Goal: Task Accomplishment & Management: Manage account settings

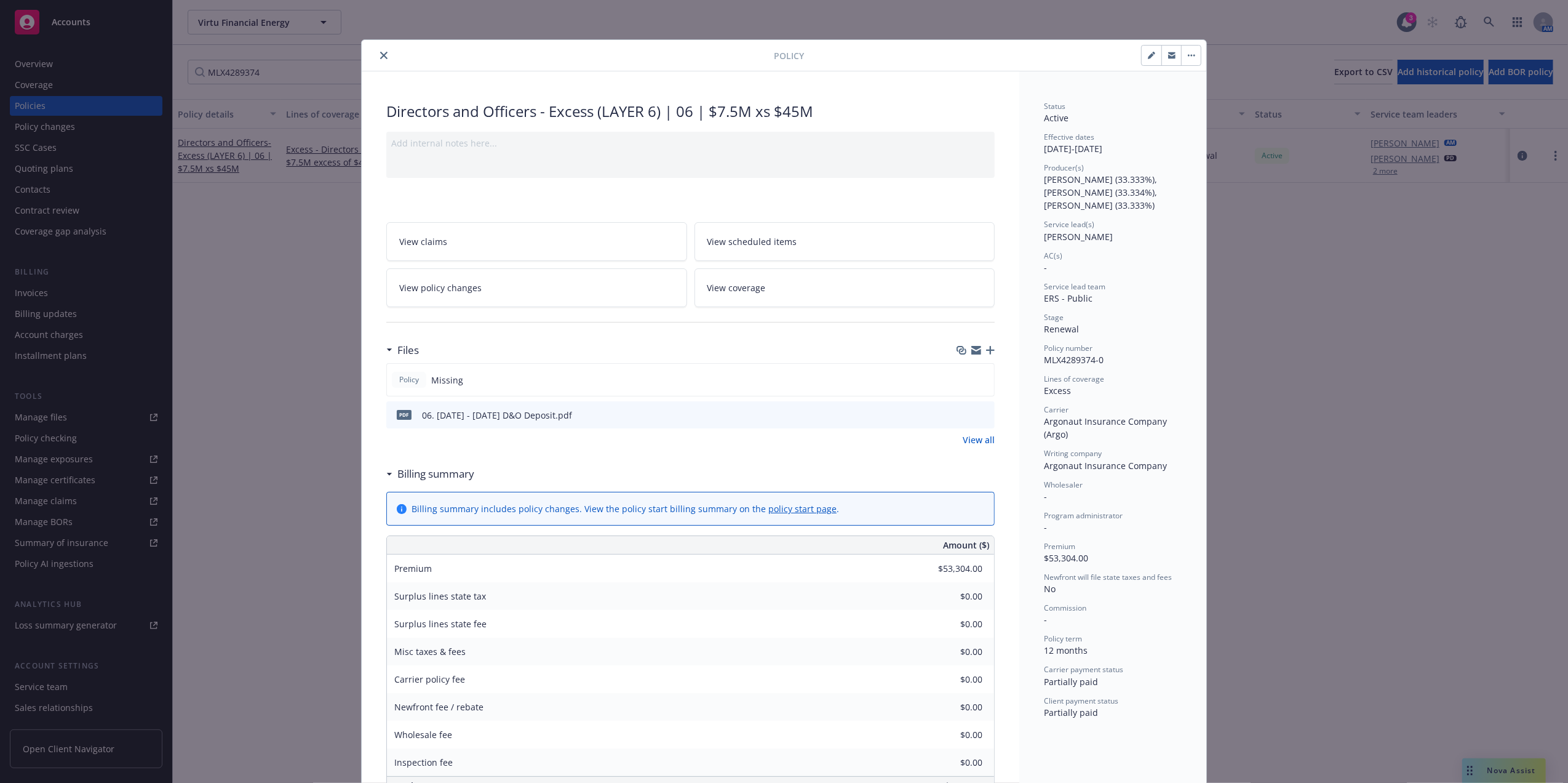
click at [1128, 418] on span "Argonaut Insurance Company (Argo)" at bounding box center [1106, 427] width 126 height 24
click at [376, 52] on button "close" at bounding box center [383, 55] width 15 height 15
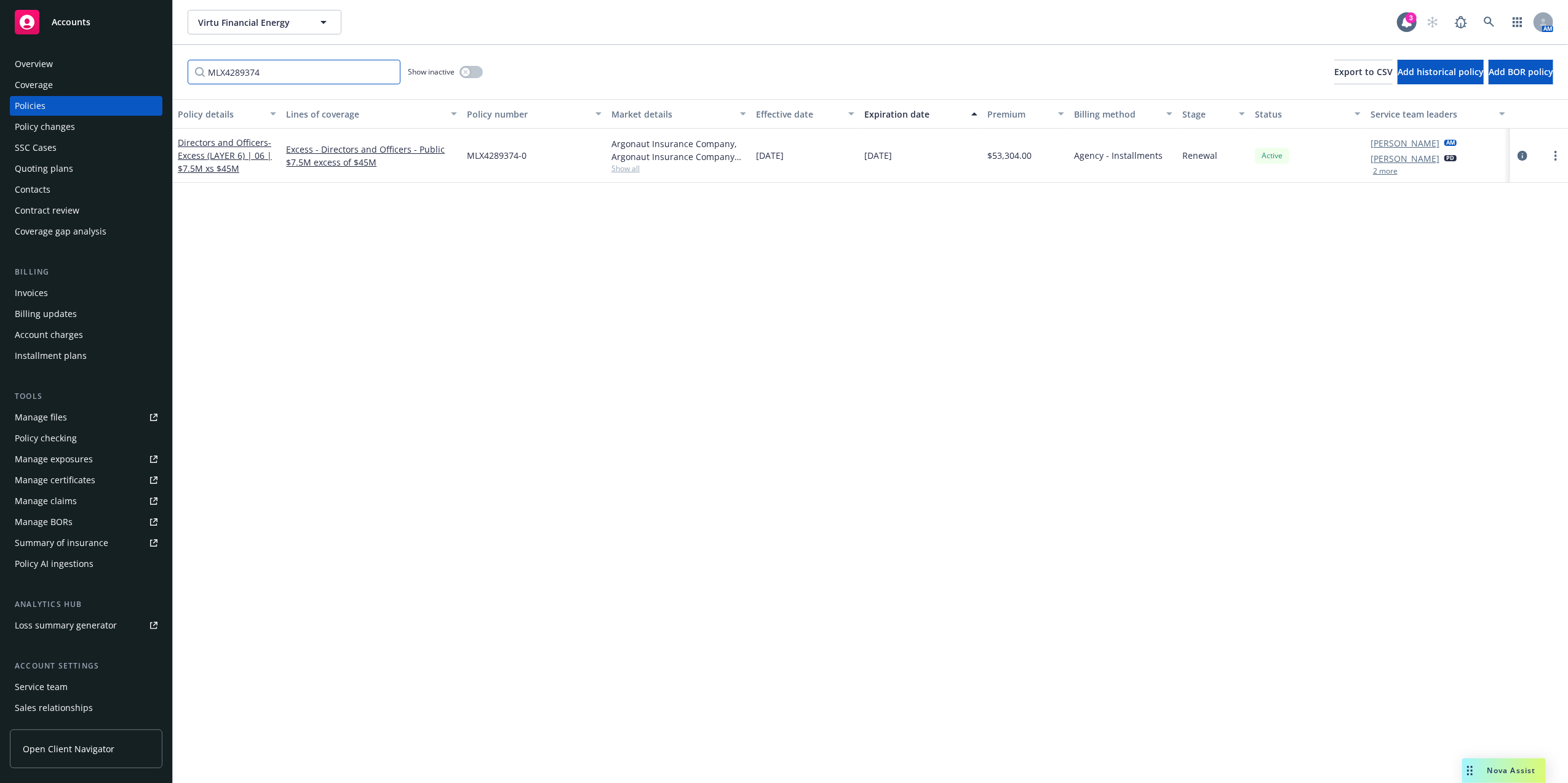
click at [312, 72] on input "MLX4289374" at bounding box center [294, 72] width 212 height 24
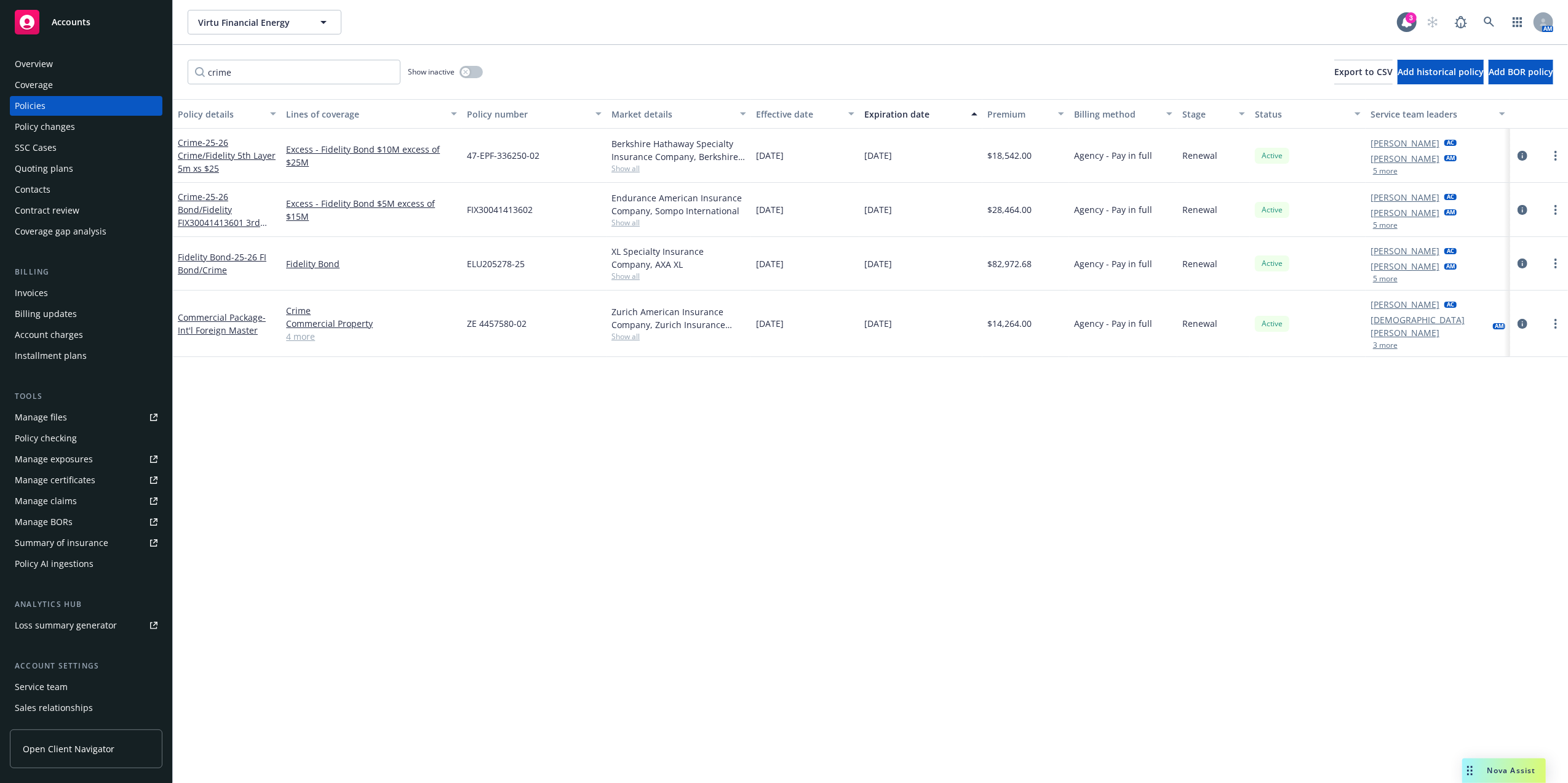
click at [631, 170] on span "Show all" at bounding box center [679, 168] width 135 height 10
click at [714, 178] on body "Accounts Overview Coverage Policies Policy changes SSC Cases Quoting plans Cont…" at bounding box center [784, 391] width 1568 height 783
click at [331, 83] on input "crime" at bounding box center [294, 72] width 212 height 24
click at [331, 74] on input "crime" at bounding box center [294, 72] width 212 height 24
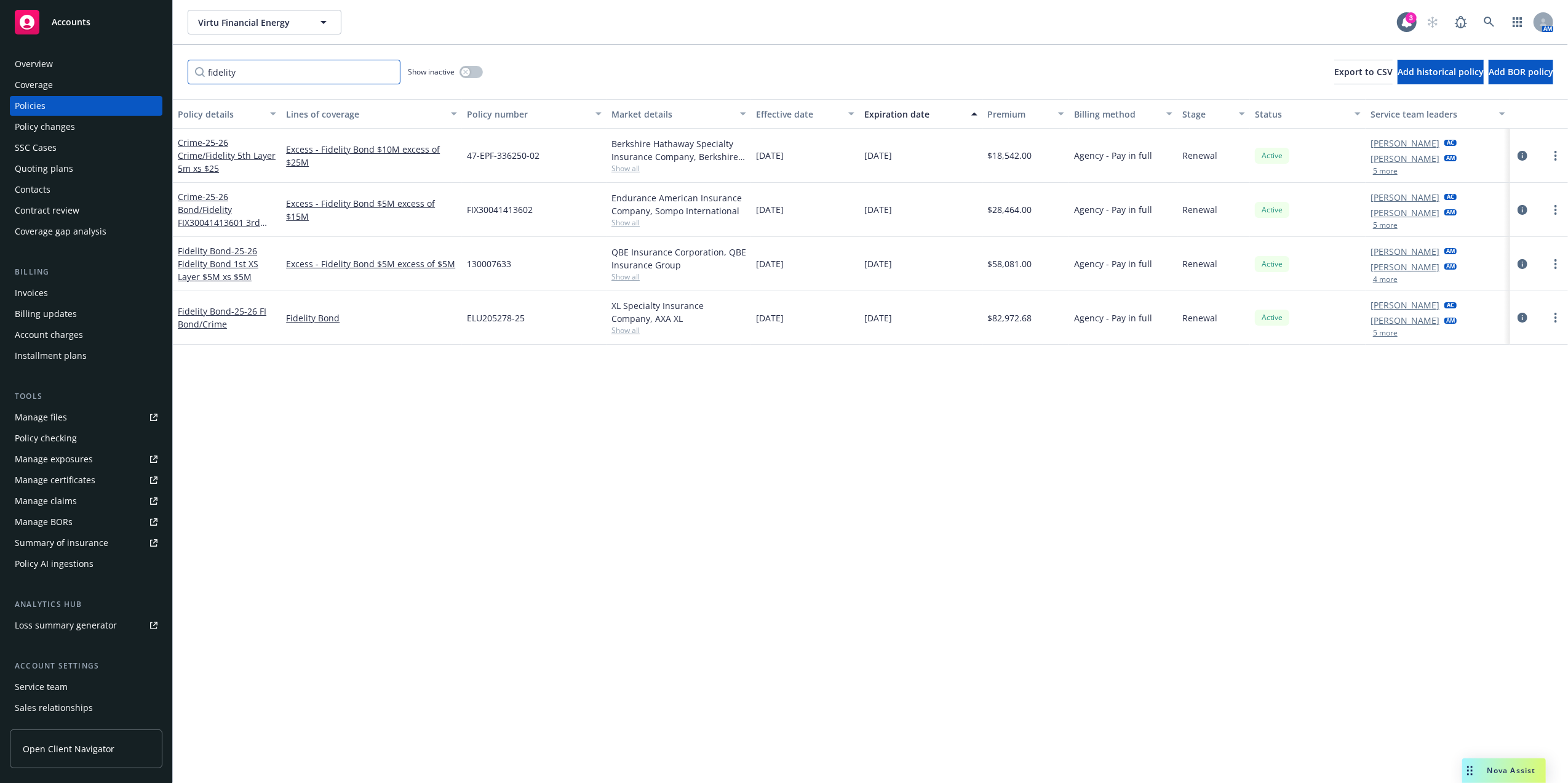
type input "fidelity"
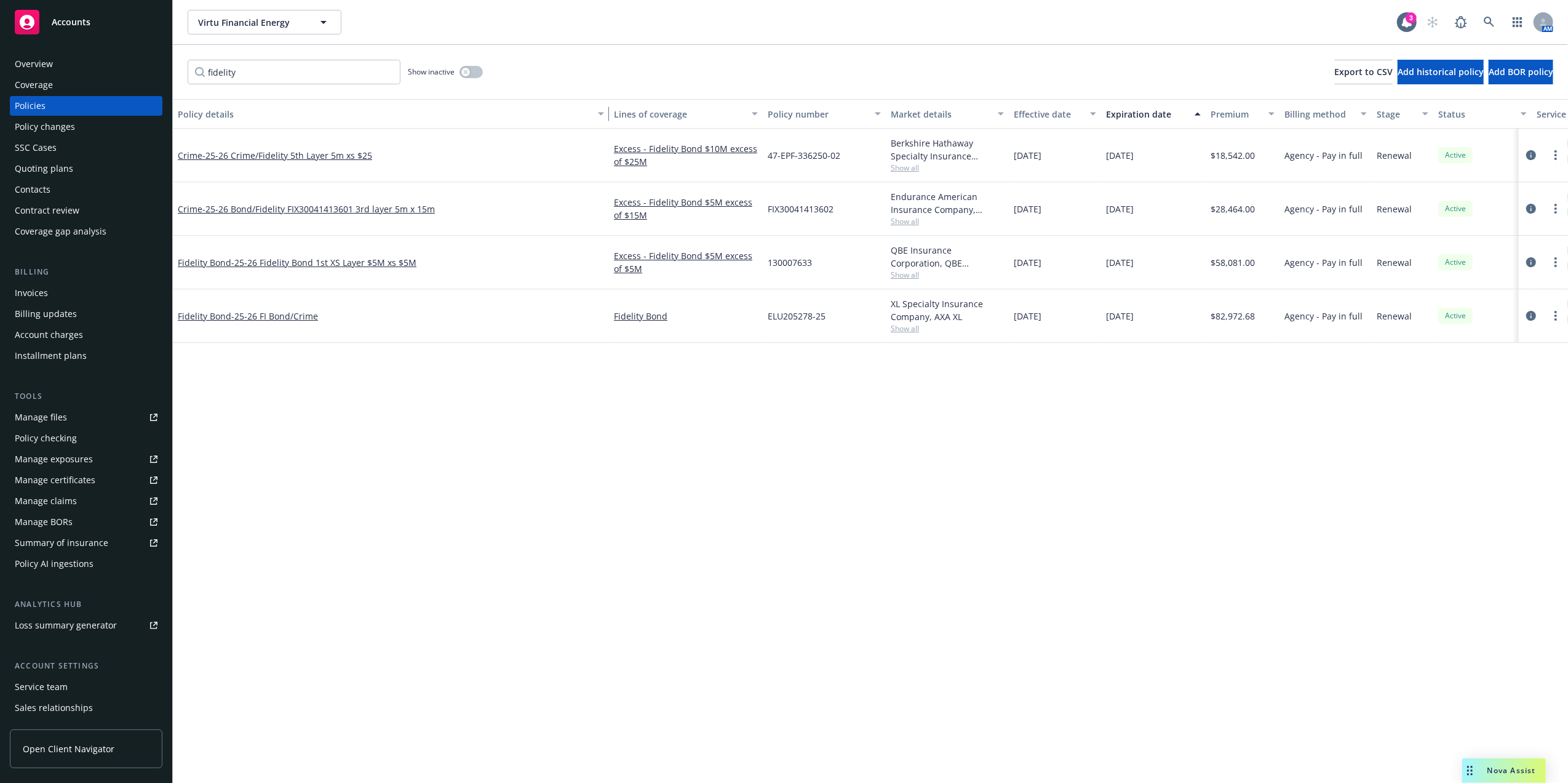
drag, startPoint x: 274, startPoint y: 119, endPoint x: 590, endPoint y: 106, distance: 316.3
click at [618, 107] on div "Policy details Lines of coverage Policy number Market details Effective date Ex…" at bounding box center [938, 114] width 1531 height 30
click at [209, 104] on button "Policy details" at bounding box center [391, 114] width 436 height 30
click at [208, 108] on div "Policy details" at bounding box center [384, 114] width 412 height 13
drag, startPoint x: 306, startPoint y: 70, endPoint x: -3, endPoint y: 53, distance: 309.5
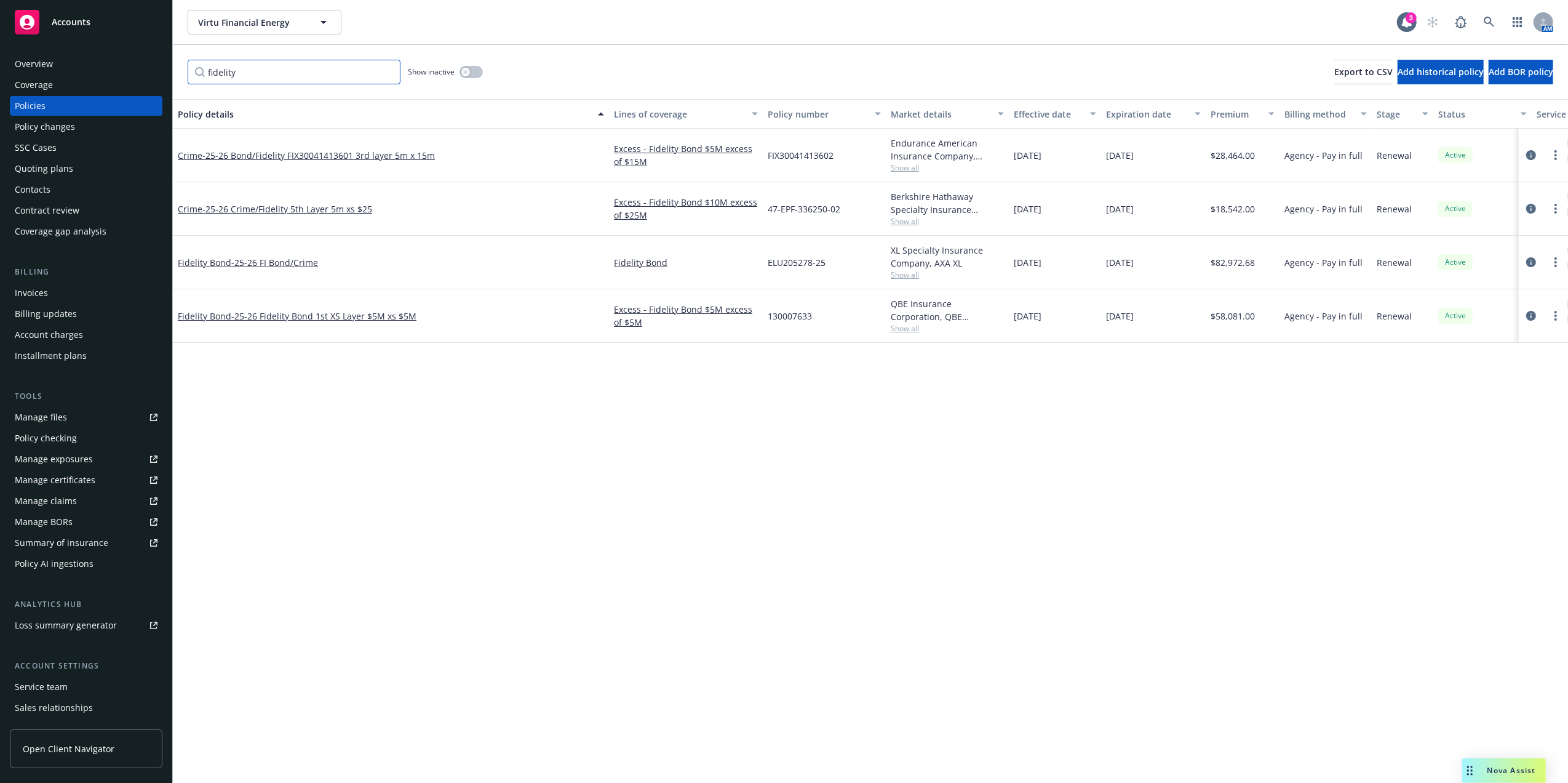
click at [0, 53] on html "Accounts Overview Coverage Policies Policy changes SSC Cases Quoting plans Cont…" at bounding box center [784, 391] width 1568 height 783
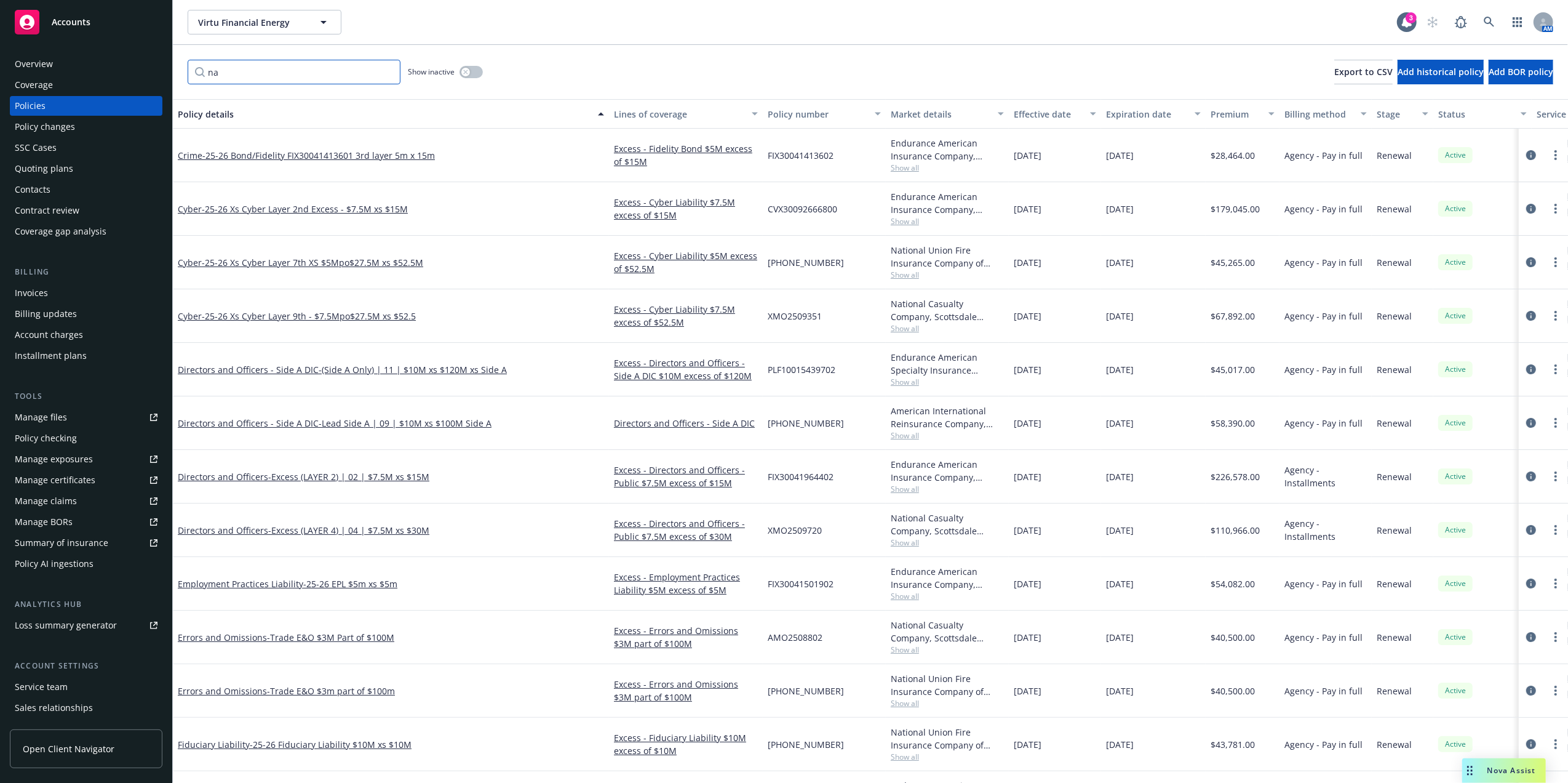
type input "n"
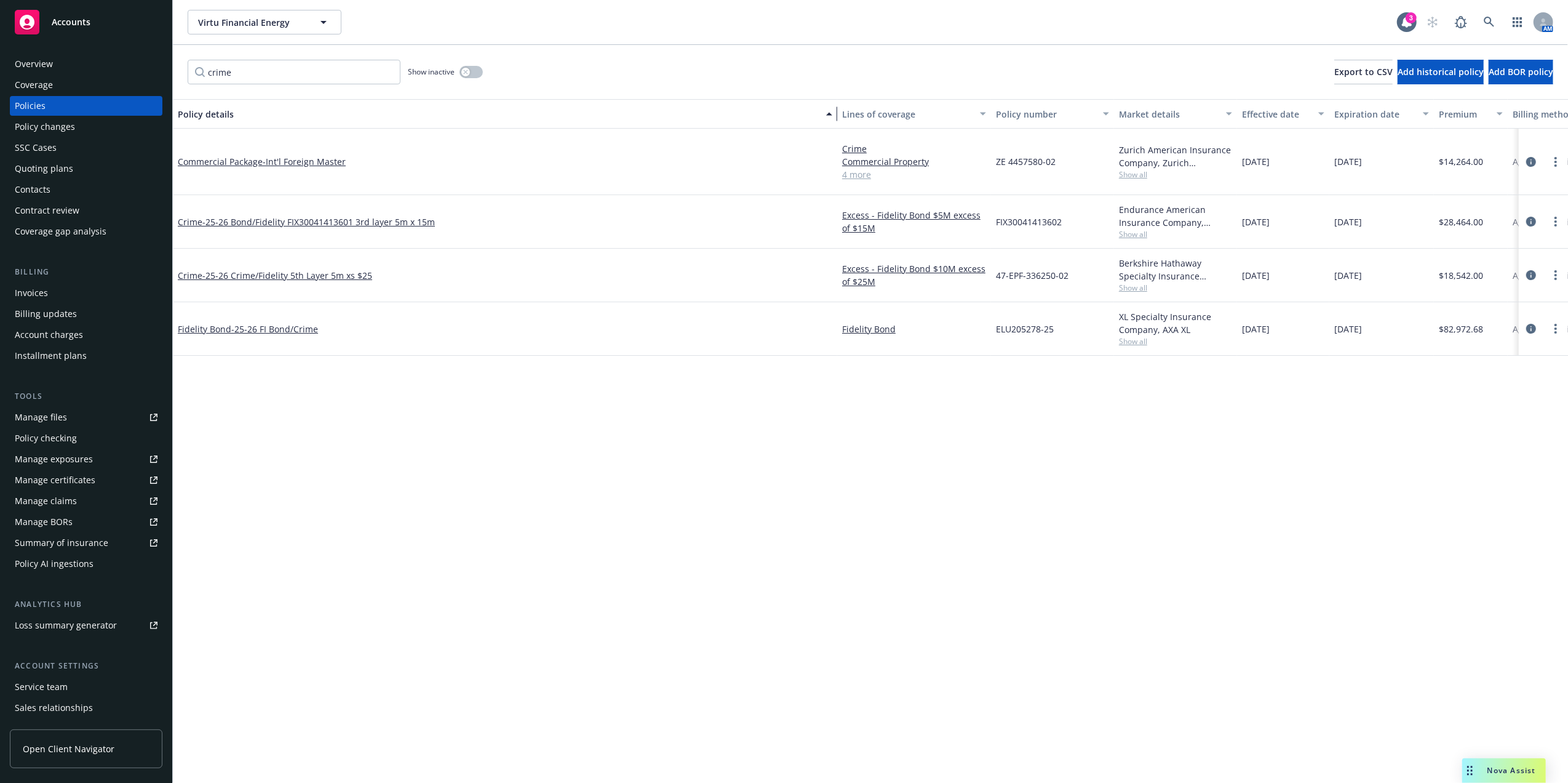
drag, startPoint x: 606, startPoint y: 118, endPoint x: 835, endPoint y: 122, distance: 229.0
click at [835, 122] on button "Policy details" at bounding box center [505, 114] width 665 height 30
drag, startPoint x: 1112, startPoint y: 251, endPoint x: 1212, endPoint y: 252, distance: 100.0
click at [1212, 252] on div "Crime - 25-26 Crime/Fidelity 5th Layer 5m xs $25 Excess - Fidelity Bond $10M ex…" at bounding box center [1052, 275] width 1759 height 53
copy div "Berkshire Hathaway"
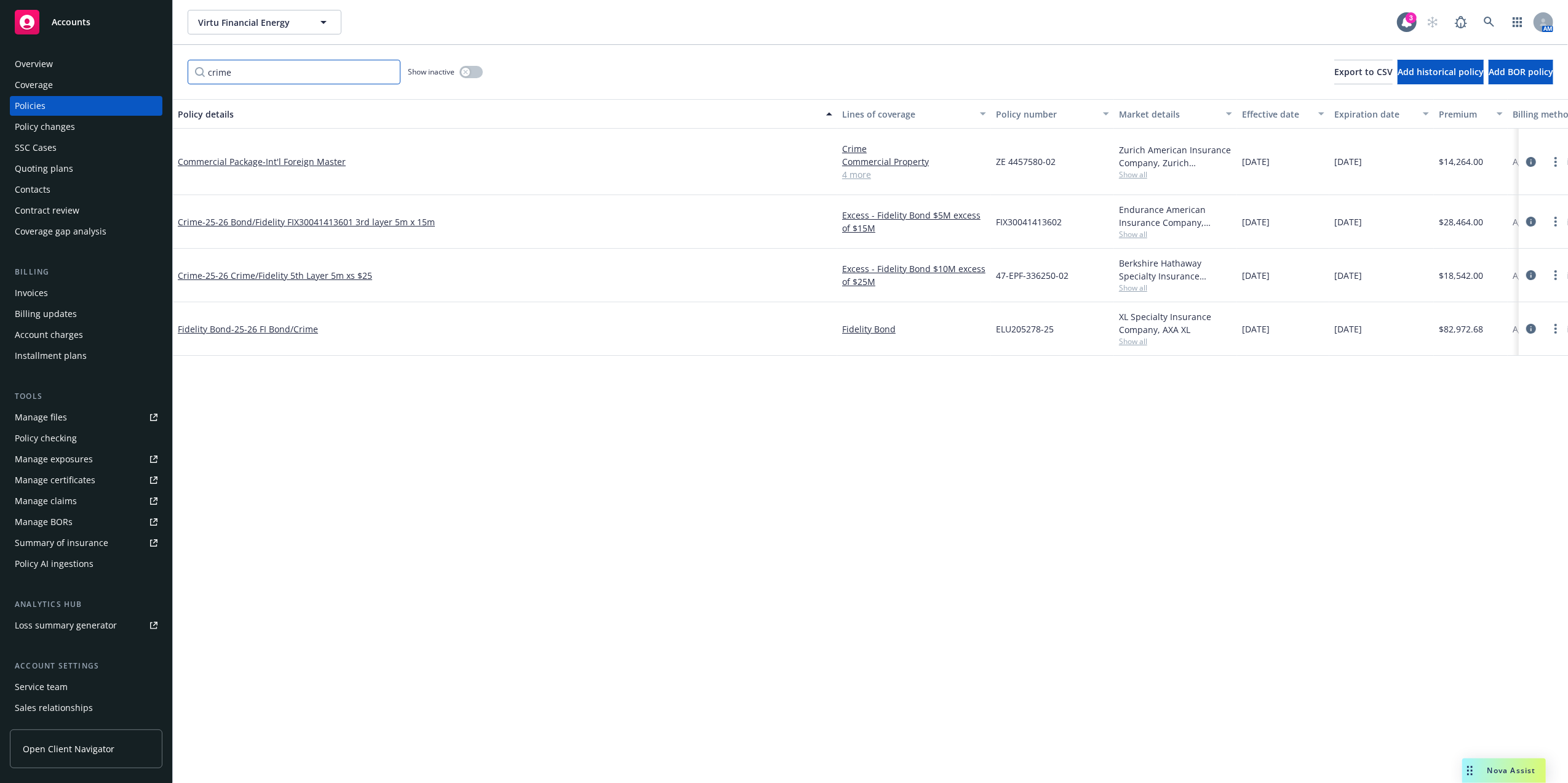
click at [381, 67] on input "crime" at bounding box center [294, 72] width 212 height 24
click at [389, 76] on input "crime" at bounding box center [294, 72] width 212 height 24
click at [351, 73] on input "crime" at bounding box center [294, 72] width 212 height 24
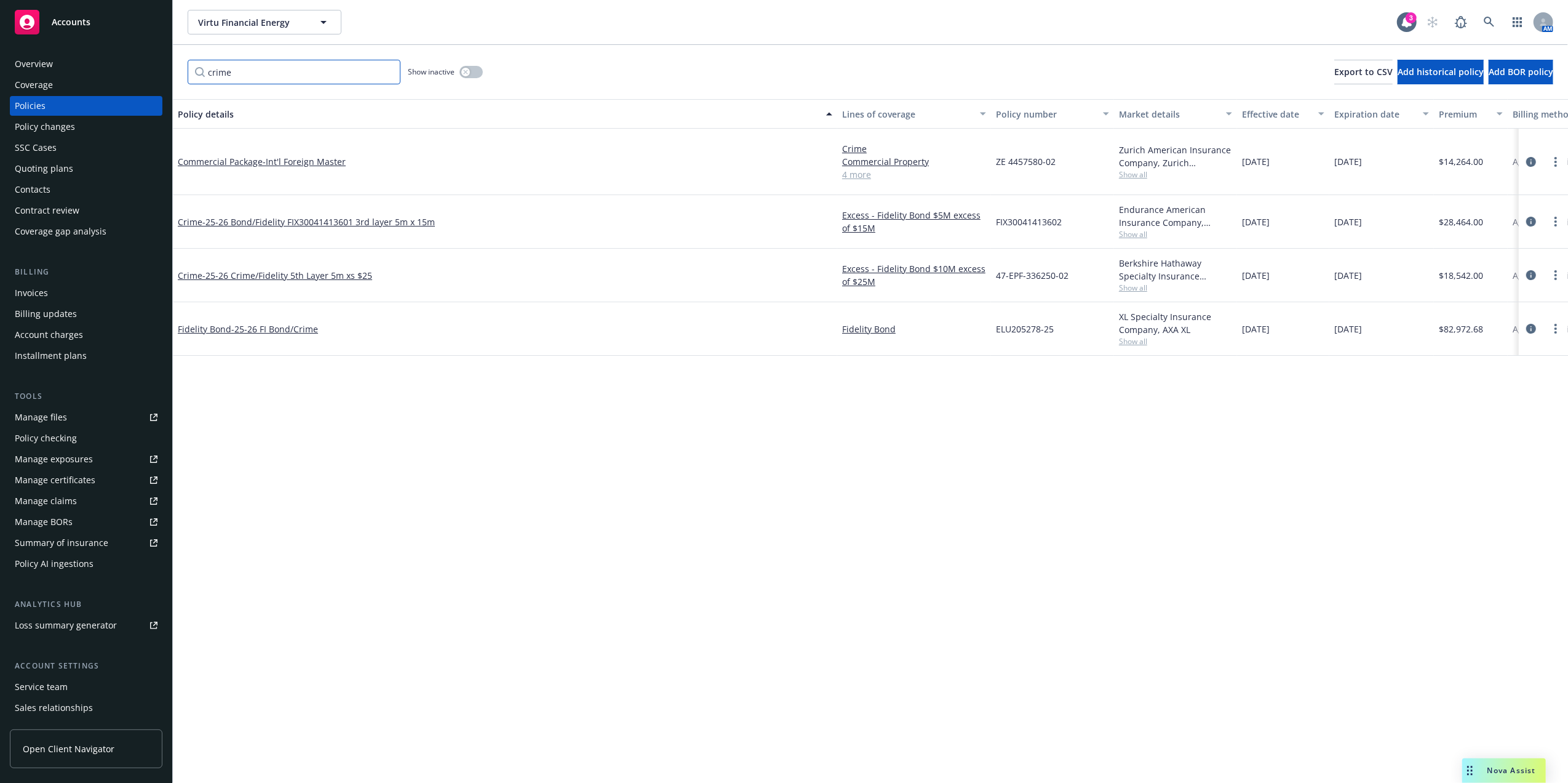
click at [351, 73] on input "crime" at bounding box center [294, 72] width 212 height 24
paste input "Berkshire Hathaway"
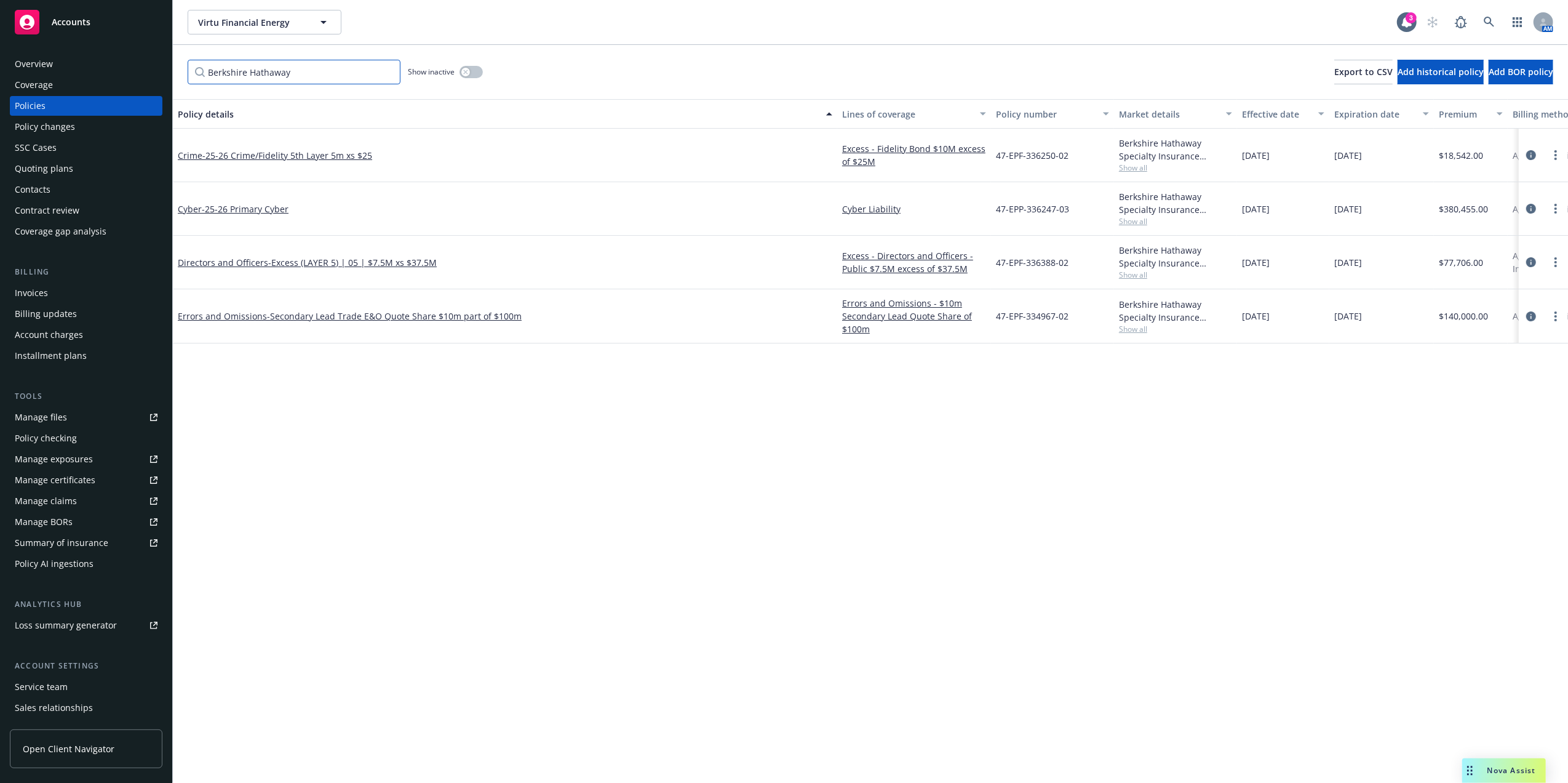
type input "Berkshire Hathaway"
click at [384, 70] on input "Berkshire Hathaway" at bounding box center [294, 72] width 212 height 24
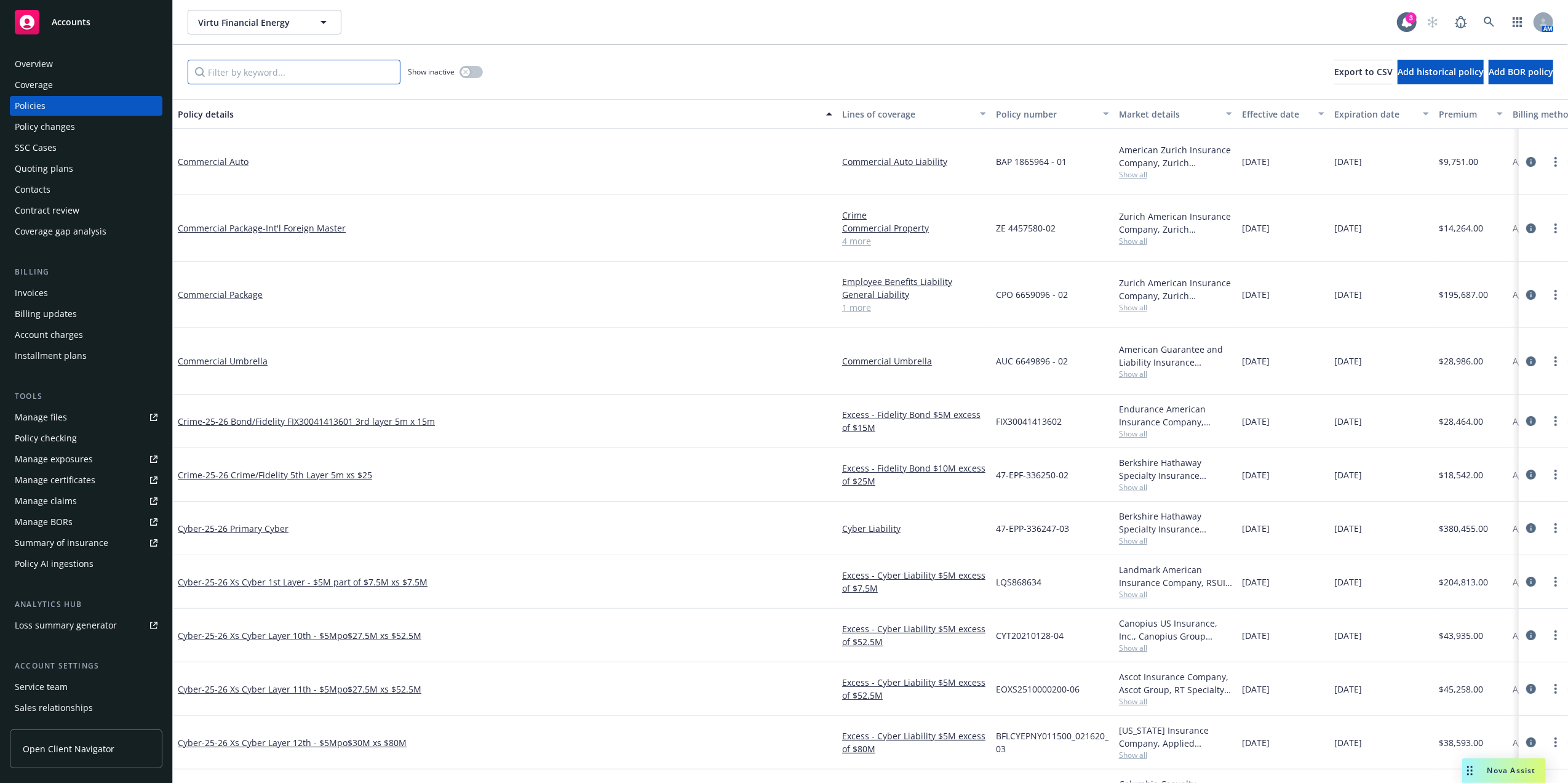
click at [321, 76] on input "Filter by keyword..." at bounding box center [294, 72] width 212 height 24
click at [203, 116] on div "Policy details" at bounding box center [498, 114] width 641 height 13
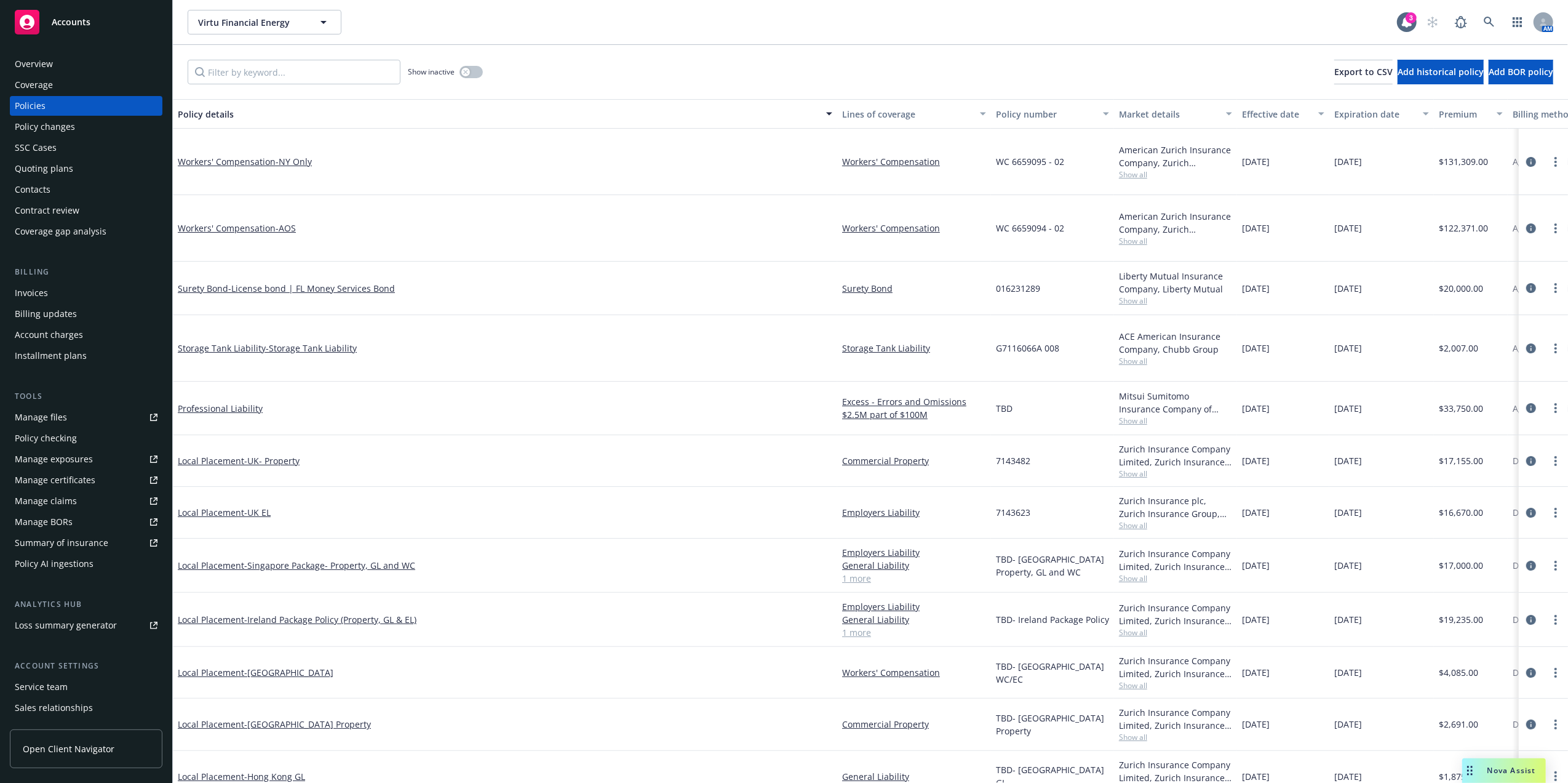
click at [203, 116] on div "Policy details" at bounding box center [498, 114] width 641 height 13
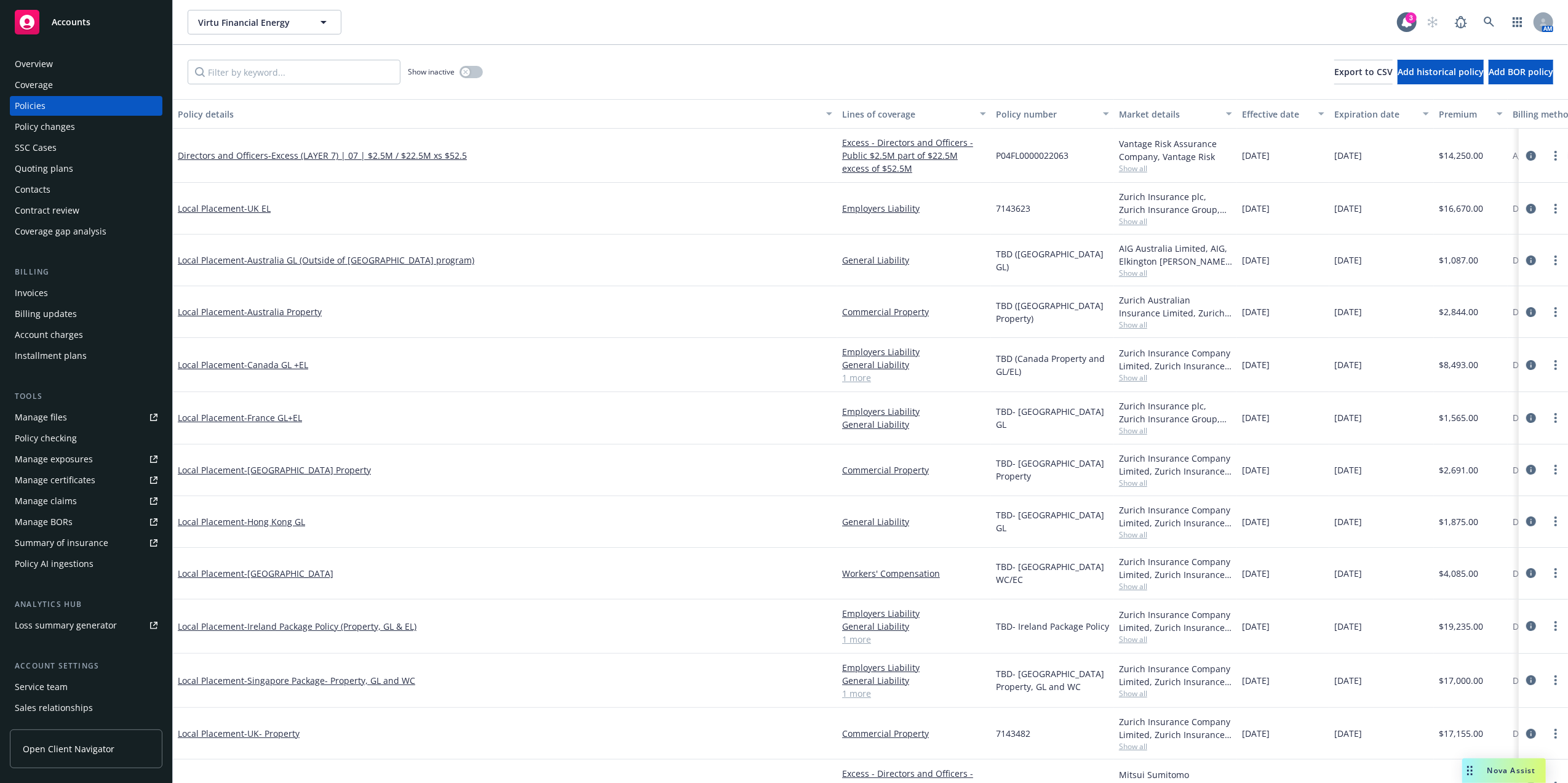
click at [224, 109] on div "Policy details" at bounding box center [498, 114] width 641 height 13
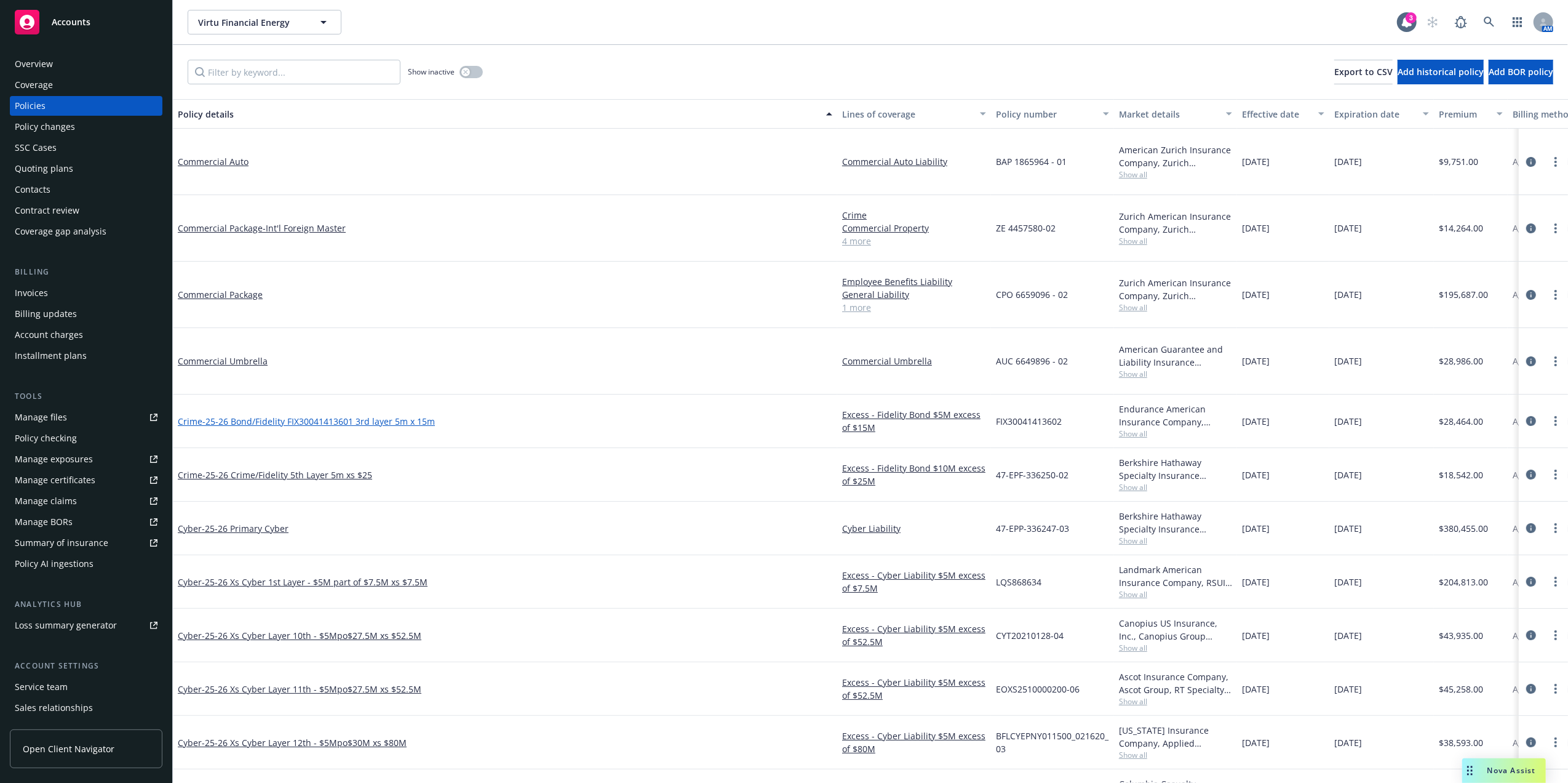
click at [297, 415] on span "- 25-26 Bond/Fidelity FIX30041413601 3rd layer 5m x 15m" at bounding box center [318, 421] width 233 height 12
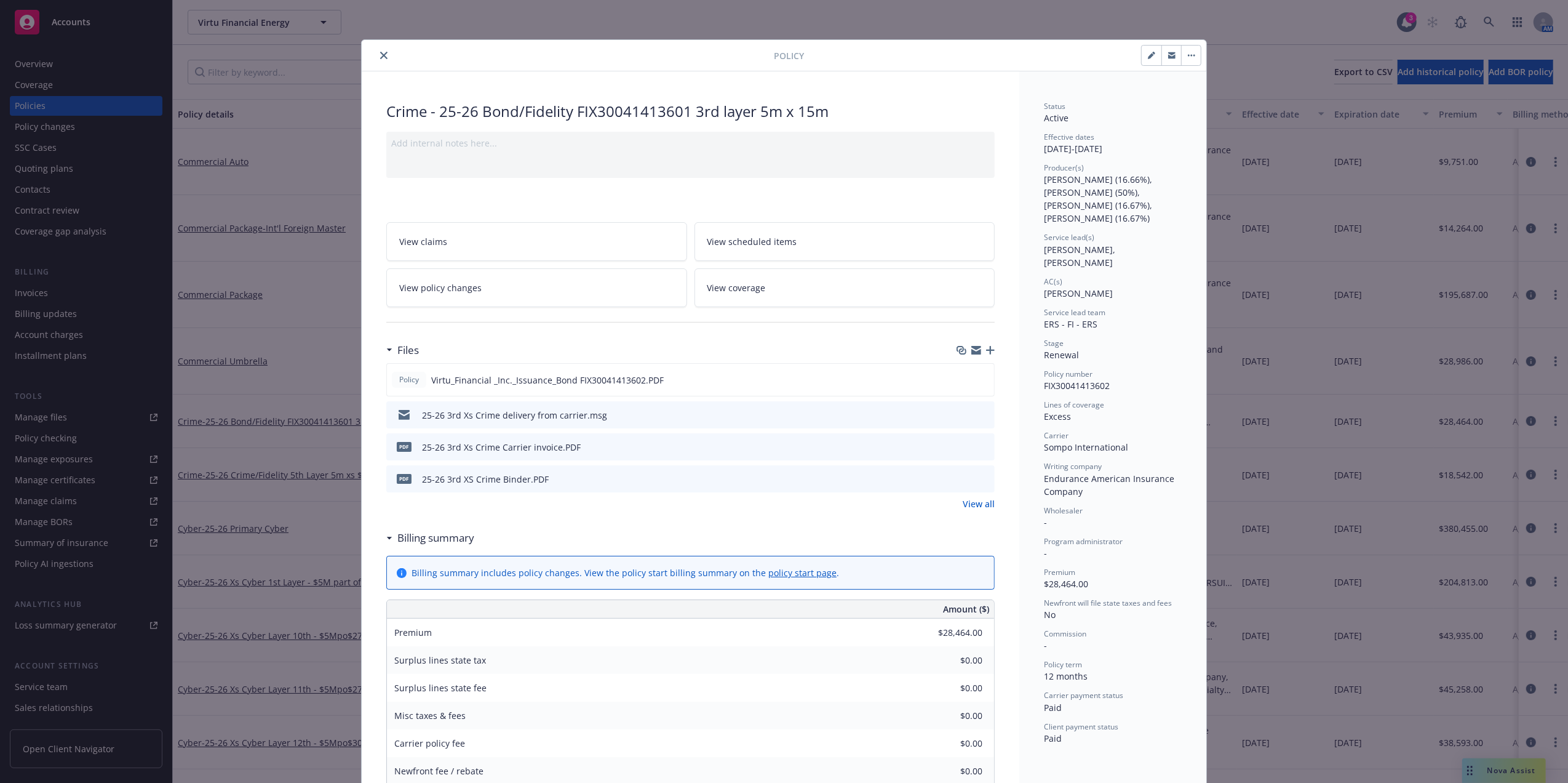
click at [380, 55] on icon "close" at bounding box center [383, 55] width 8 height 8
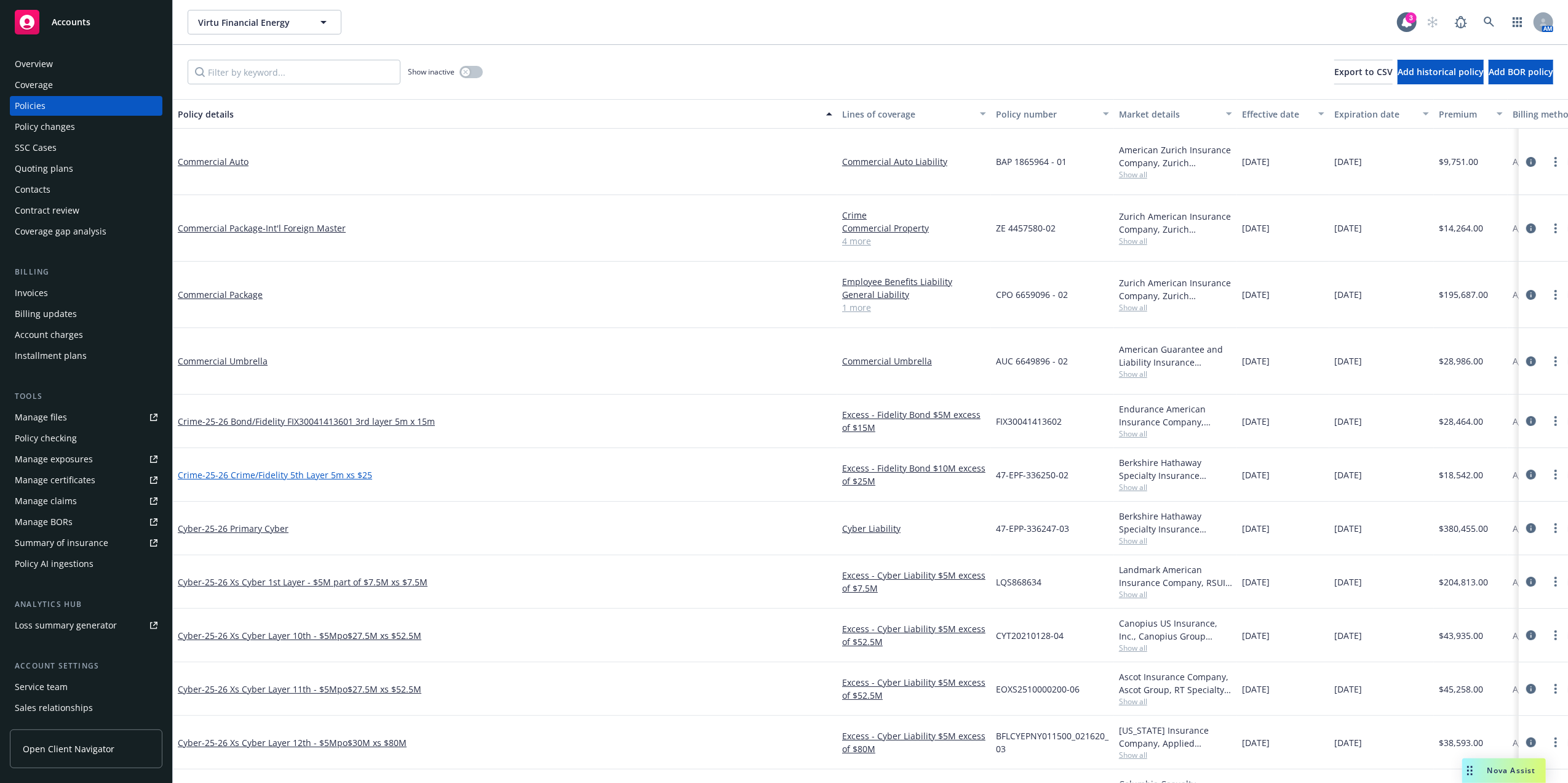
click at [279, 469] on span "- 25-26 Crime/Fidelity 5th Layer 5m xs $25" at bounding box center [287, 475] width 169 height 12
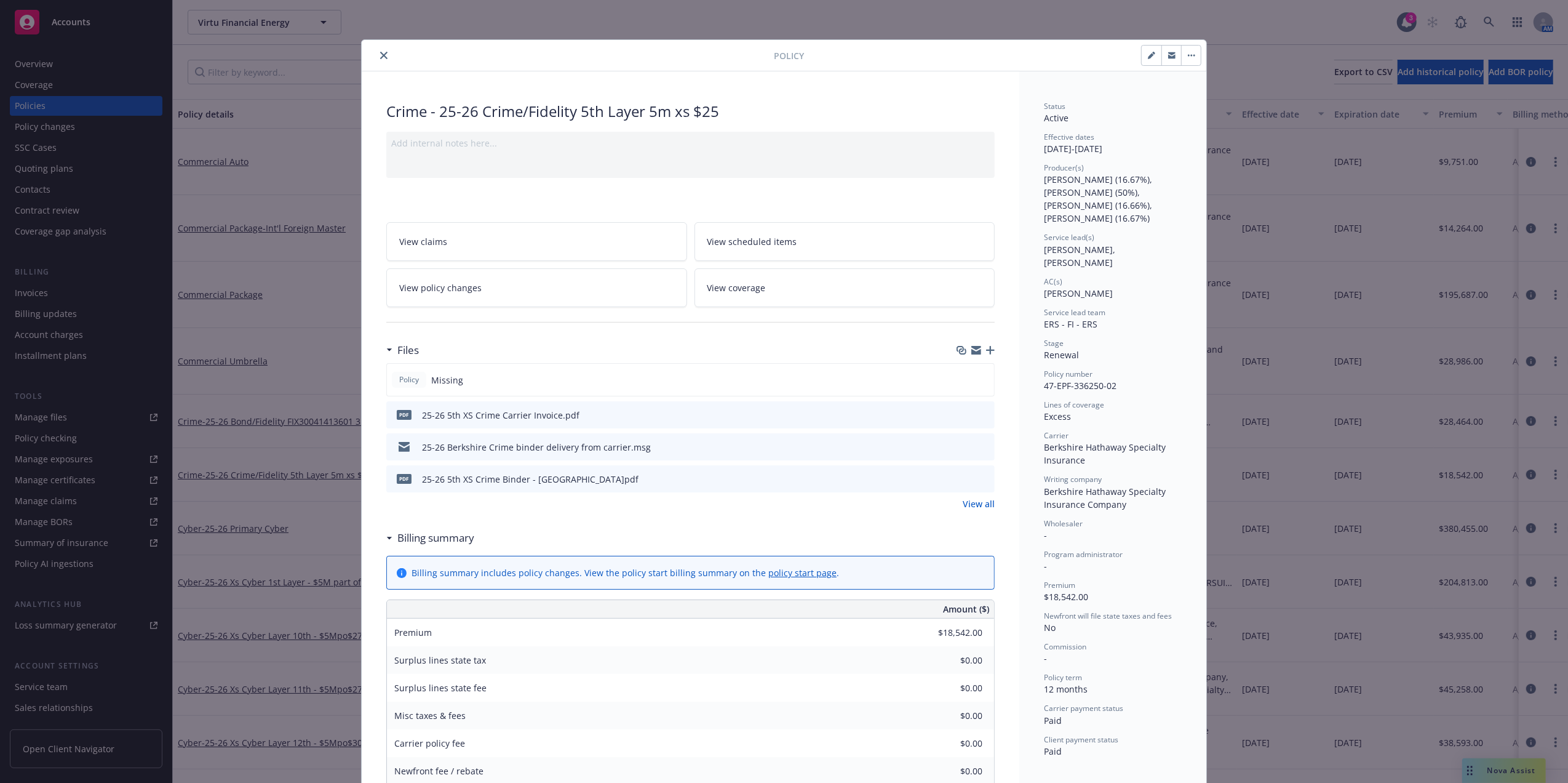
click at [978, 443] on icon "preview file" at bounding box center [983, 446] width 11 height 8
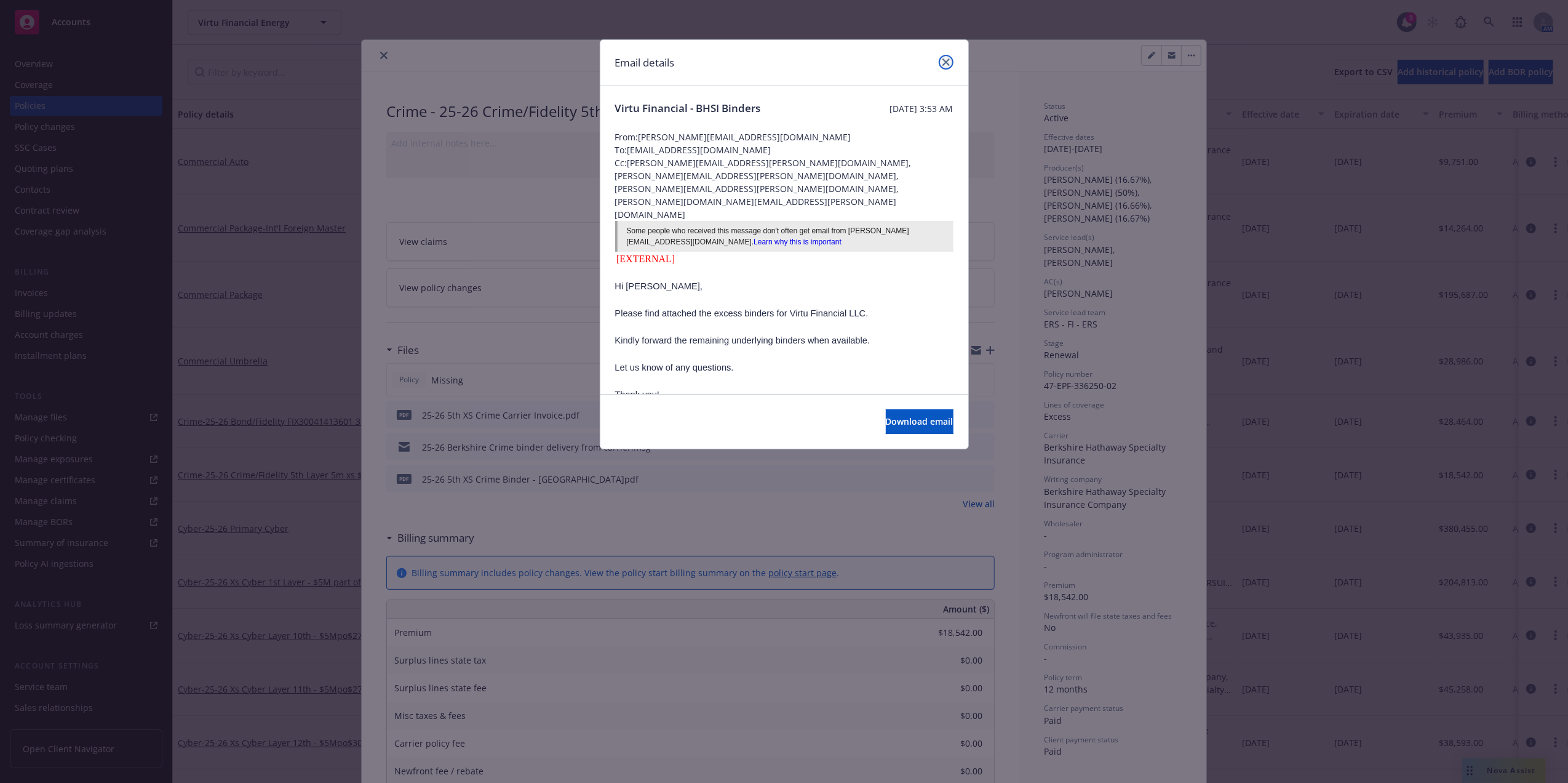
click at [946, 62] on icon "close" at bounding box center [946, 62] width 8 height 8
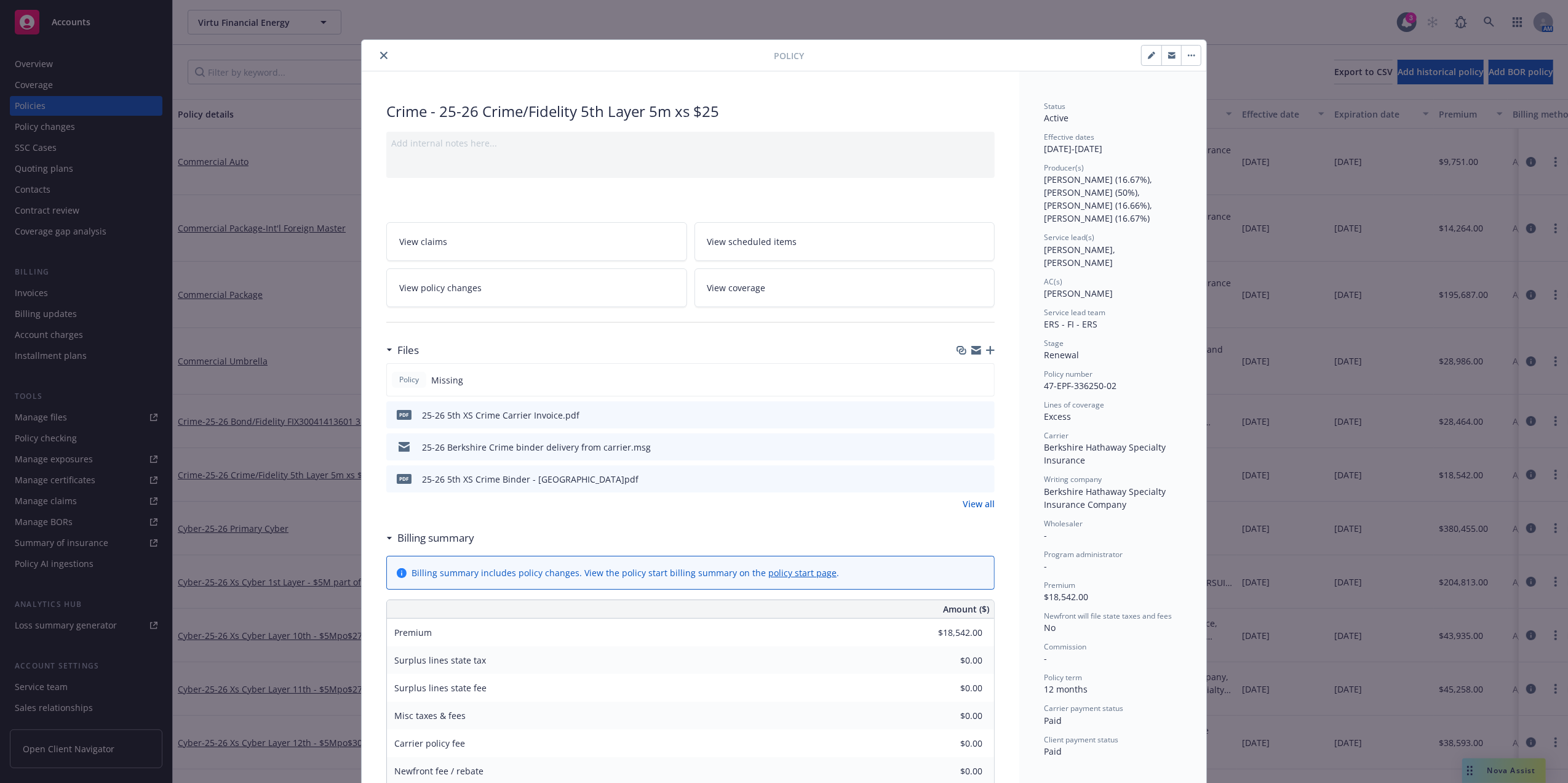
click at [380, 57] on icon "close" at bounding box center [383, 55] width 8 height 8
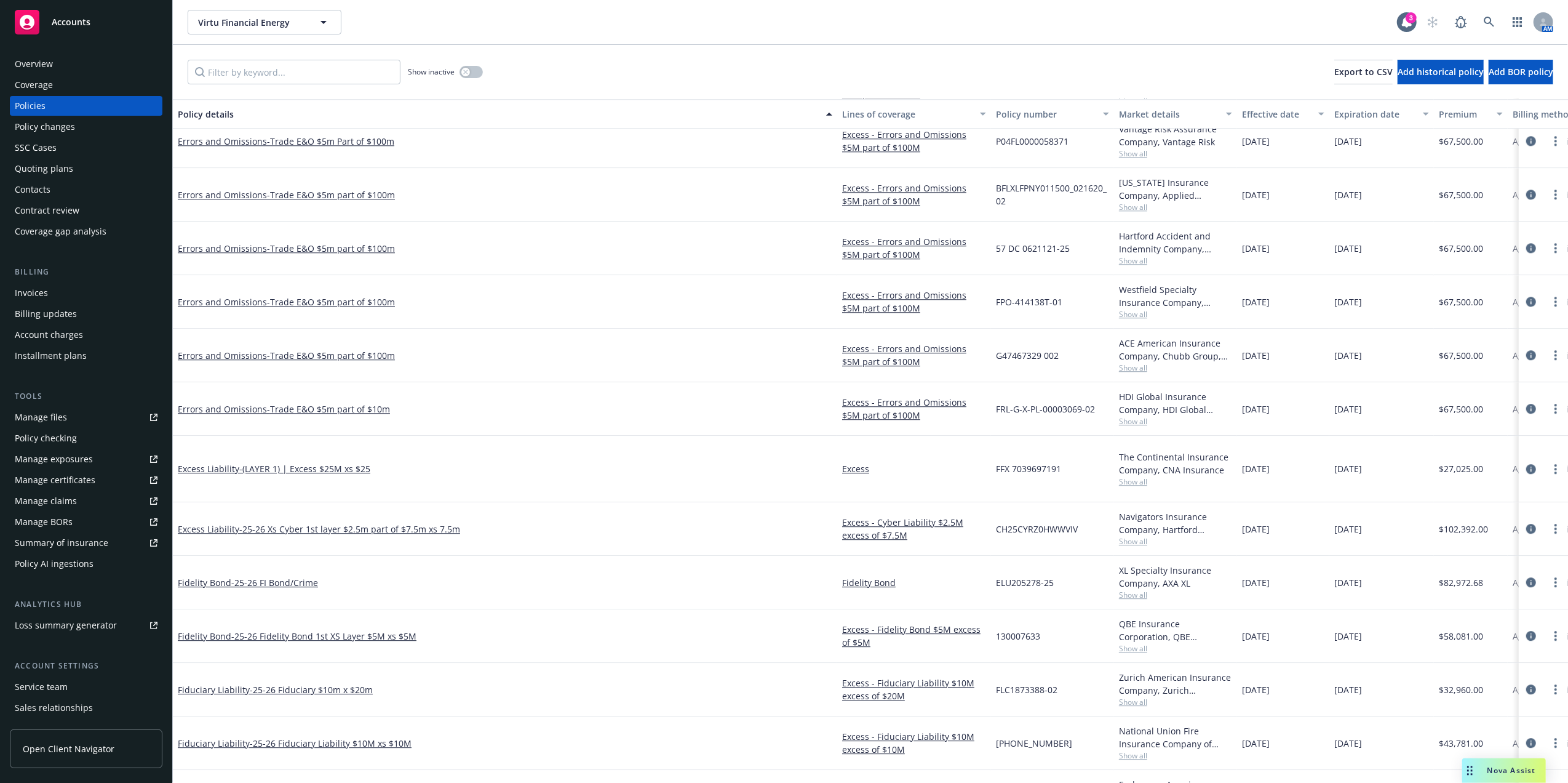
scroll to position [3390, 0]
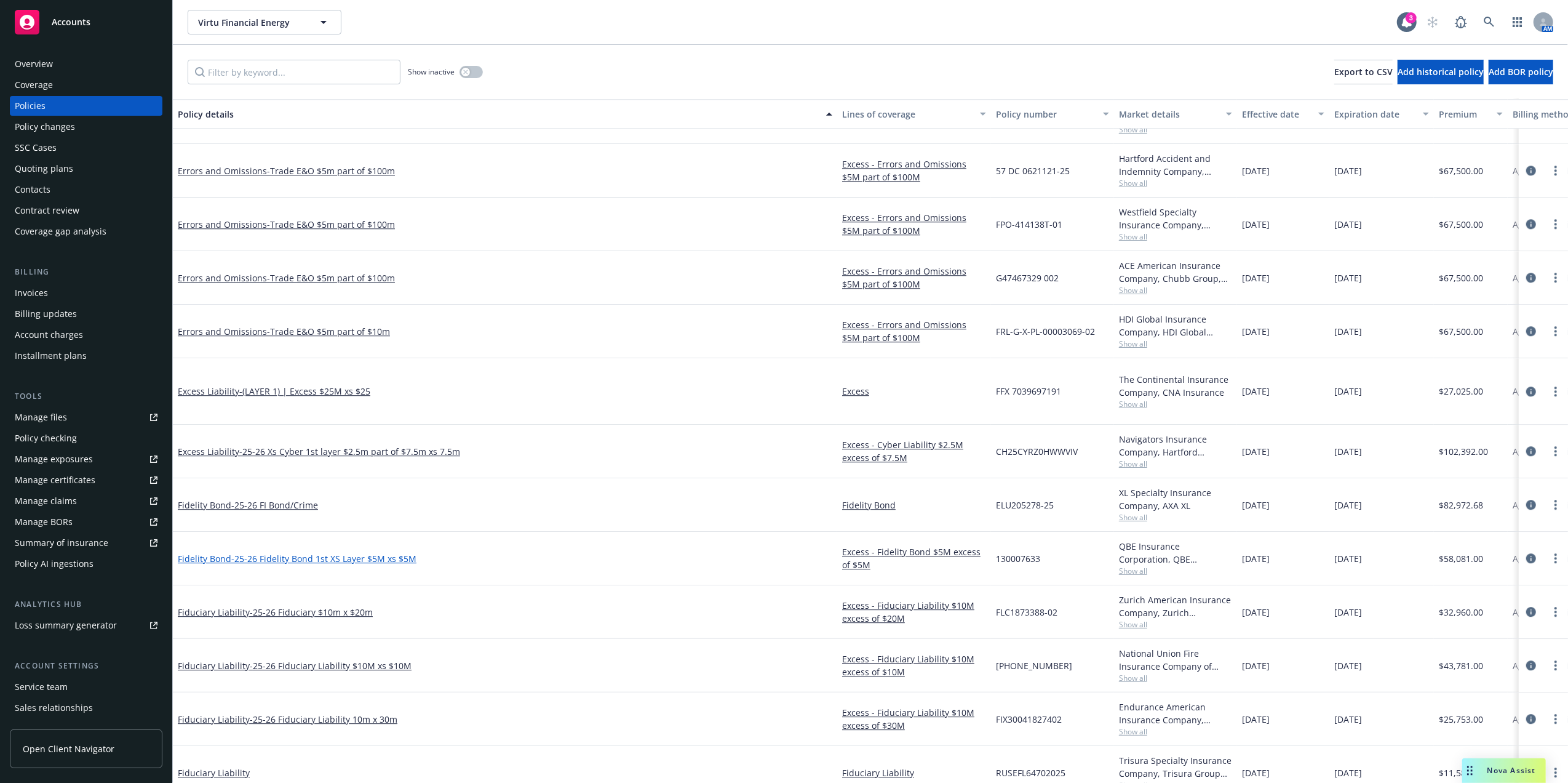
click at [372, 552] on span "- 25-26 Fidelity Bond 1st XS Layer $5M xs $5M" at bounding box center [324, 558] width 185 height 12
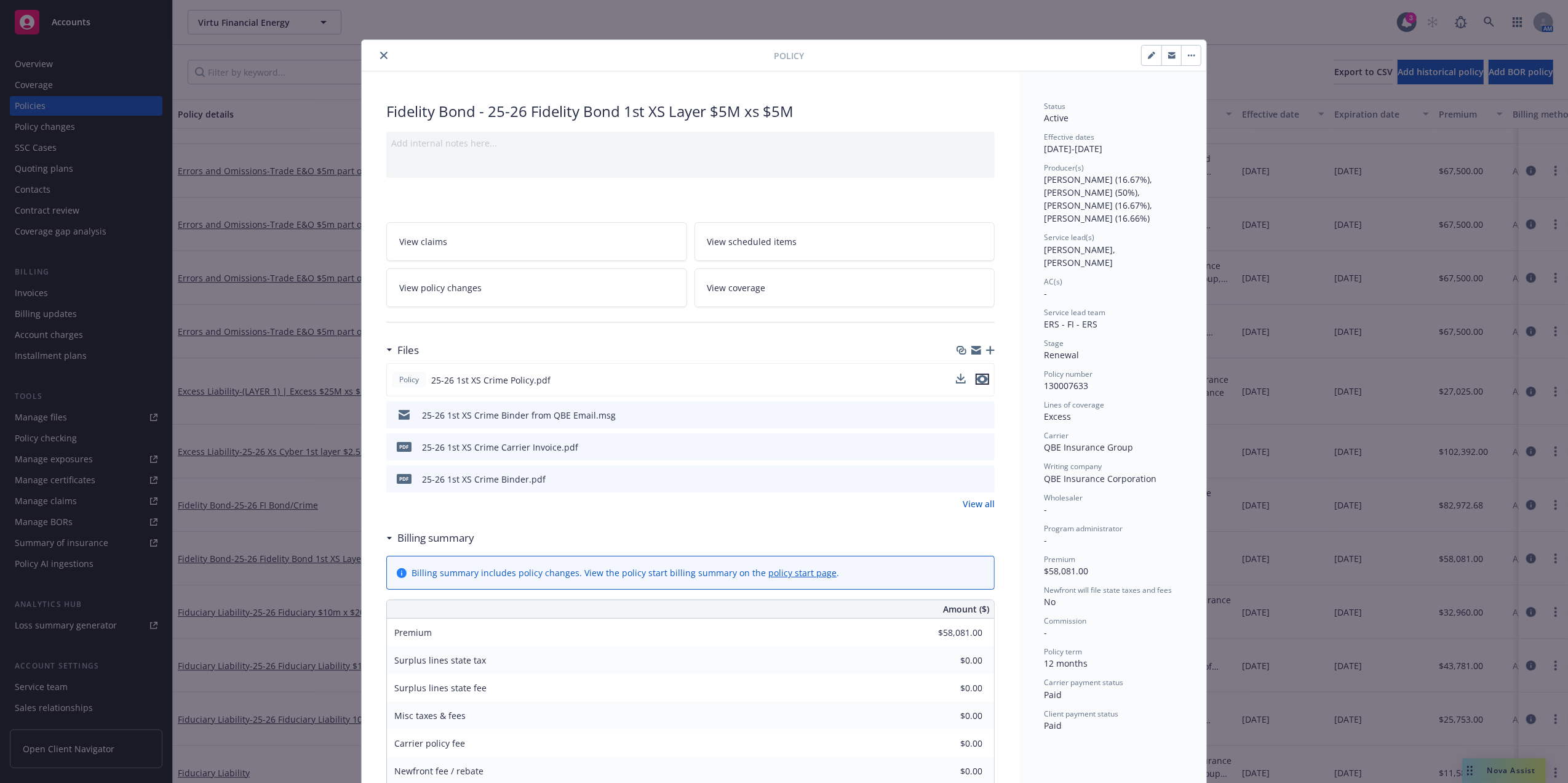
click at [980, 382] on icon "preview file" at bounding box center [983, 379] width 11 height 8
click at [380, 57] on icon "close" at bounding box center [383, 55] width 8 height 8
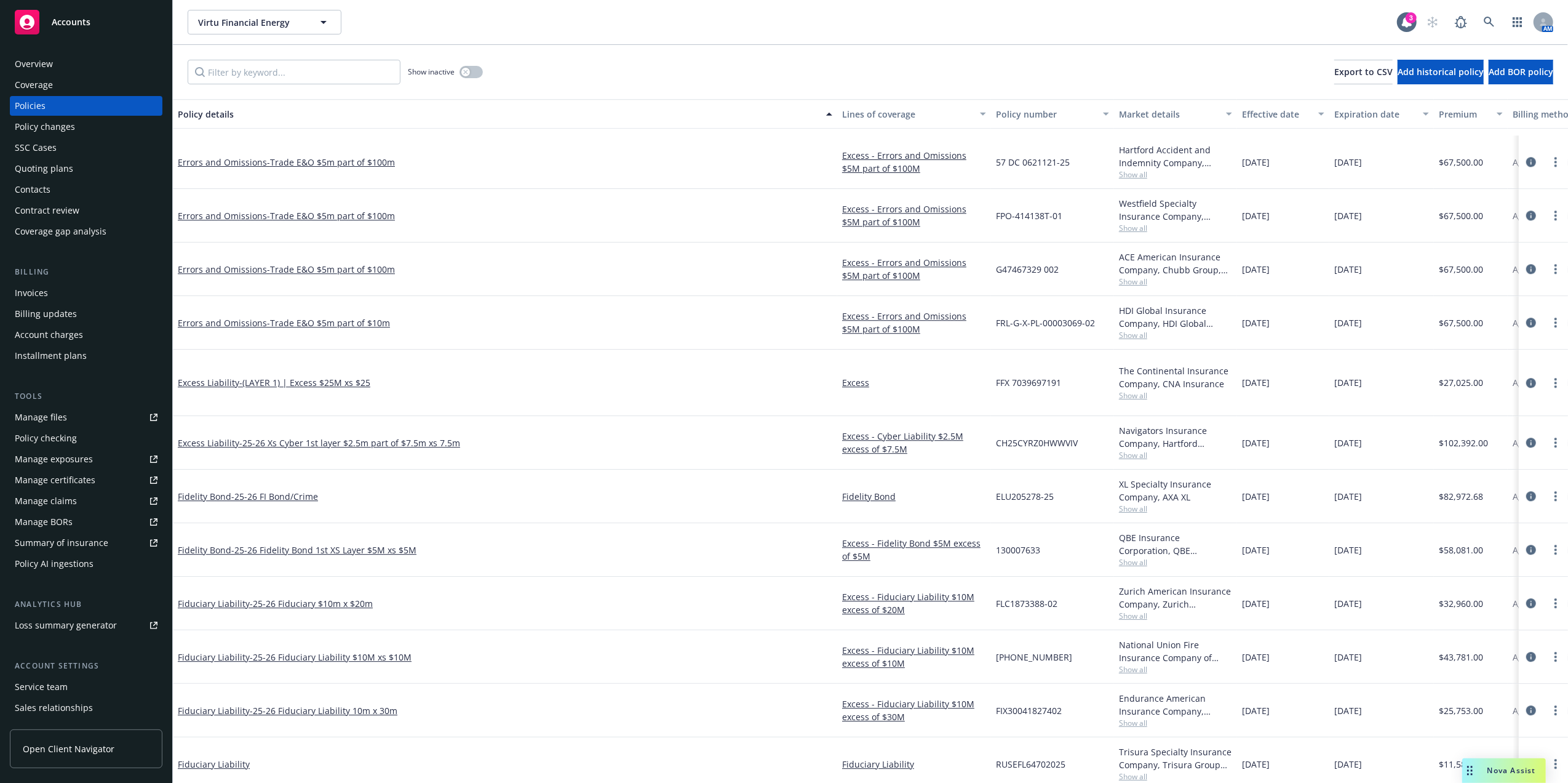
scroll to position [3477, 0]
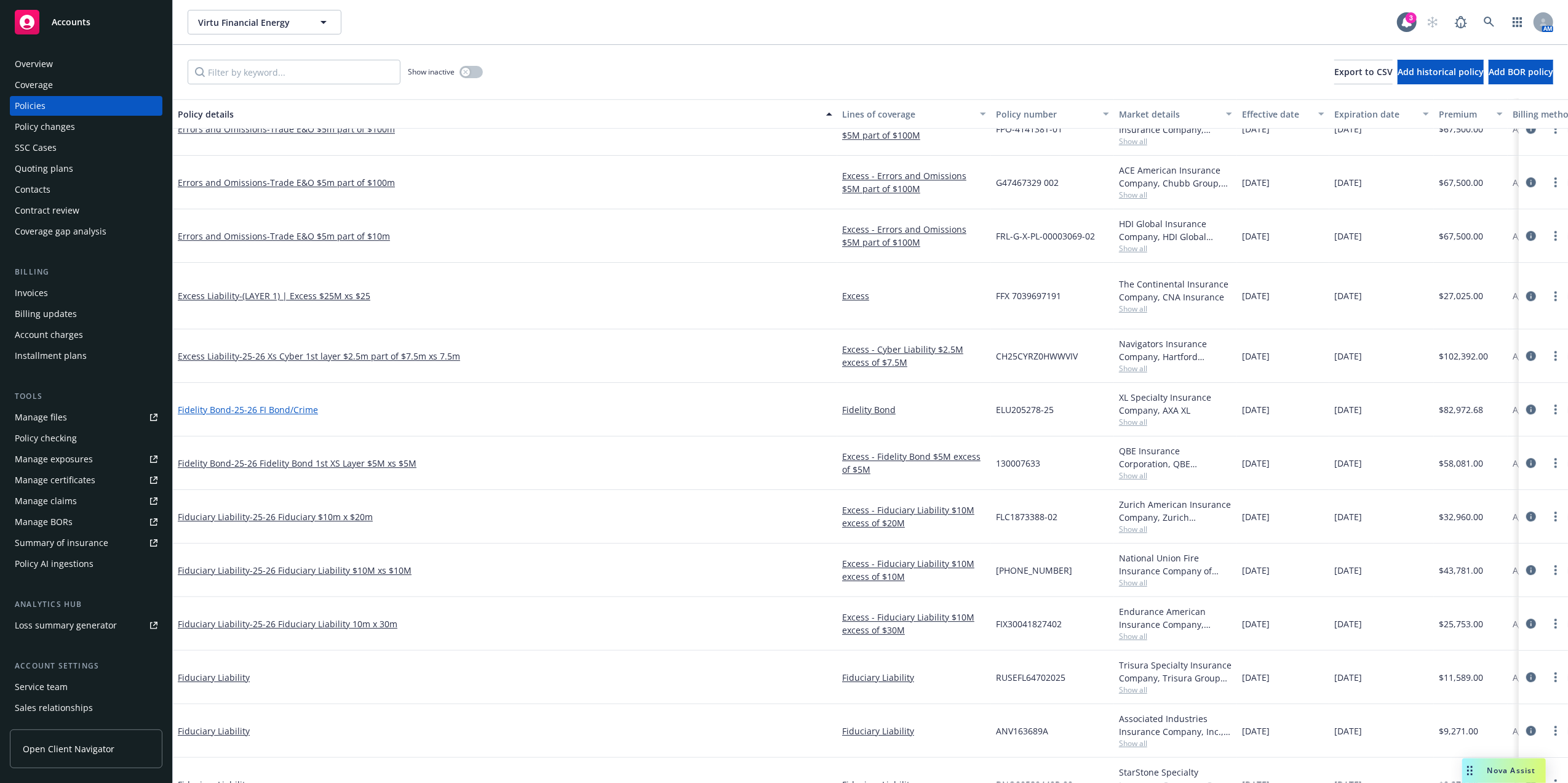
click at [288, 404] on span "- 25-26 FI Bond/Crime" at bounding box center [274, 409] width 87 height 12
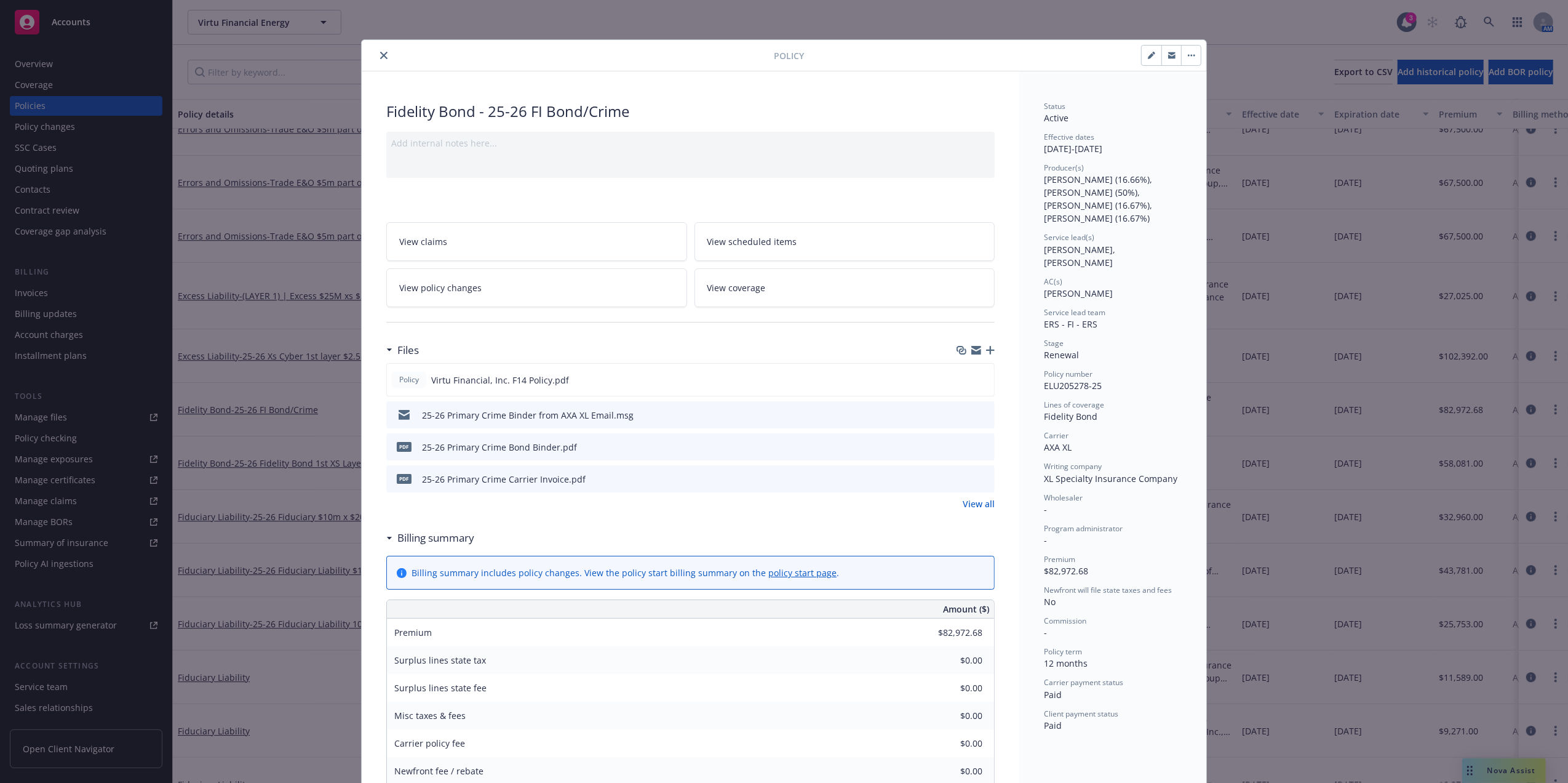
click at [978, 445] on icon "preview file" at bounding box center [983, 446] width 11 height 8
click at [380, 53] on icon "close" at bounding box center [383, 55] width 8 height 8
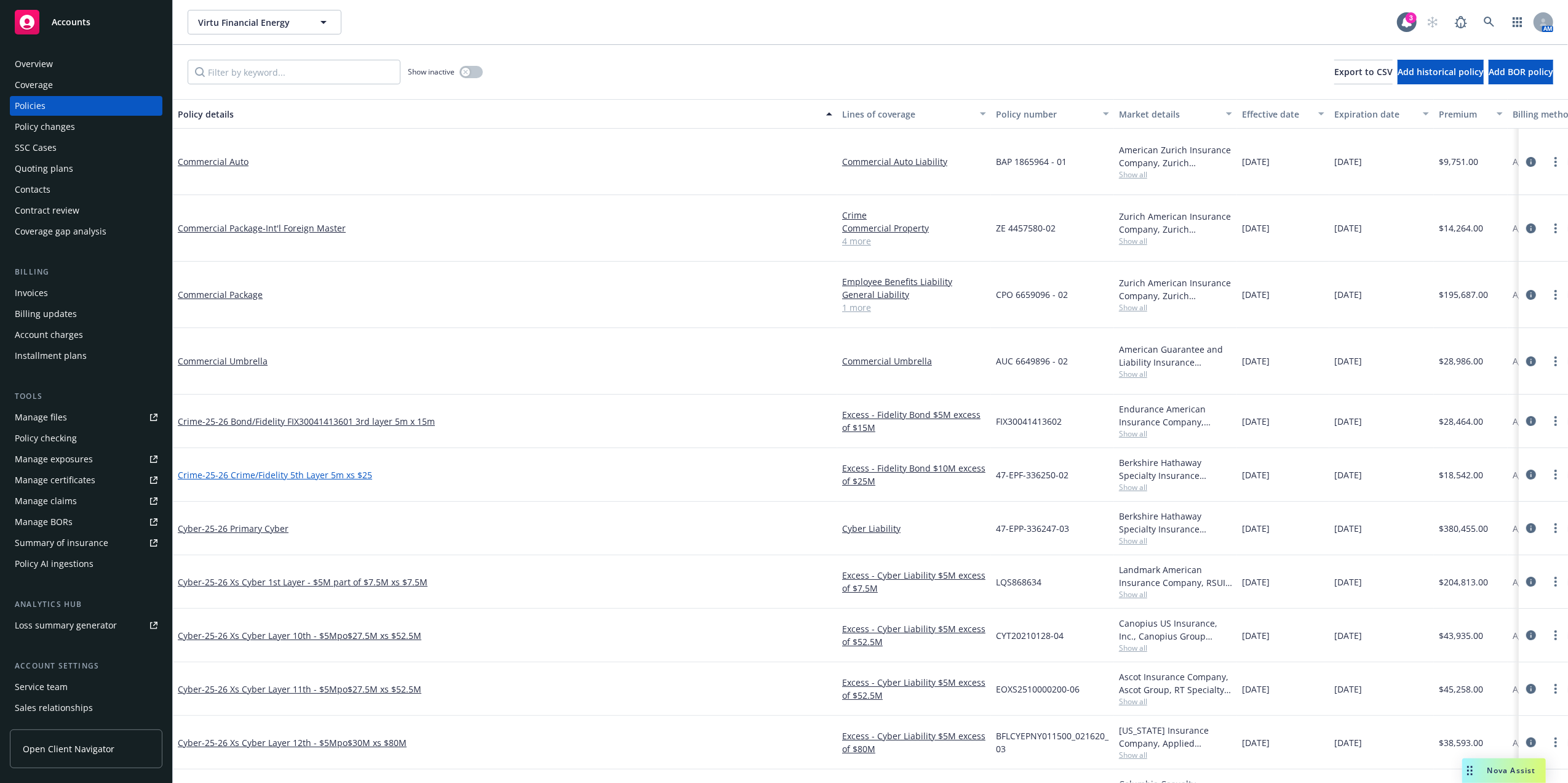
click at [315, 469] on span "- 25-26 Crime/Fidelity 5th Layer 5m xs $25" at bounding box center [287, 475] width 169 height 12
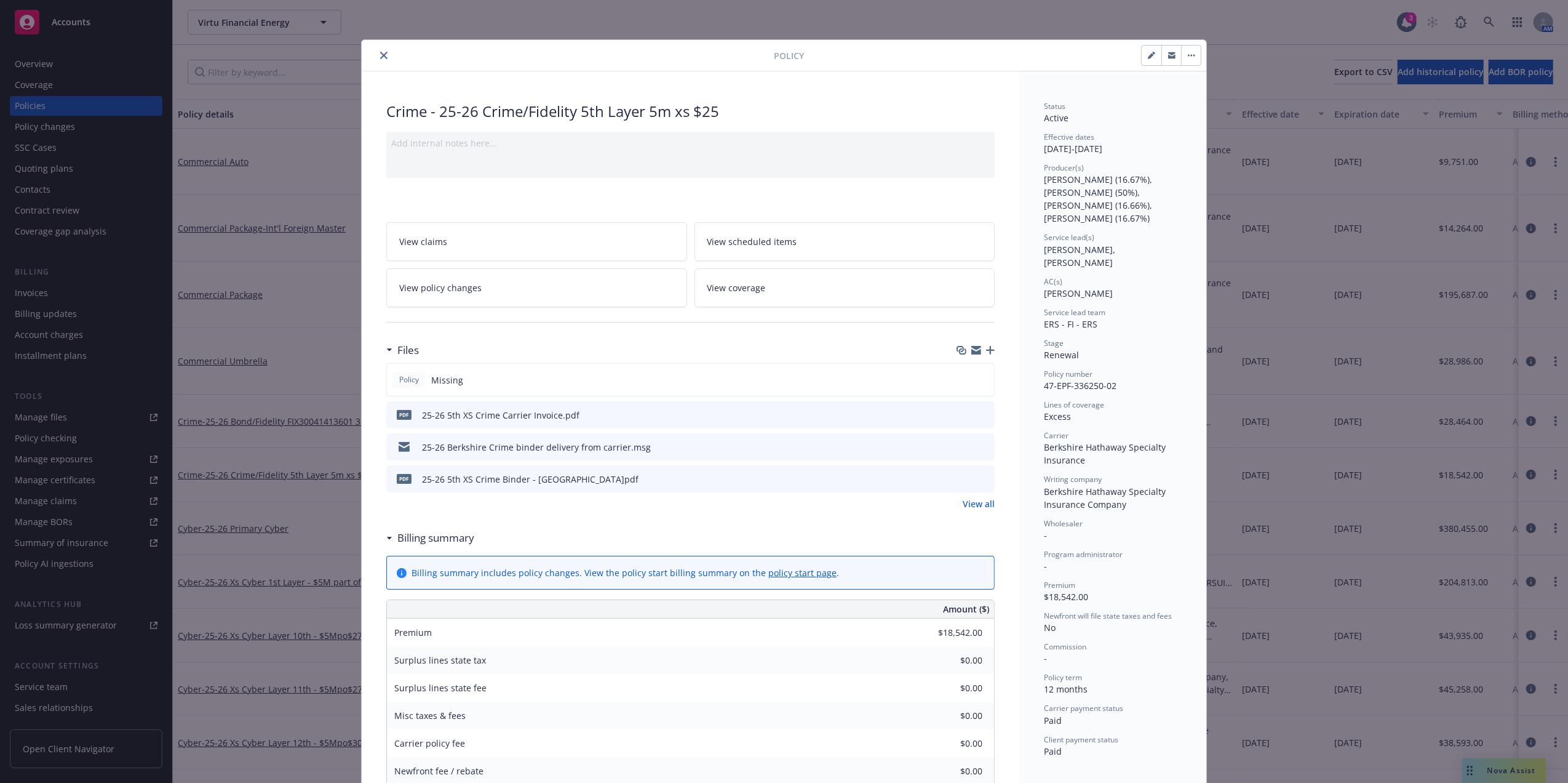
scroll to position [37, 0]
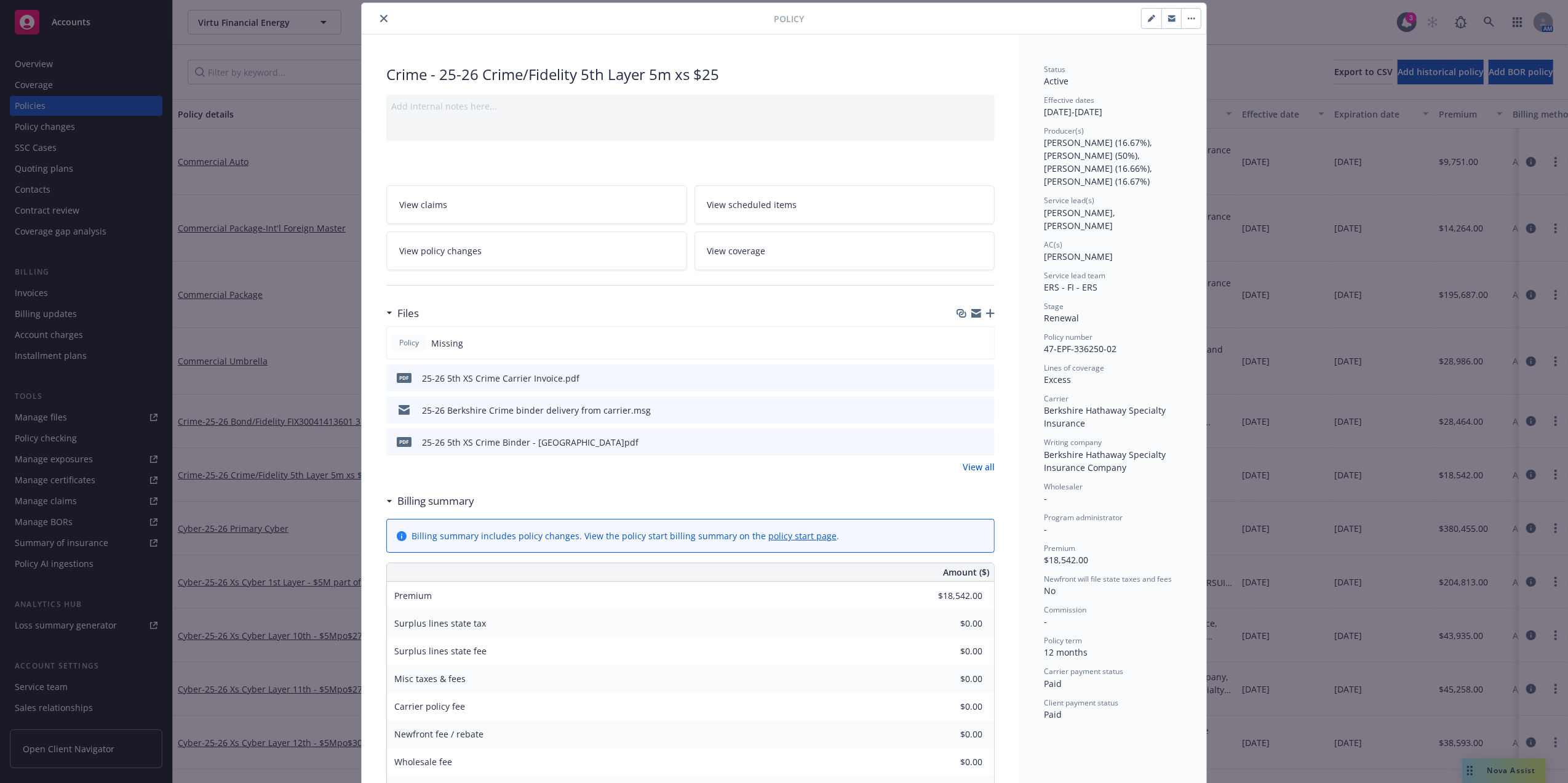
click at [978, 442] on icon "preview file" at bounding box center [983, 441] width 11 height 8
click at [380, 15] on icon "close" at bounding box center [383, 18] width 8 height 8
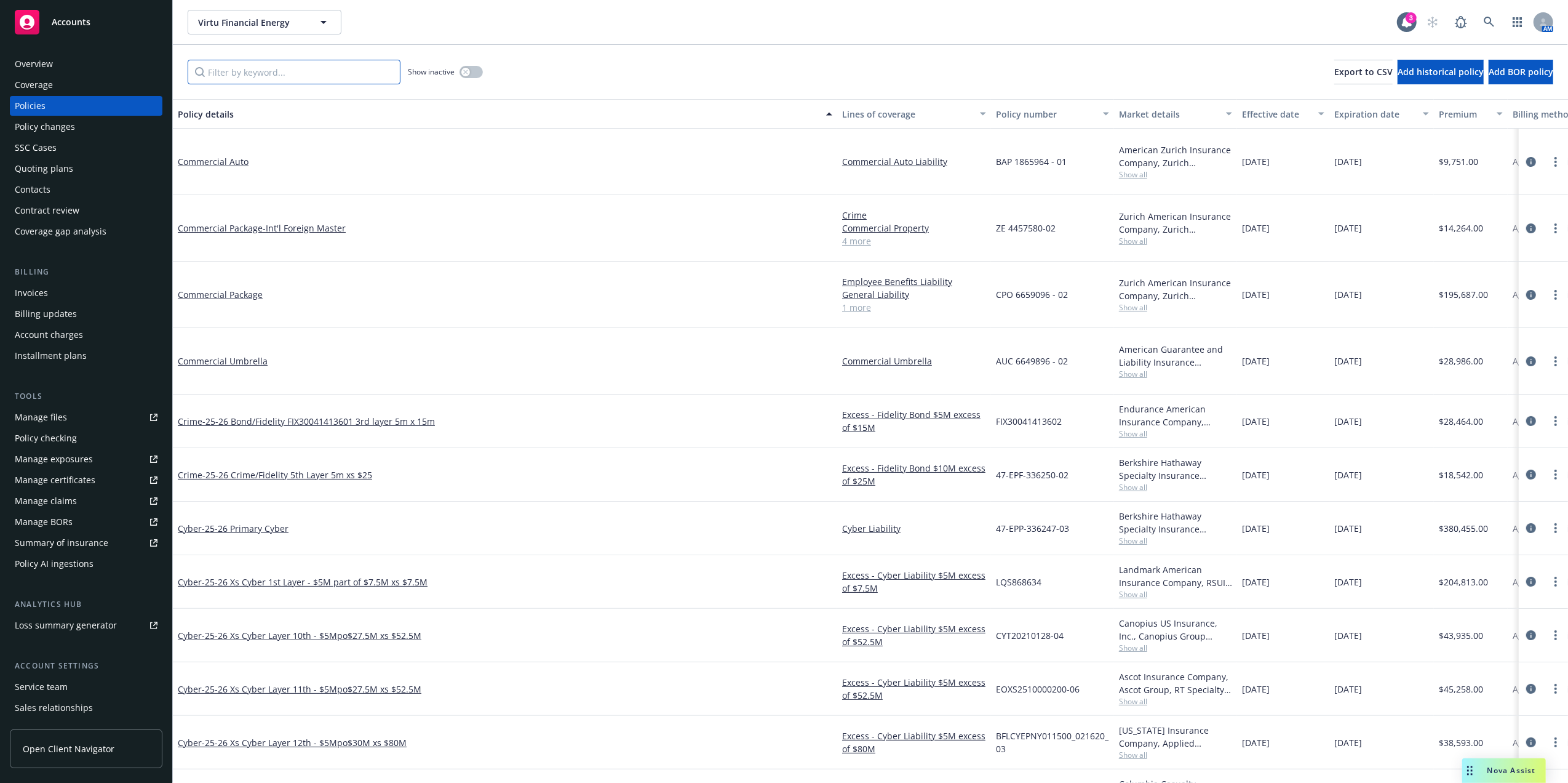
click at [305, 72] on input "Filter by keyword..." at bounding box center [294, 72] width 212 height 24
paste input "National Casualty Company"
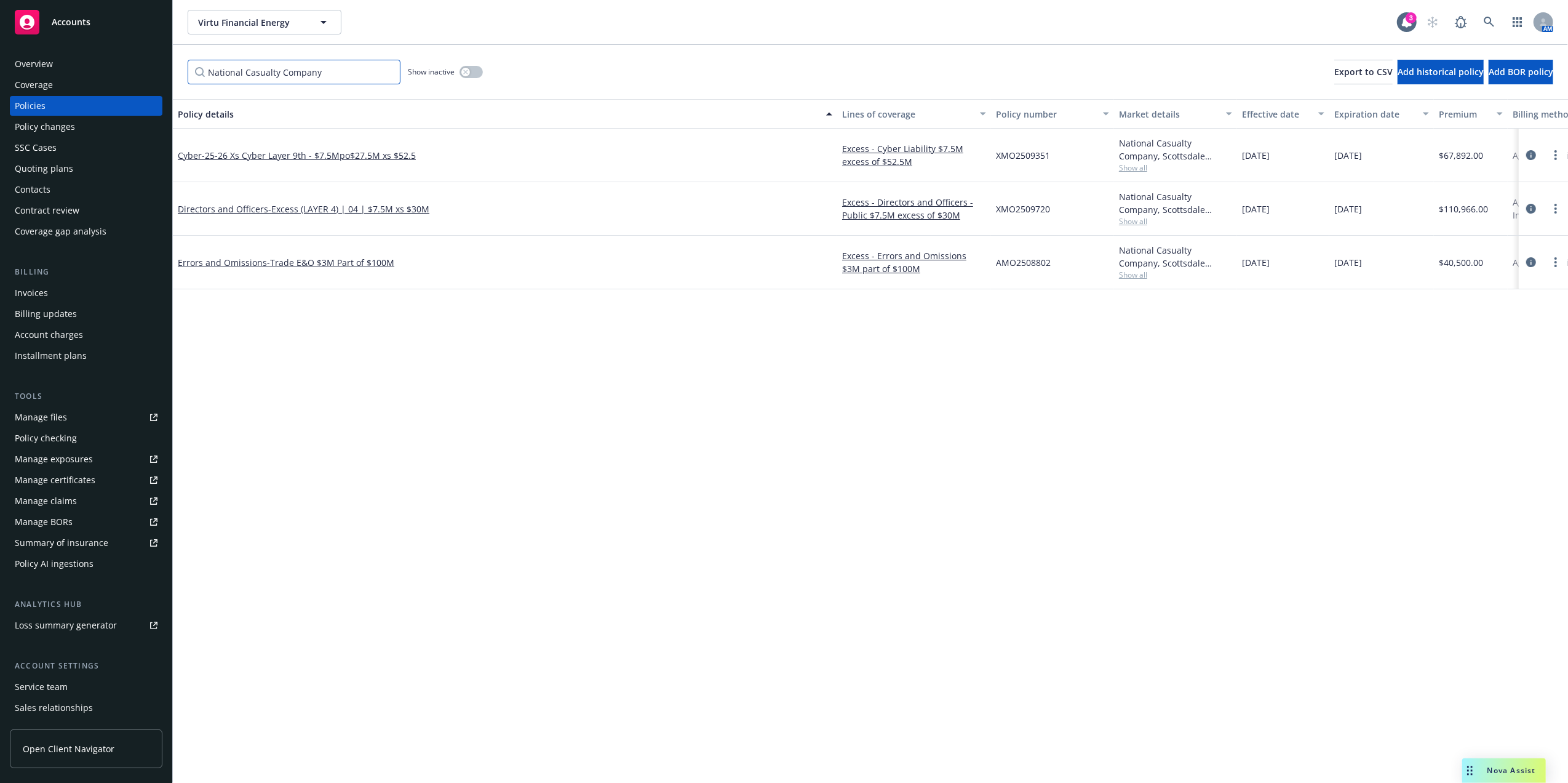
type input "National Casualty Company"
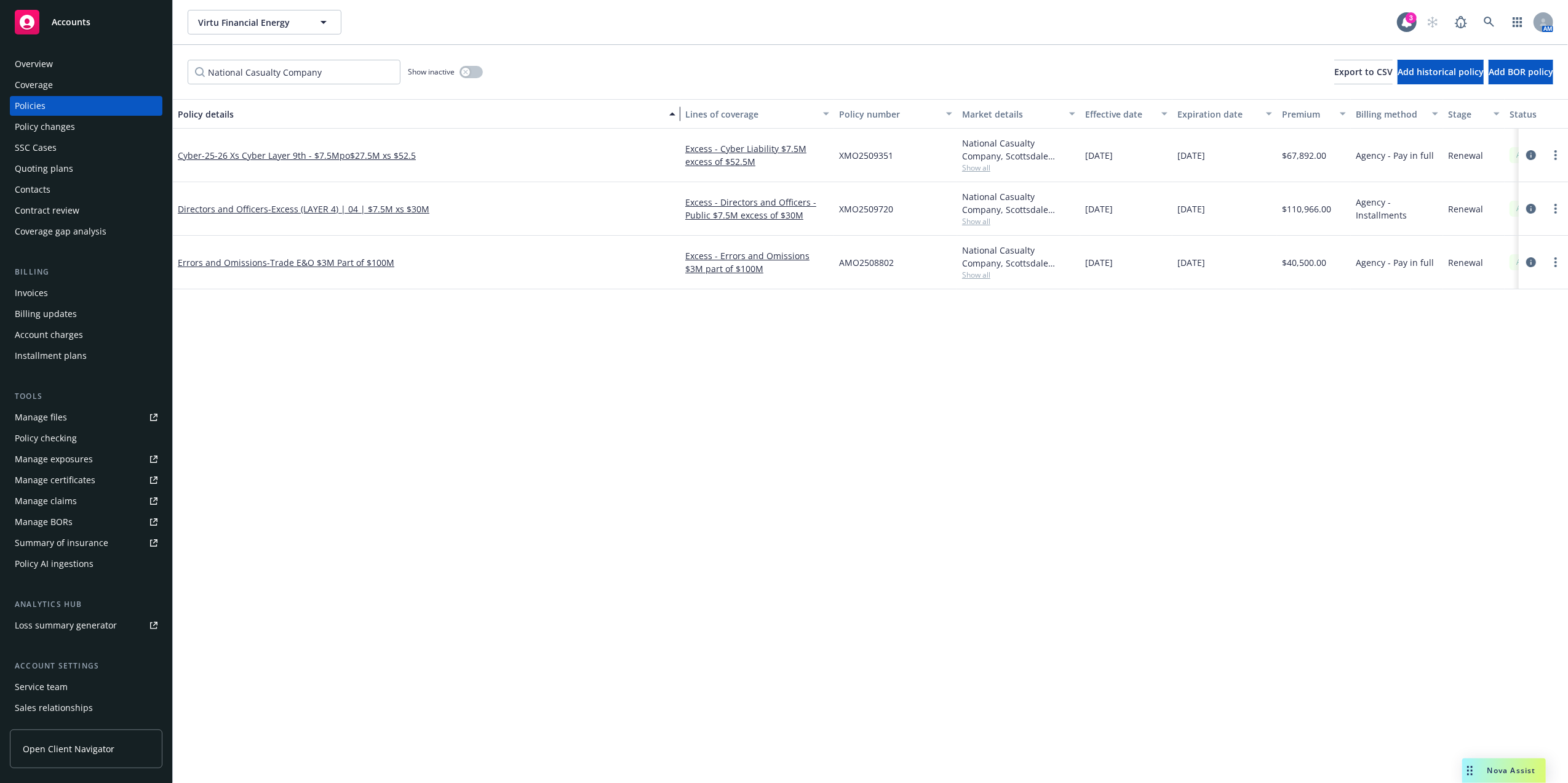
drag, startPoint x: 834, startPoint y: 116, endPoint x: 676, endPoint y: 116, distance: 158.0
click at [676, 116] on div "button" at bounding box center [674, 114] width 6 height 28
click at [389, 69] on input "National Casualty Company" at bounding box center [294, 72] width 212 height 24
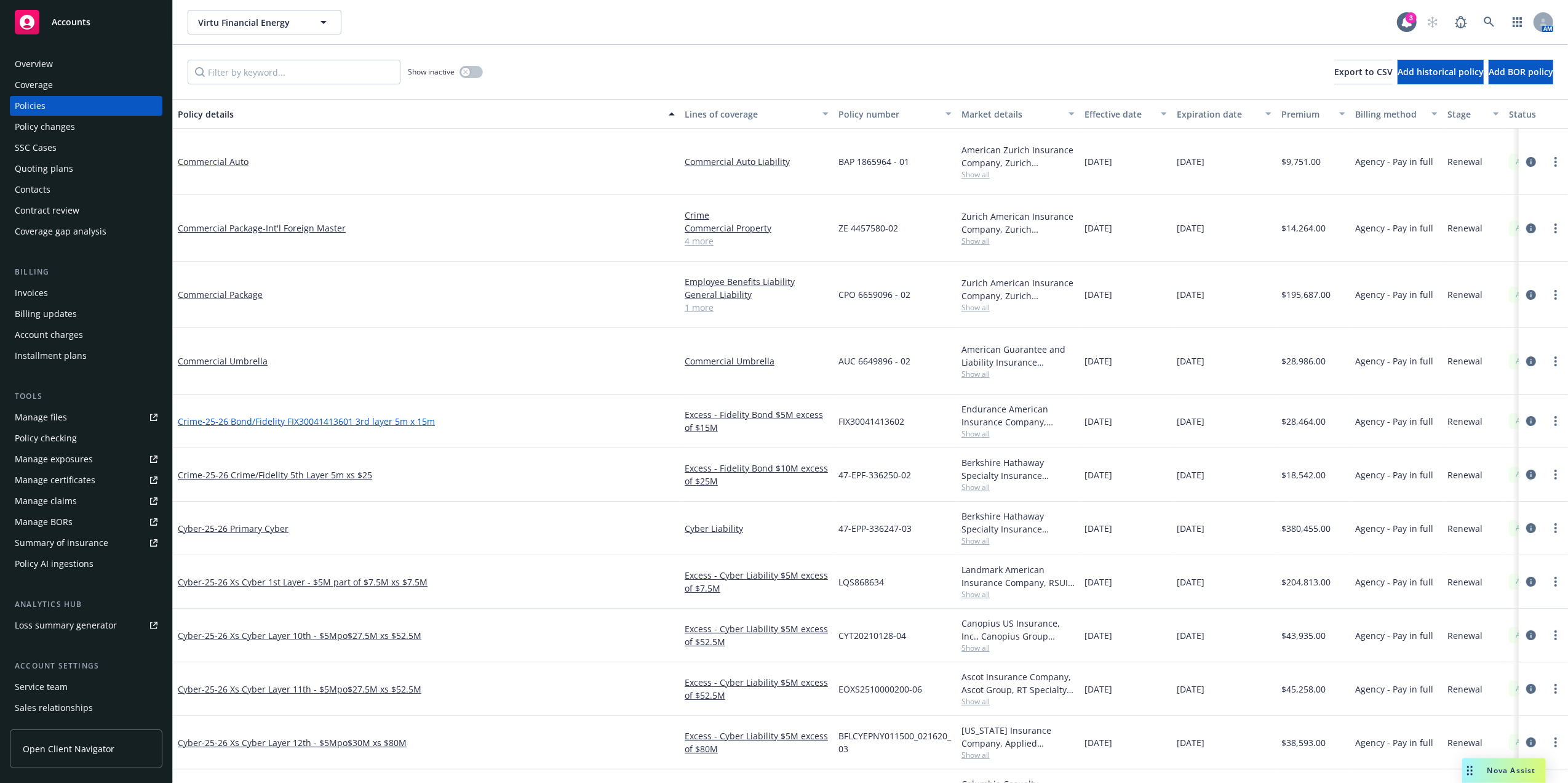
click at [416, 415] on span "- 25-26 Bond/Fidelity FIX30041413601 3rd layer 5m x 15m" at bounding box center [318, 421] width 233 height 12
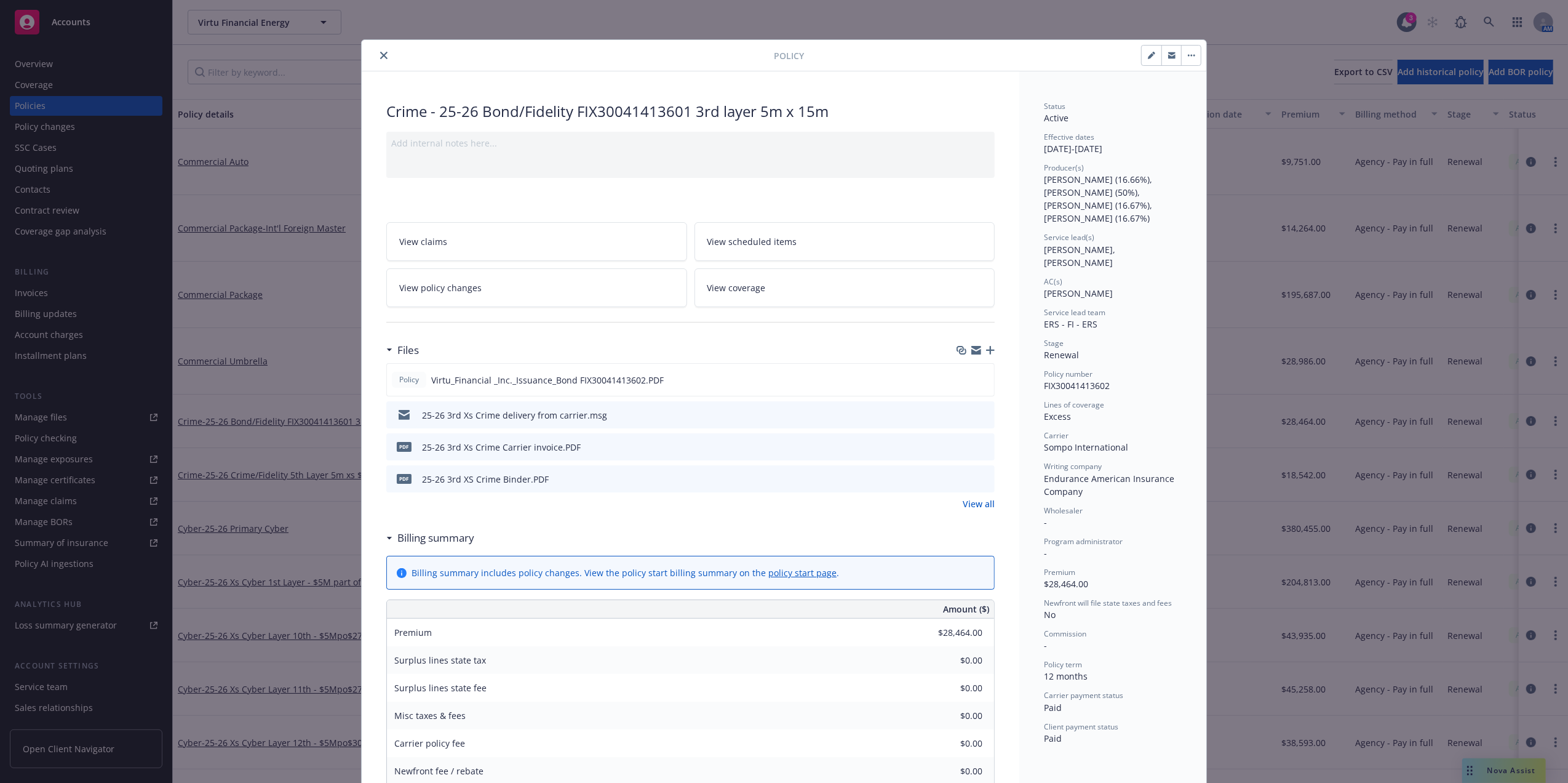
scroll to position [37, 0]
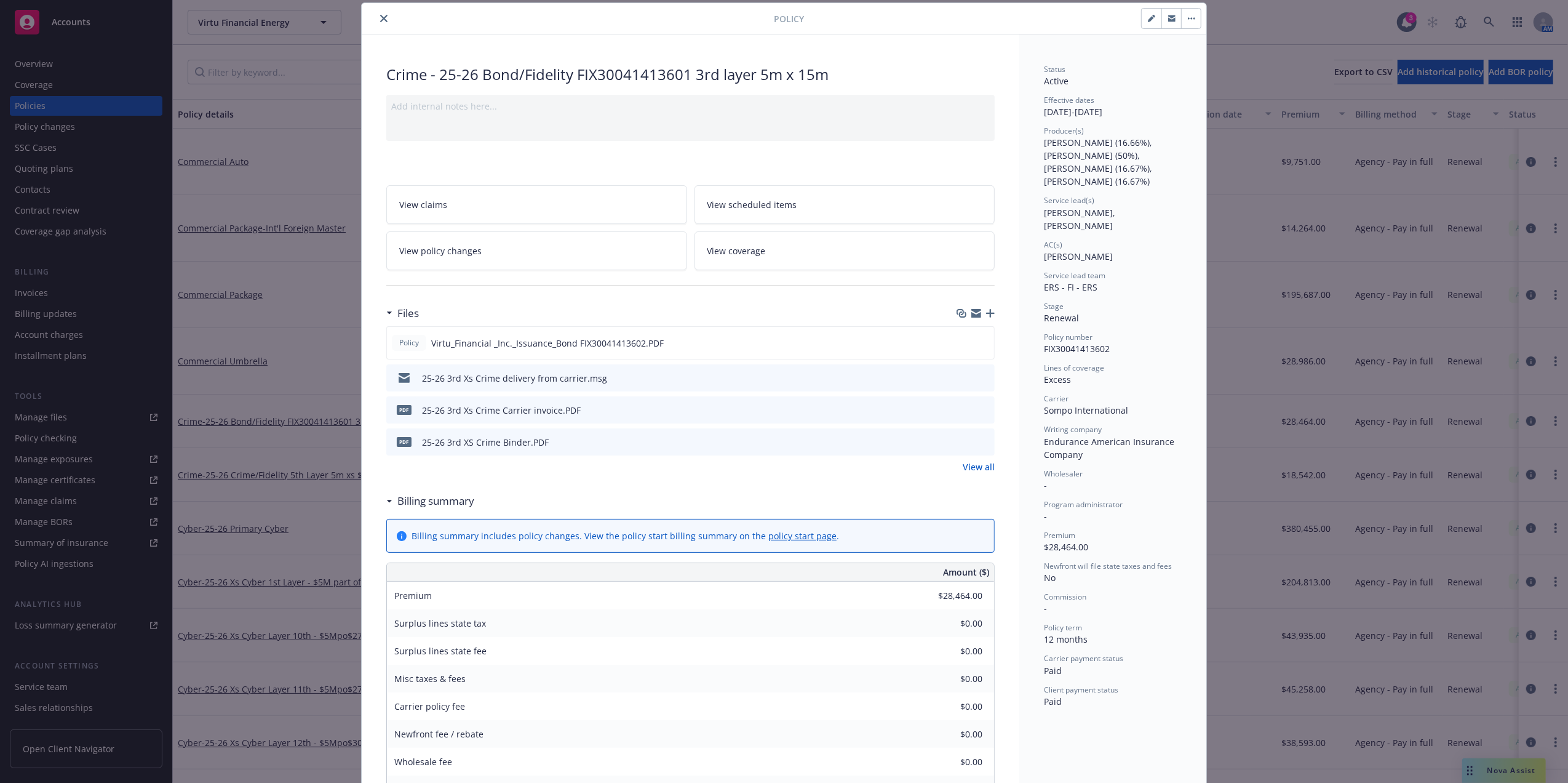
click at [983, 443] on icon "preview file" at bounding box center [983, 441] width 11 height 8
click at [977, 343] on icon "preview file" at bounding box center [983, 342] width 11 height 8
click at [376, 19] on button "close" at bounding box center [383, 18] width 15 height 15
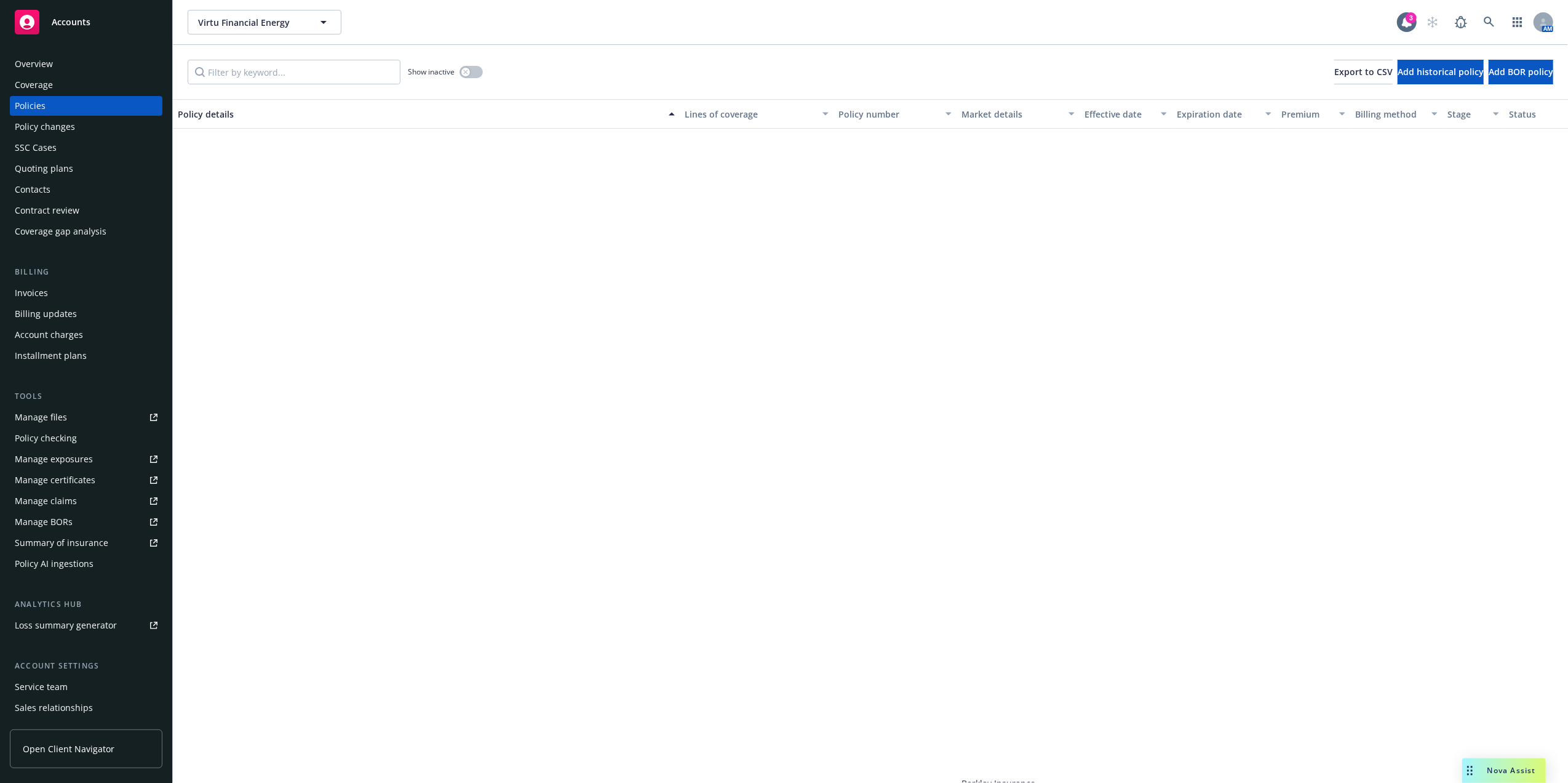
scroll to position [736, 0]
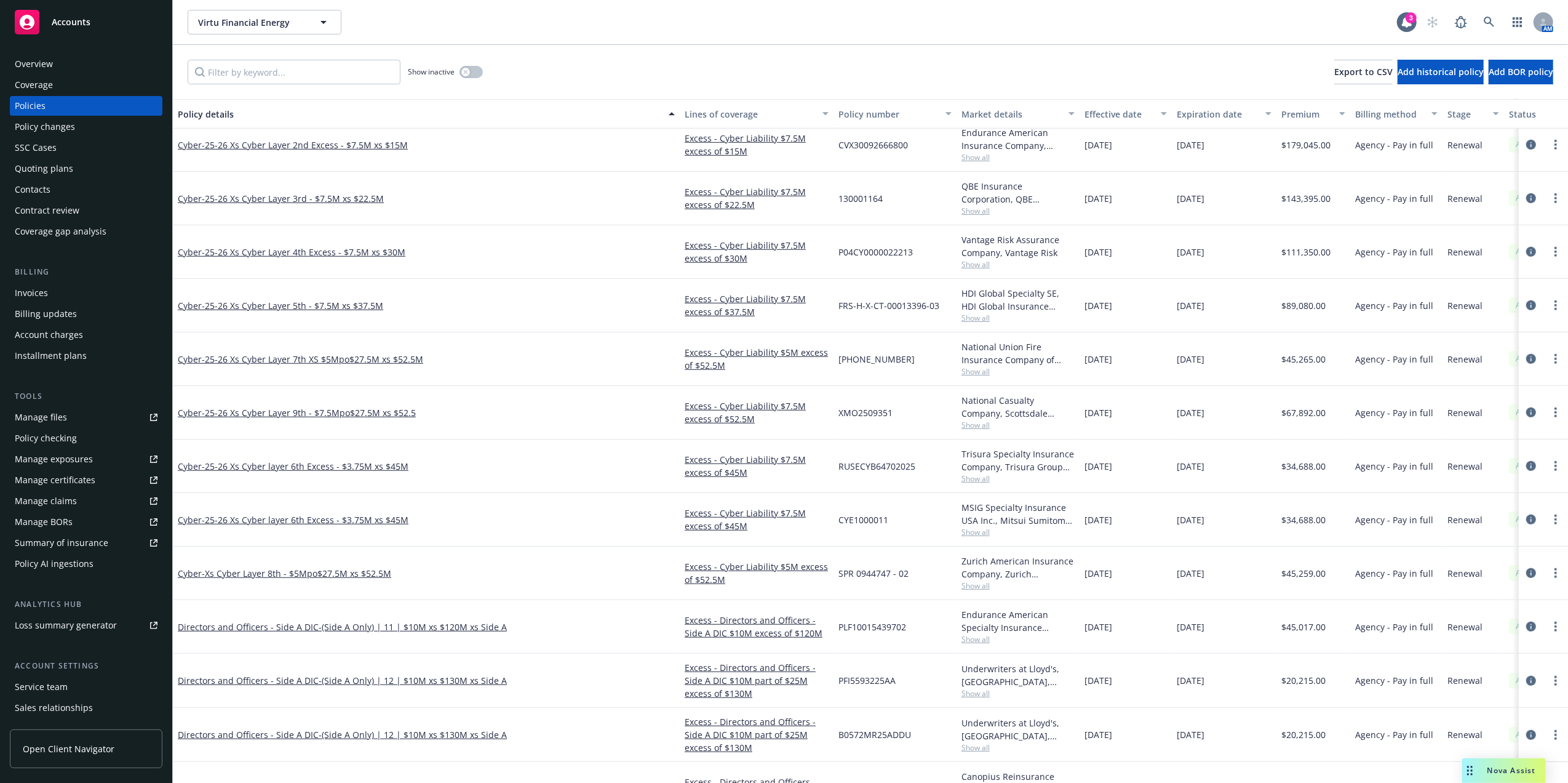
drag, startPoint x: 520, startPoint y: 364, endPoint x: 522, endPoint y: 396, distance: 32.1
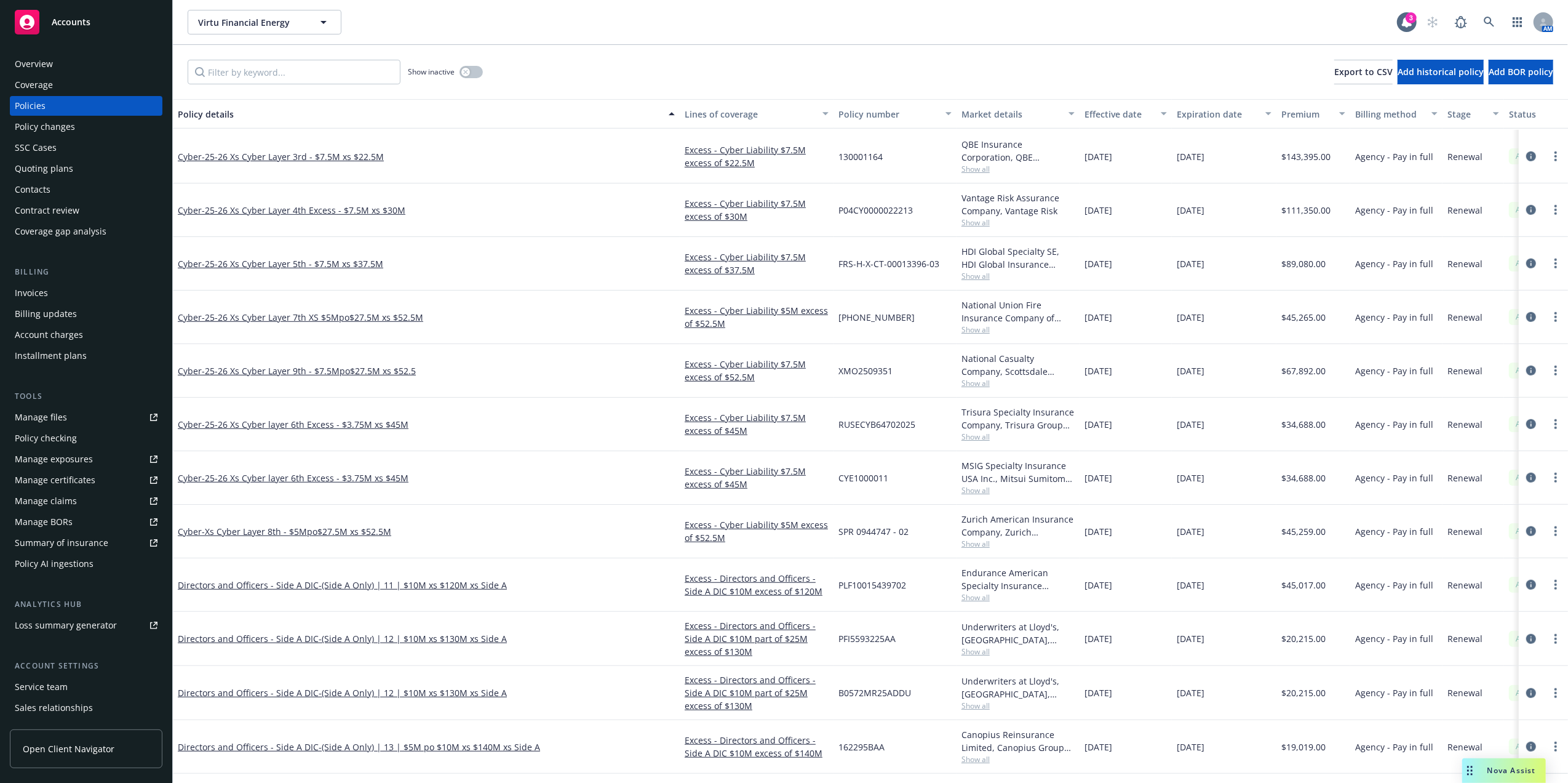
drag, startPoint x: 522, startPoint y: 395, endPoint x: 544, endPoint y: 518, distance: 125.0
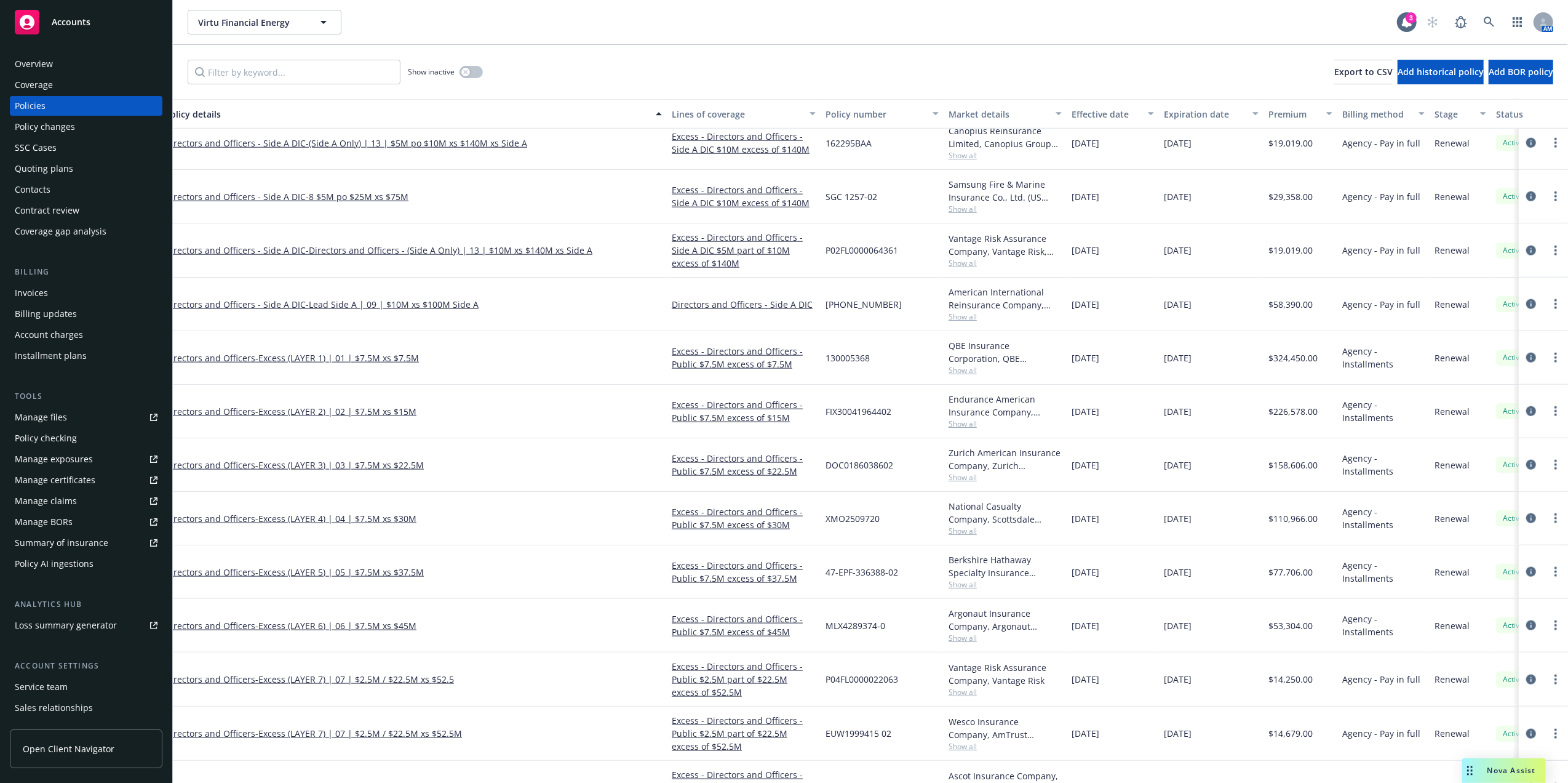
drag, startPoint x: 547, startPoint y: 493, endPoint x: 544, endPoint y: 554, distance: 61.1
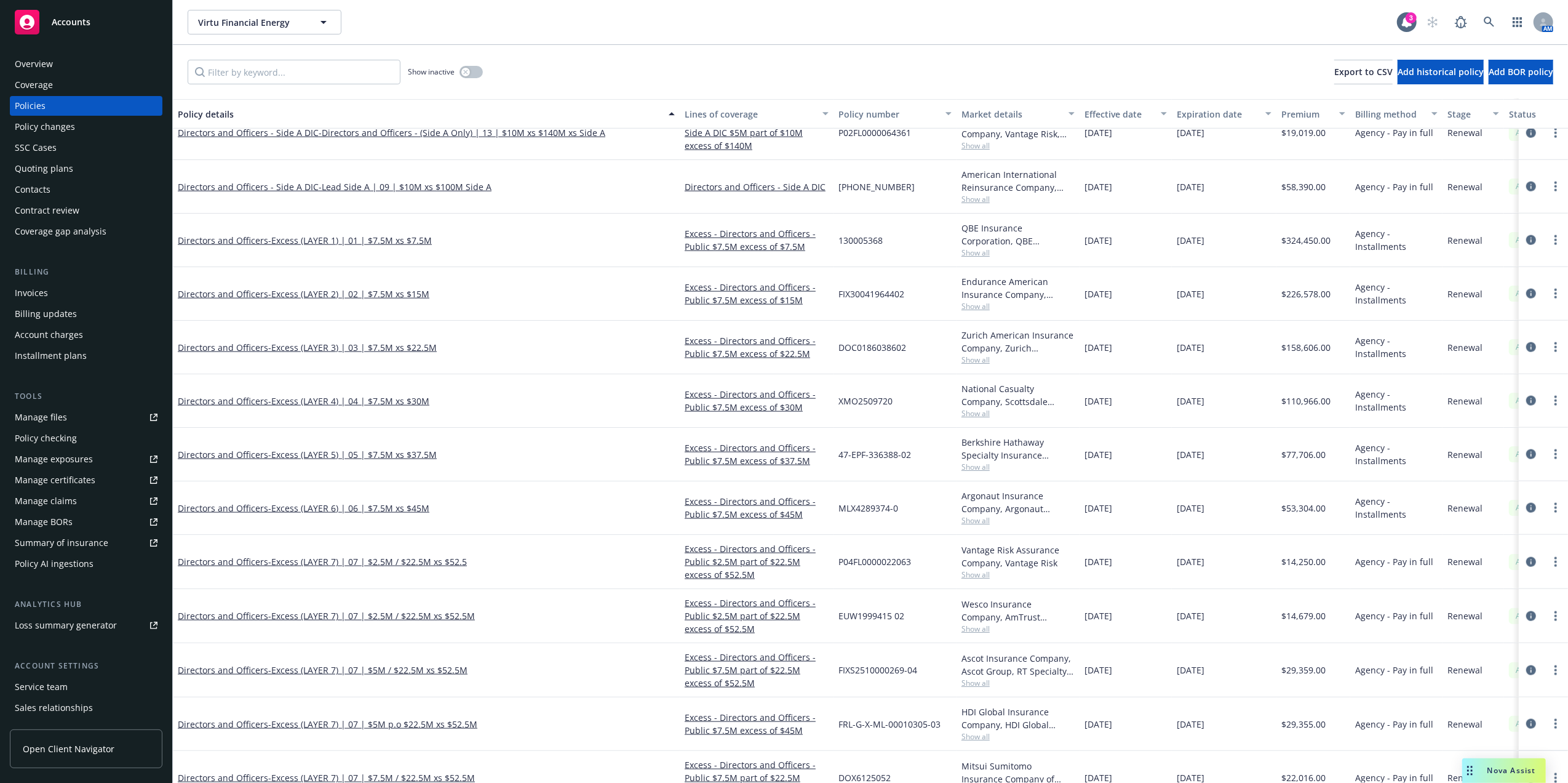
drag, startPoint x: 578, startPoint y: 495, endPoint x: 576, endPoint y: 630, distance: 135.0
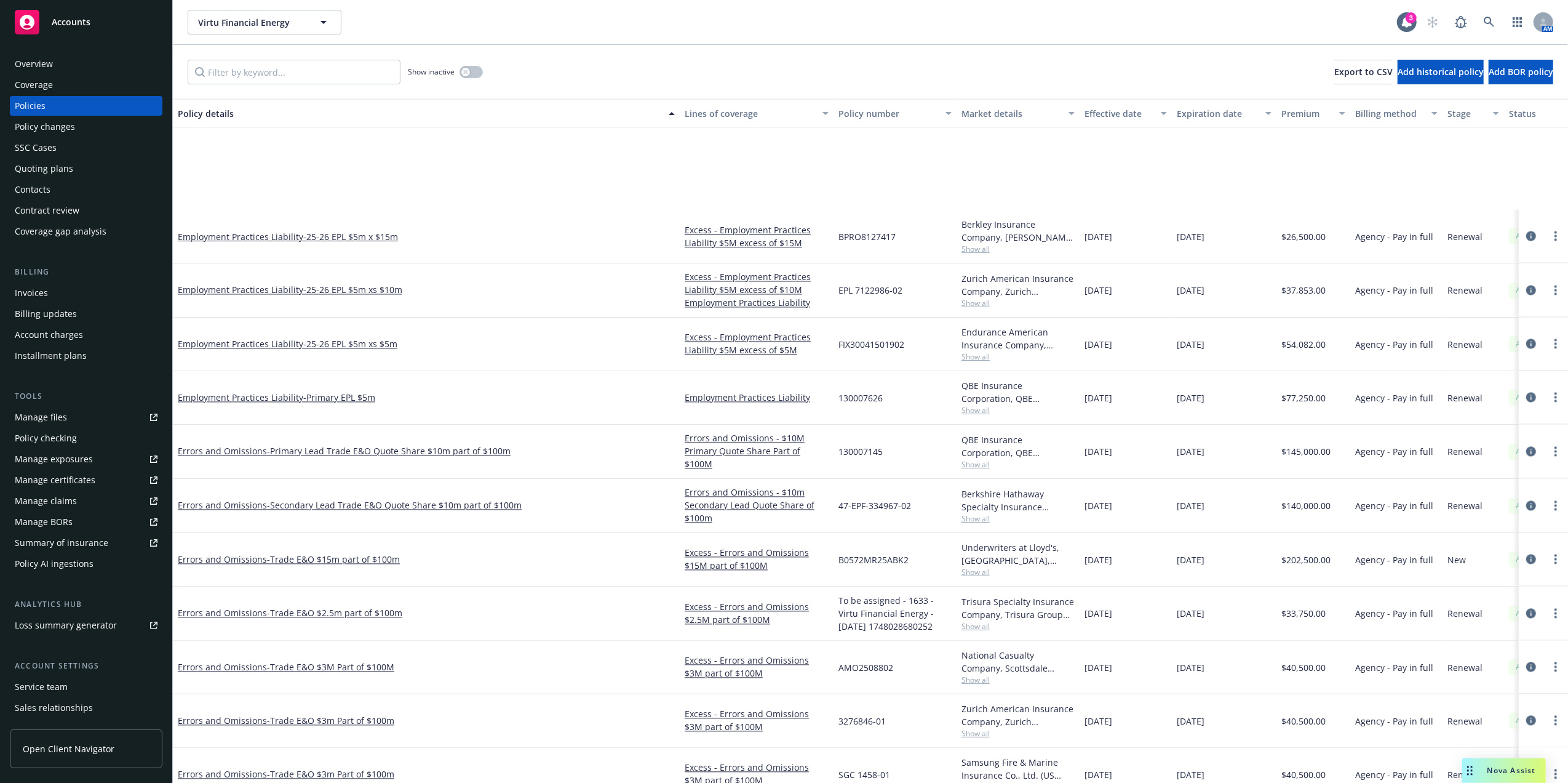
scroll to position [4478, 0]
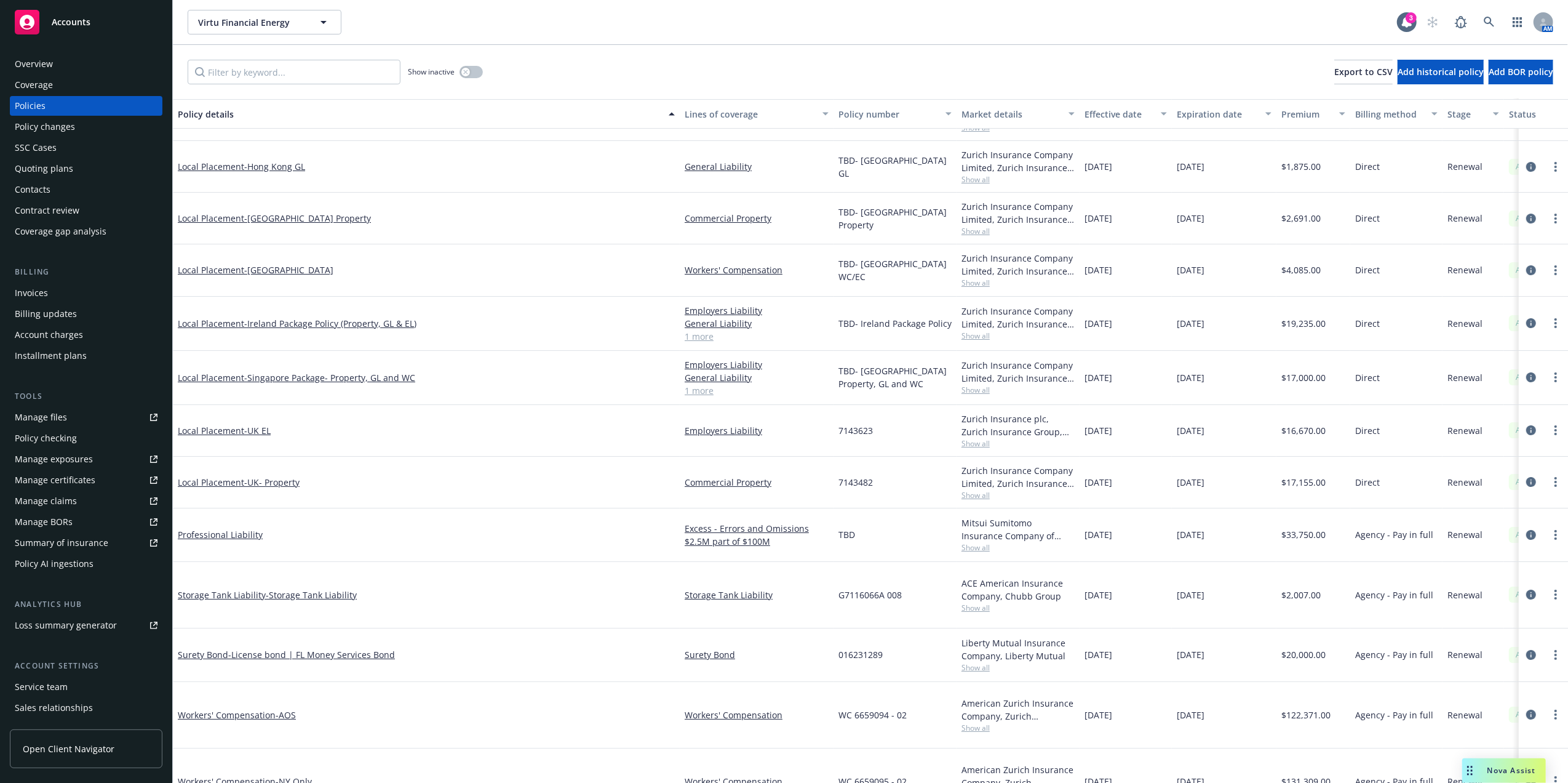
drag, startPoint x: 568, startPoint y: 531, endPoint x: 574, endPoint y: 675, distance: 144.1
drag, startPoint x: 581, startPoint y: 587, endPoint x: 544, endPoint y: 412, distance: 178.9
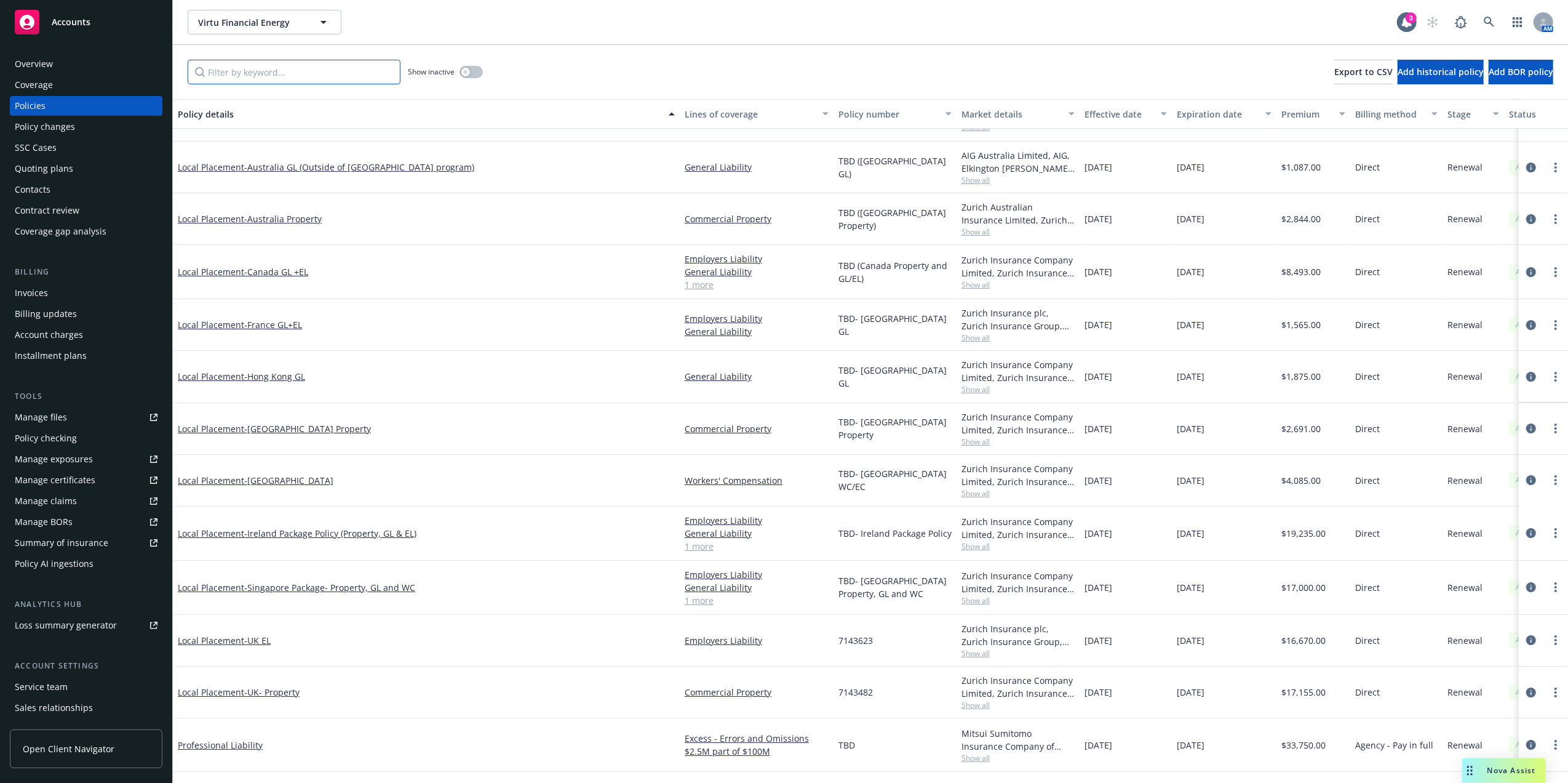
click at [335, 73] on input "Filter by keyword..." at bounding box center [294, 72] width 212 height 24
click at [331, 73] on input "Filter by keyword..." at bounding box center [294, 72] width 212 height 24
type input "4"
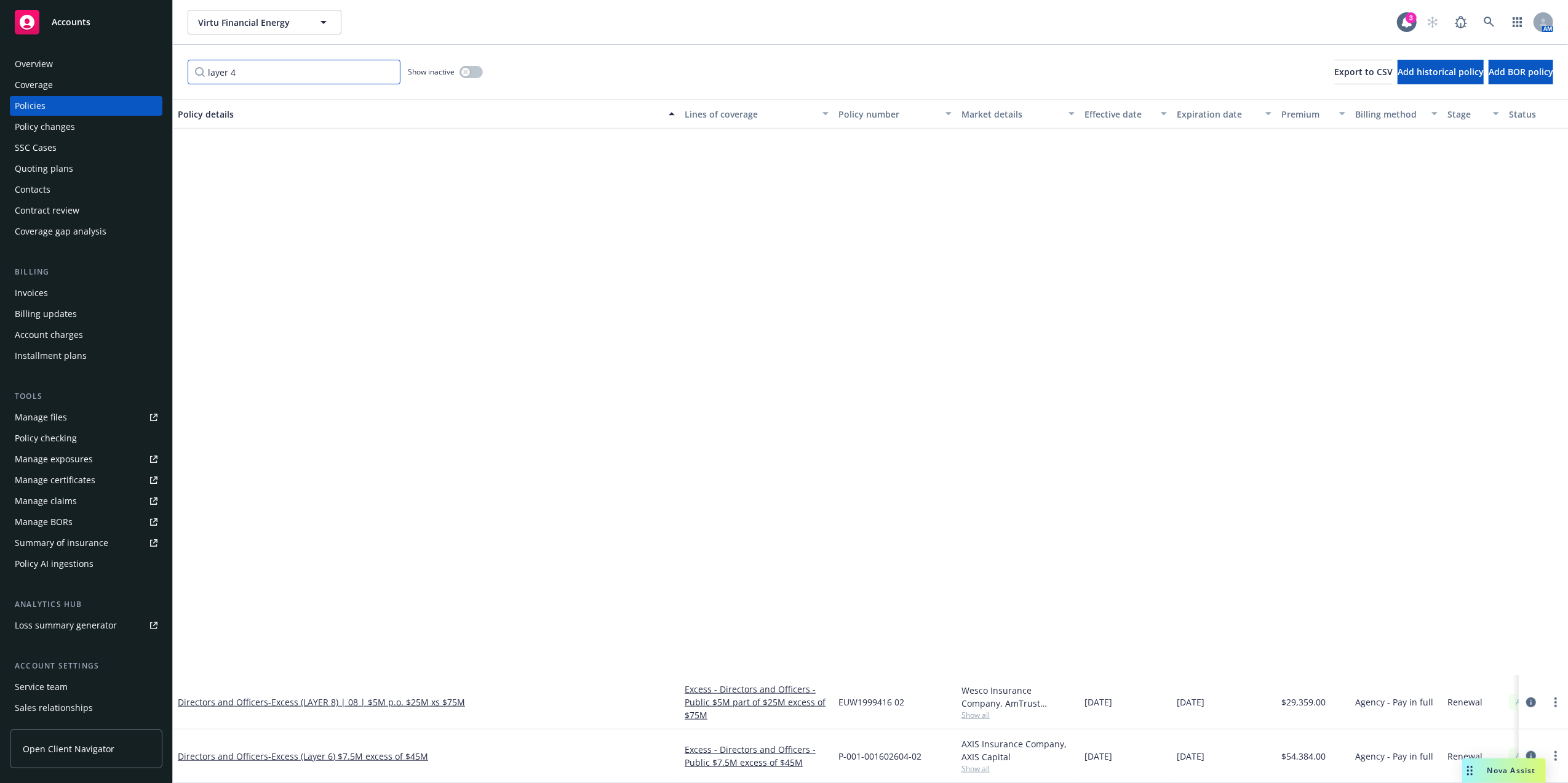
scroll to position [845, 0]
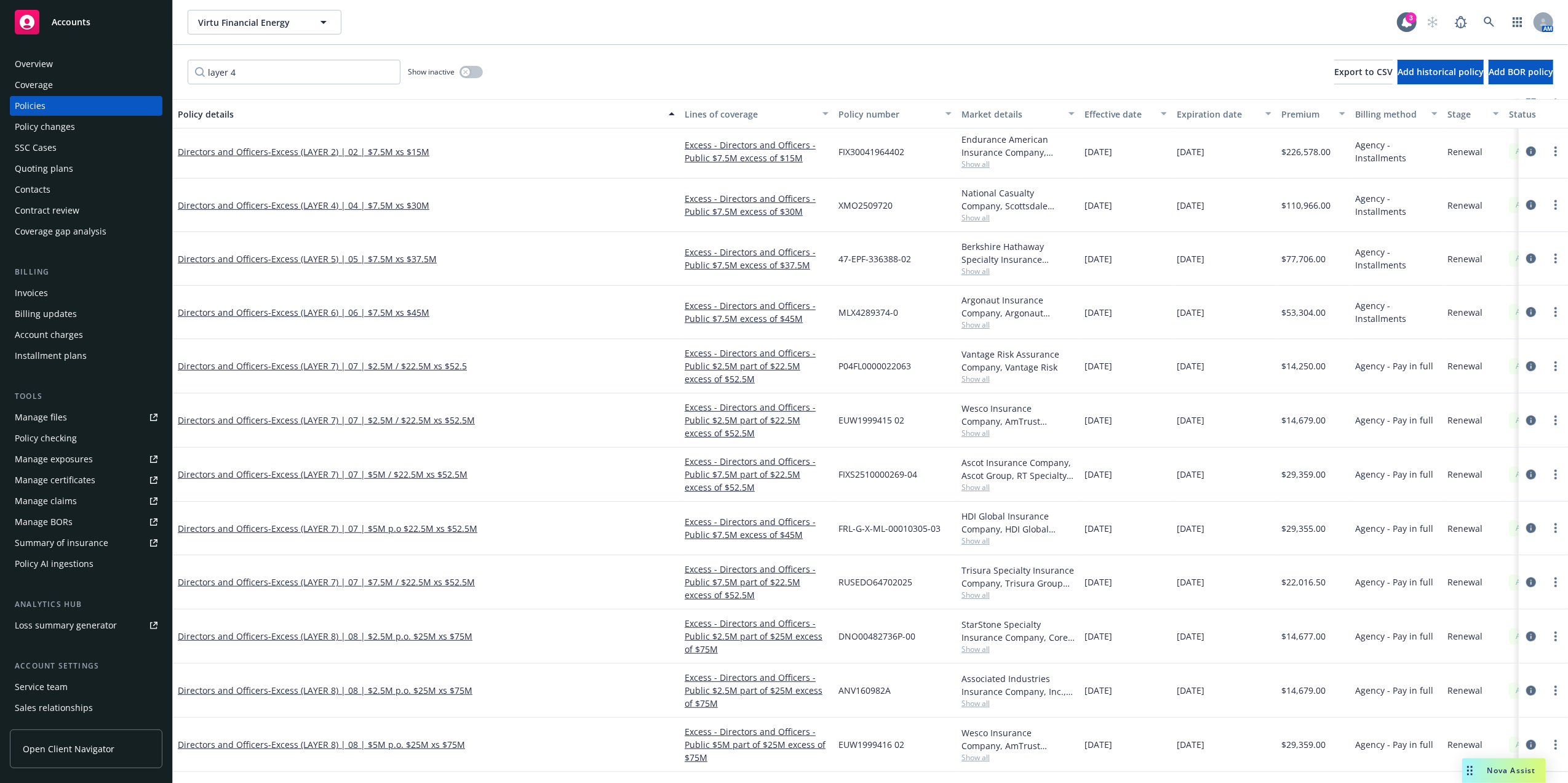
click at [227, 115] on div "Policy details" at bounding box center [419, 114] width 483 height 13
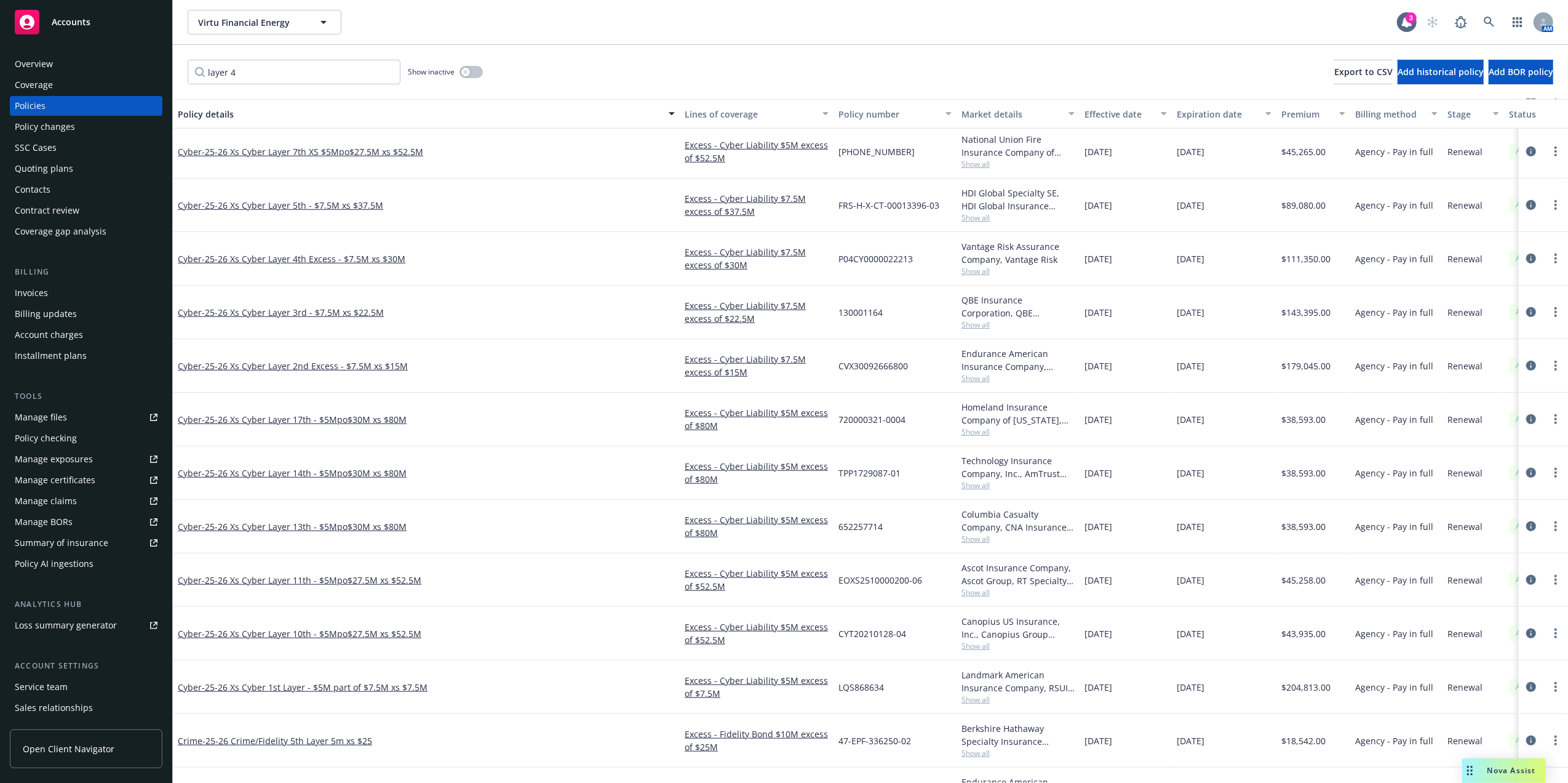
click at [227, 115] on div "Policy details" at bounding box center [419, 114] width 483 height 13
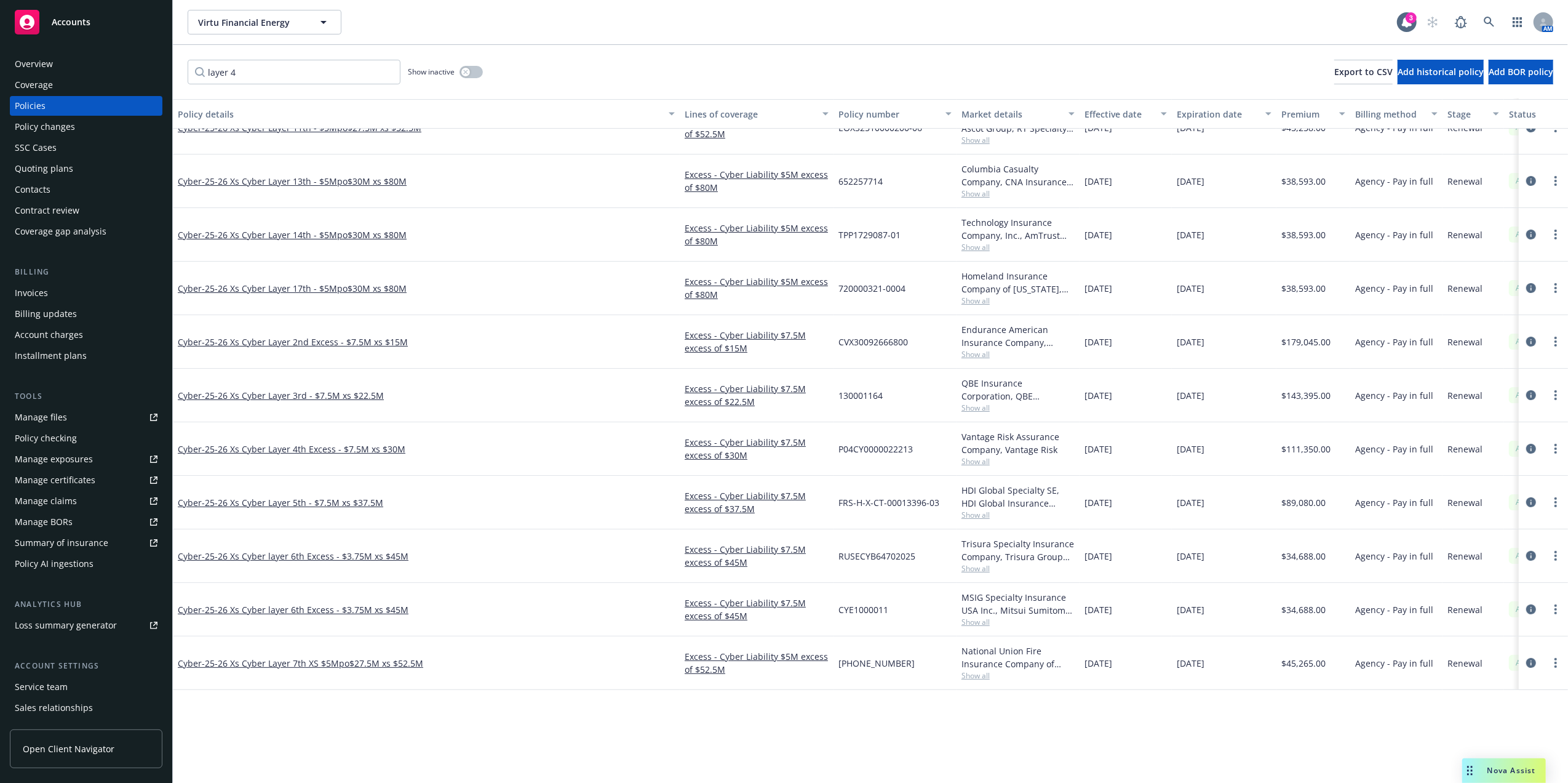
scroll to position [0, 0]
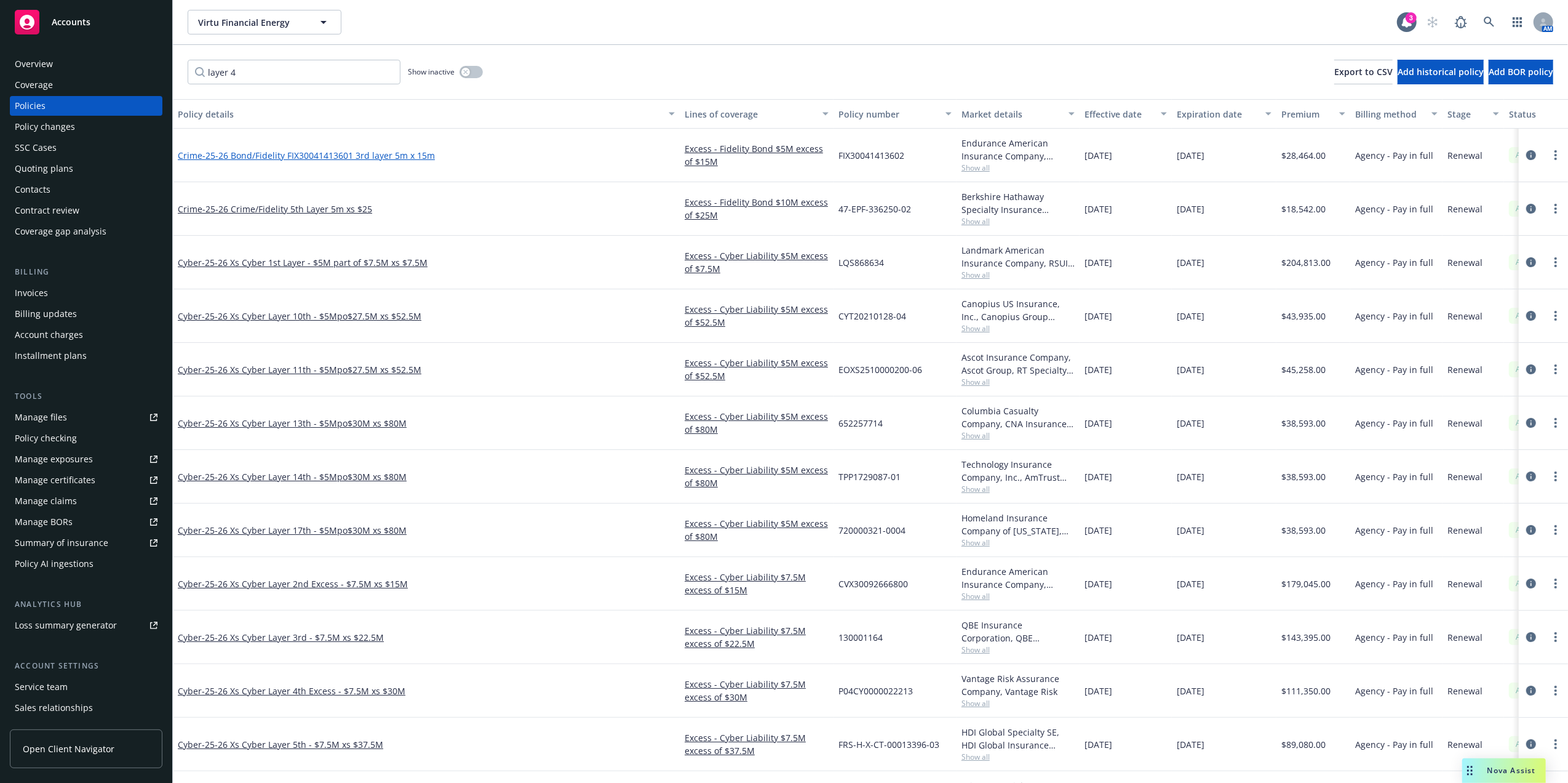
click at [328, 156] on span "- 25-26 Bond/Fidelity FIX30041413601 3rd layer 5m x 15m" at bounding box center [318, 155] width 233 height 12
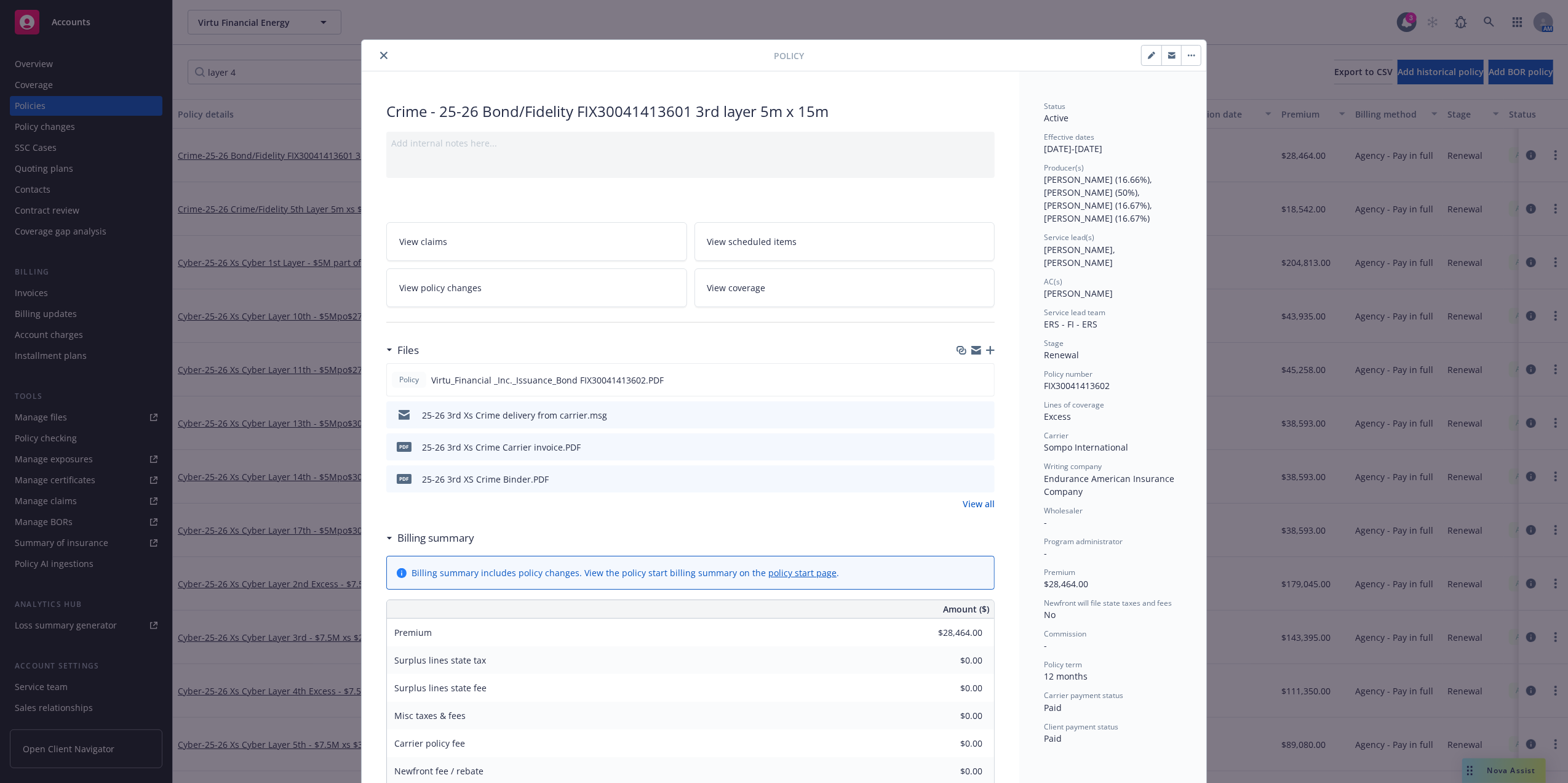
scroll to position [37, 0]
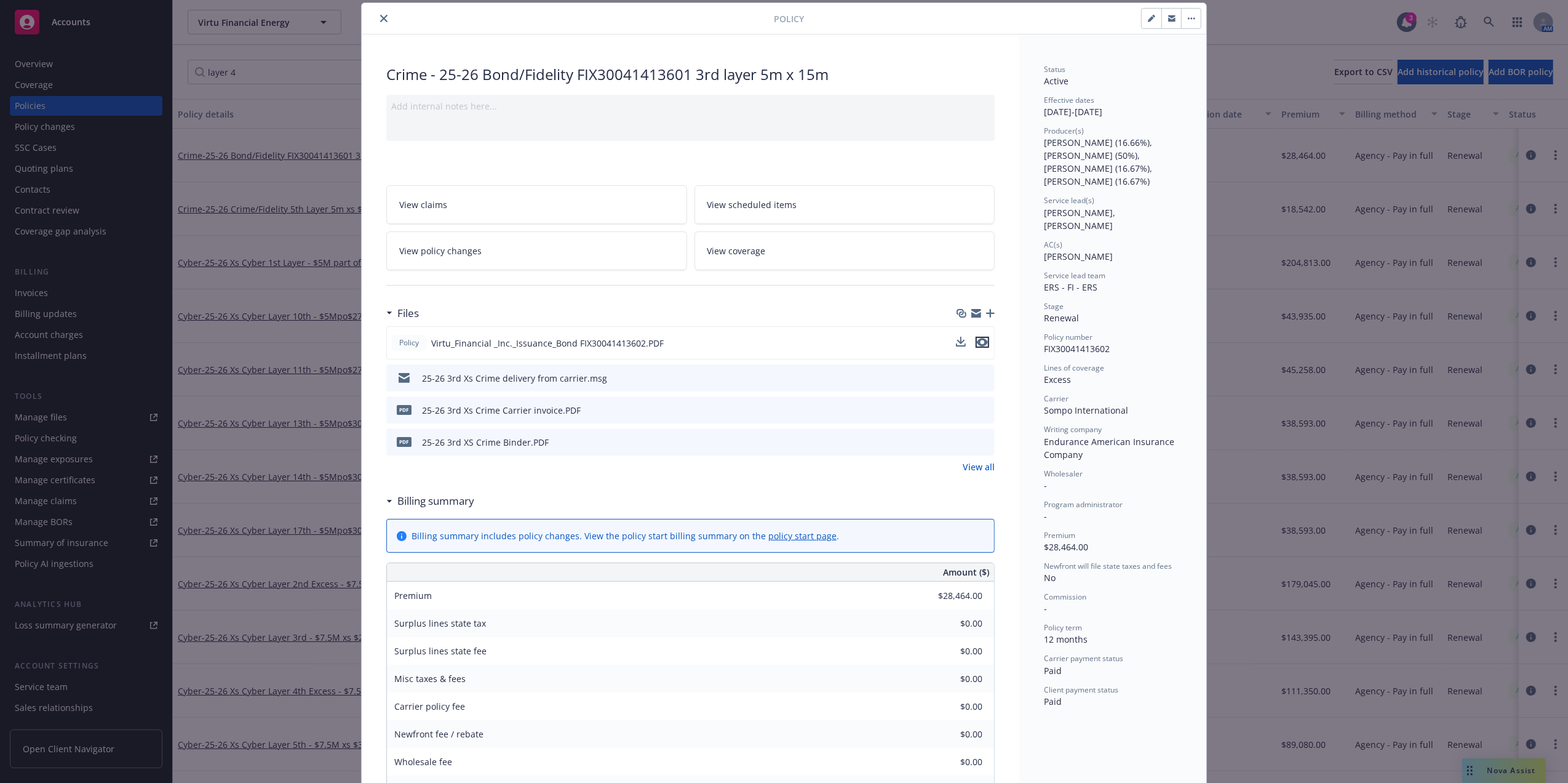
click at [982, 338] on icon "preview file" at bounding box center [983, 342] width 11 height 8
drag, startPoint x: 376, startPoint y: 16, endPoint x: 504, endPoint y: 133, distance: 173.4
click at [978, 377] on icon "preview file" at bounding box center [983, 377] width 11 height 8
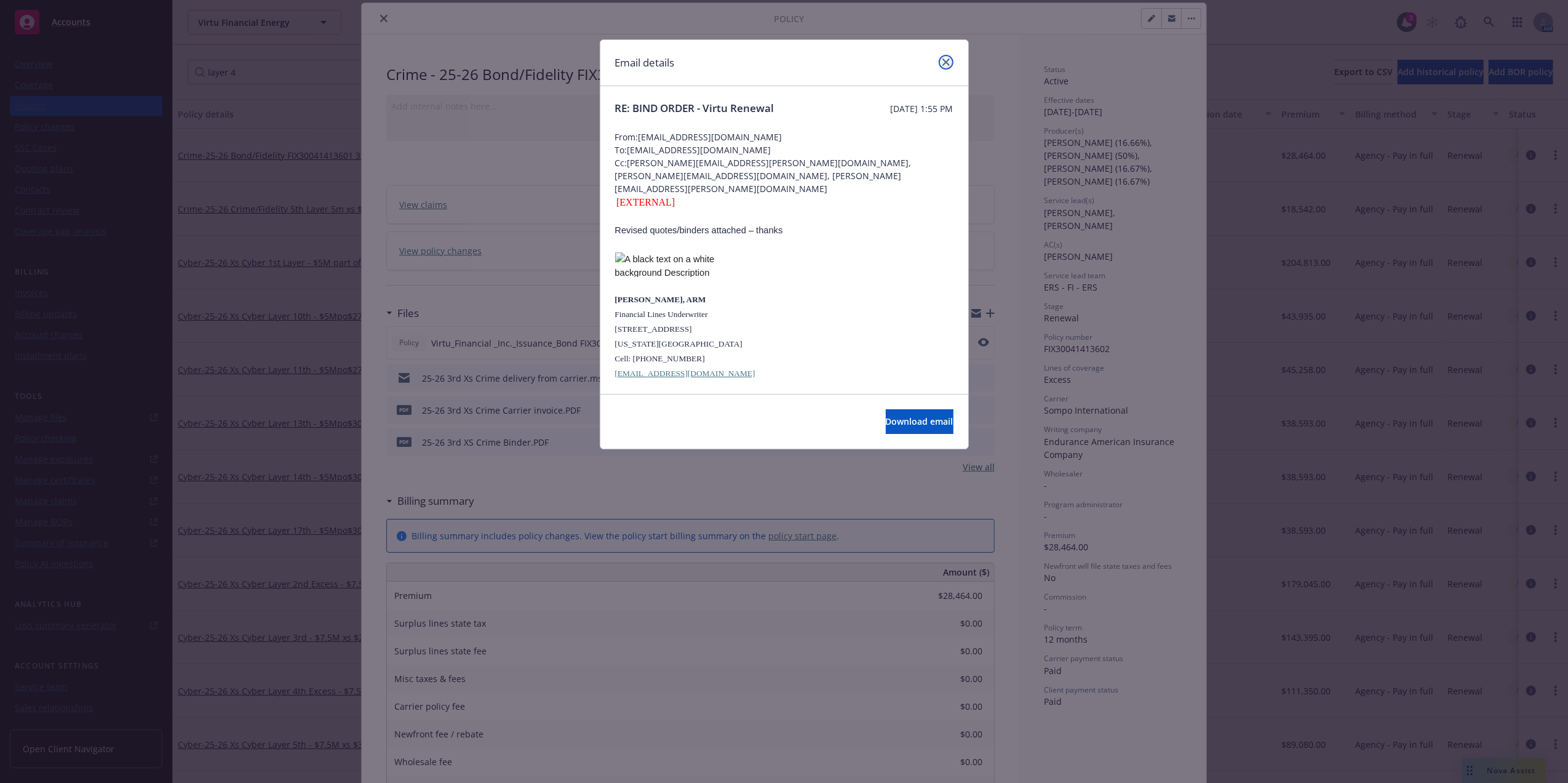
click at [949, 62] on icon "close" at bounding box center [946, 62] width 8 height 8
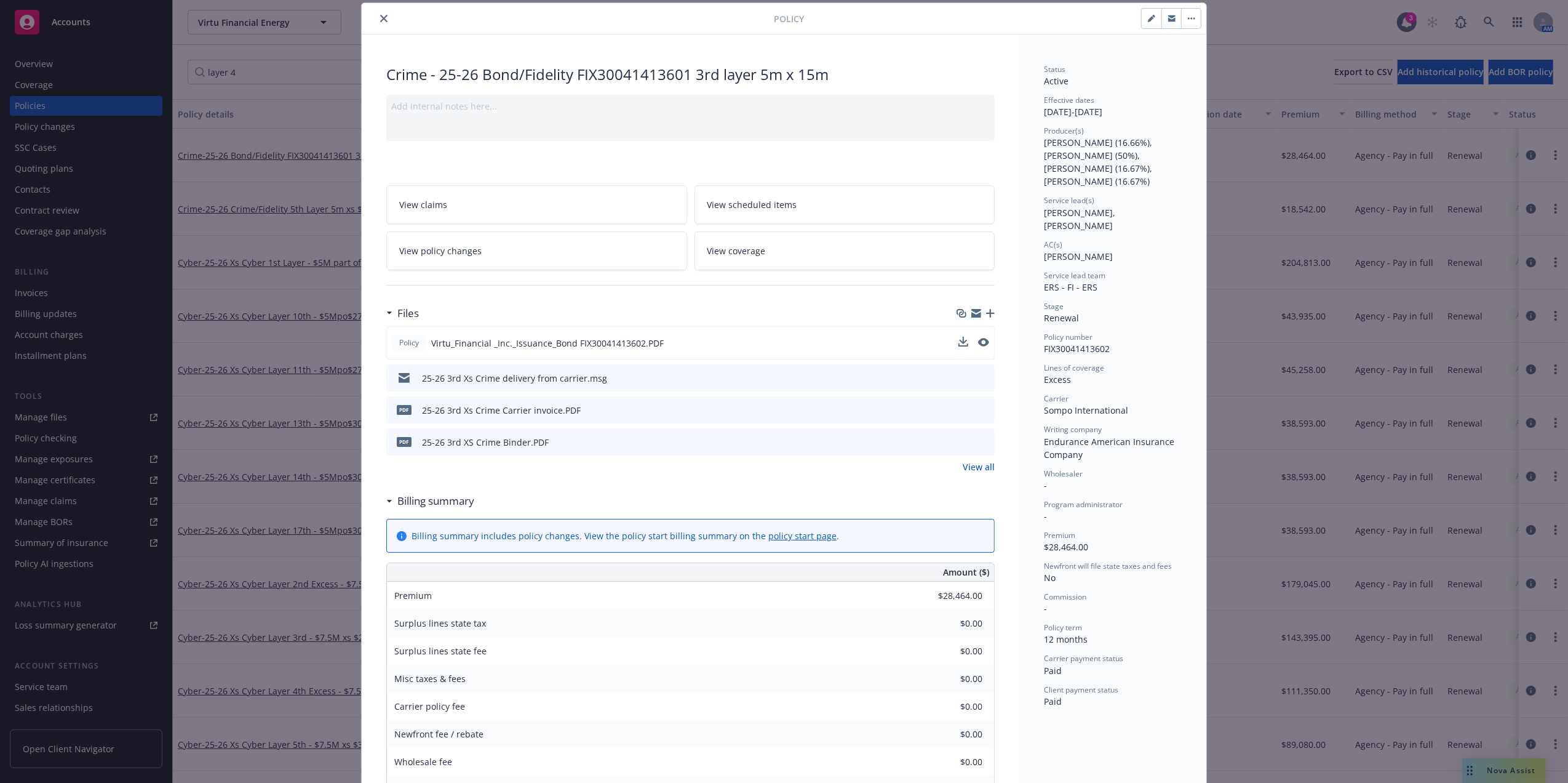
click at [376, 15] on button "close" at bounding box center [383, 18] width 15 height 15
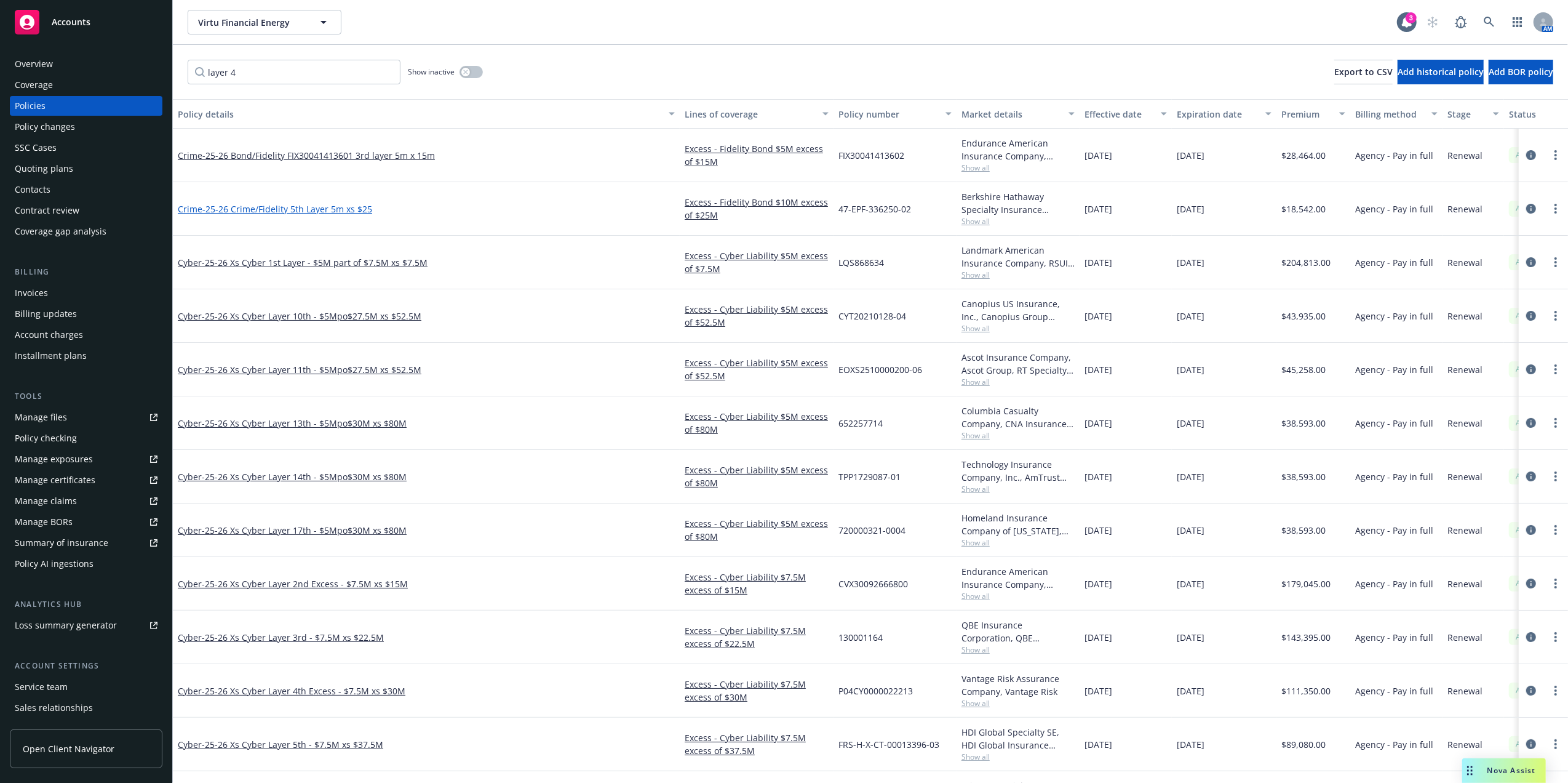
click at [314, 211] on span "- 25-26 Crime/Fidelity 5th Layer 5m xs $25" at bounding box center [287, 208] width 169 height 12
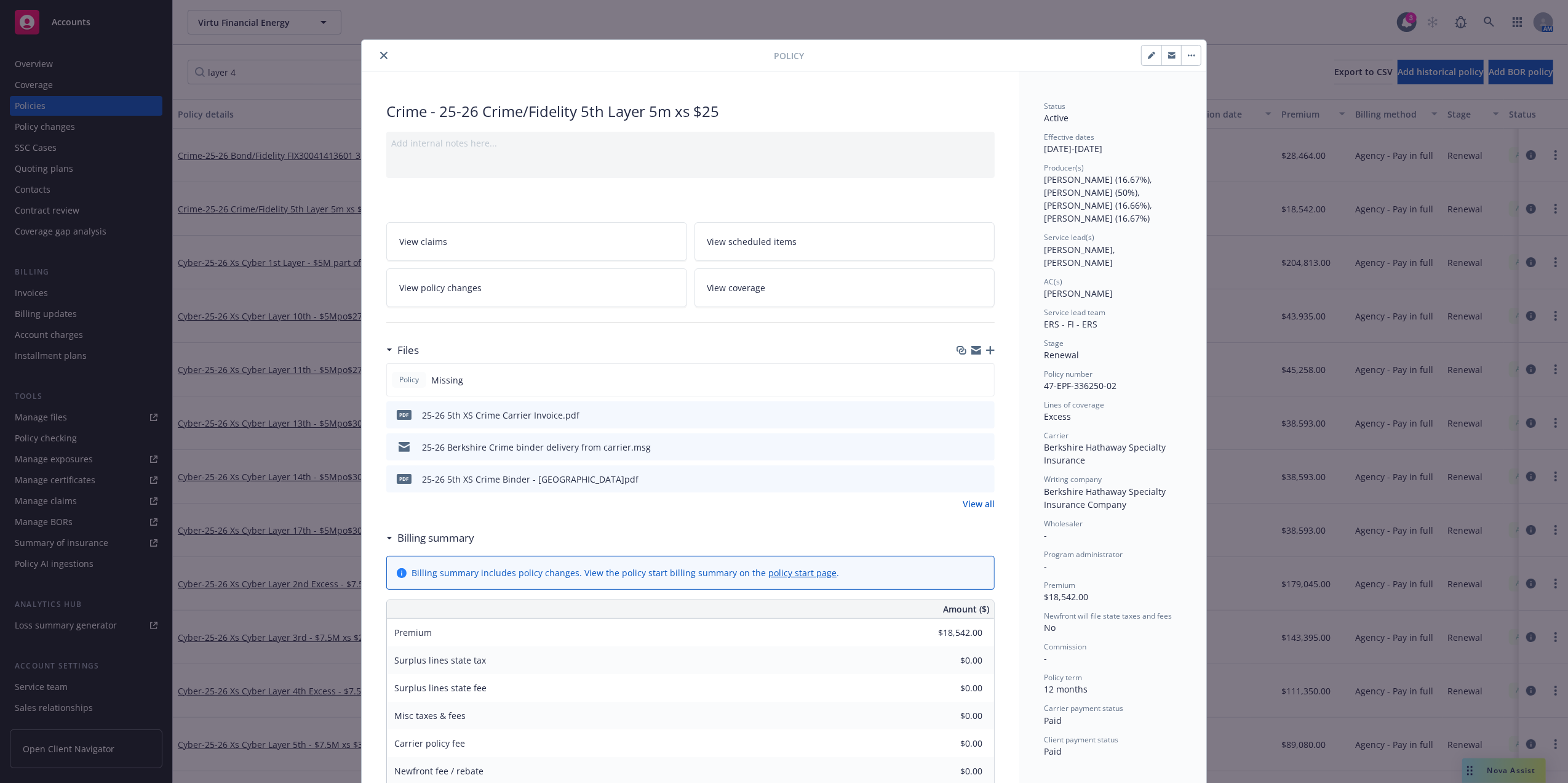
scroll to position [37, 0]
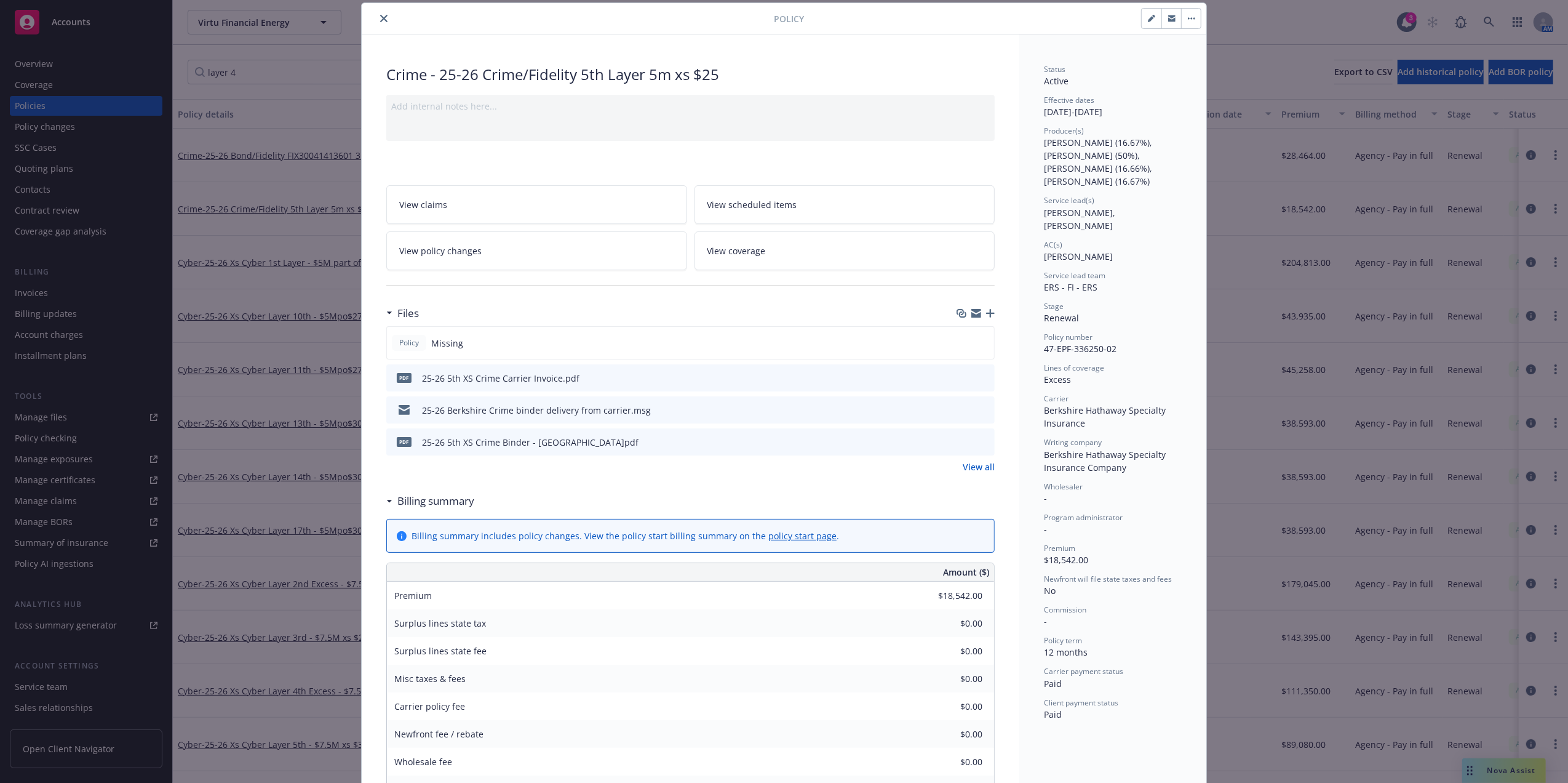
click at [978, 439] on icon "preview file" at bounding box center [983, 441] width 11 height 8
click at [380, 19] on icon "close" at bounding box center [383, 18] width 8 height 8
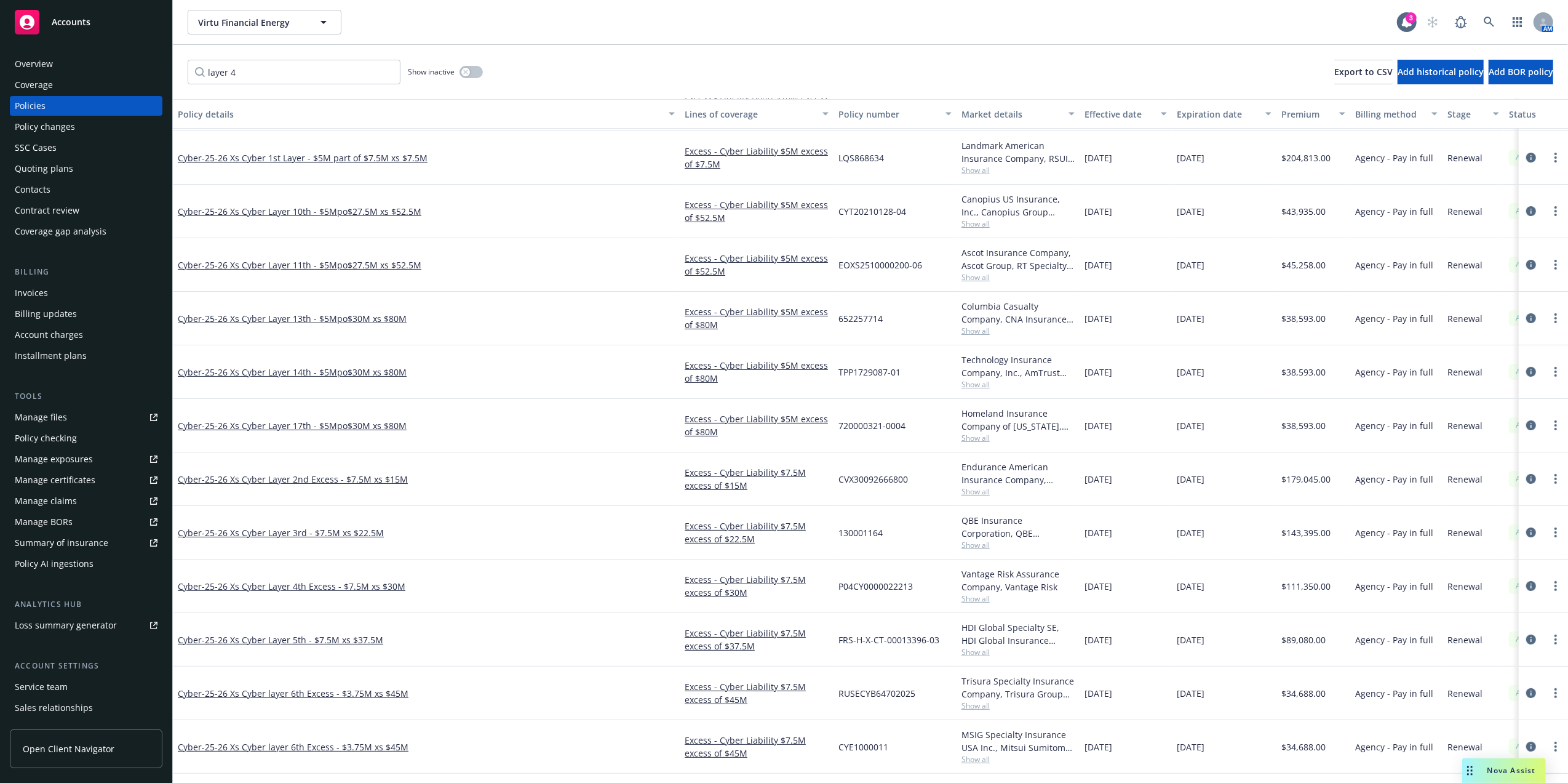
drag, startPoint x: 601, startPoint y: 284, endPoint x: 597, endPoint y: 365, distance: 81.1
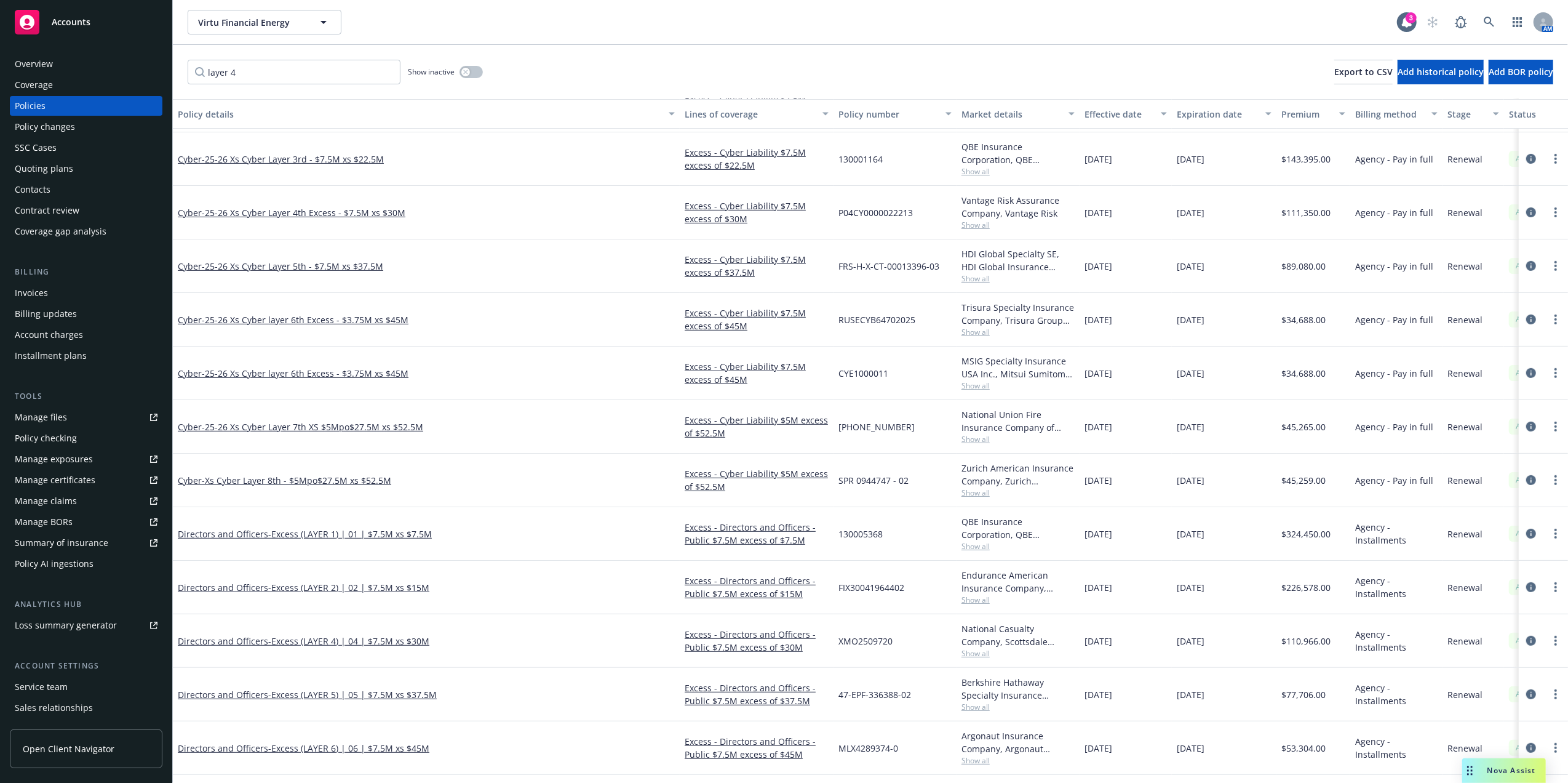
drag, startPoint x: 577, startPoint y: 359, endPoint x: 558, endPoint y: 512, distance: 154.2
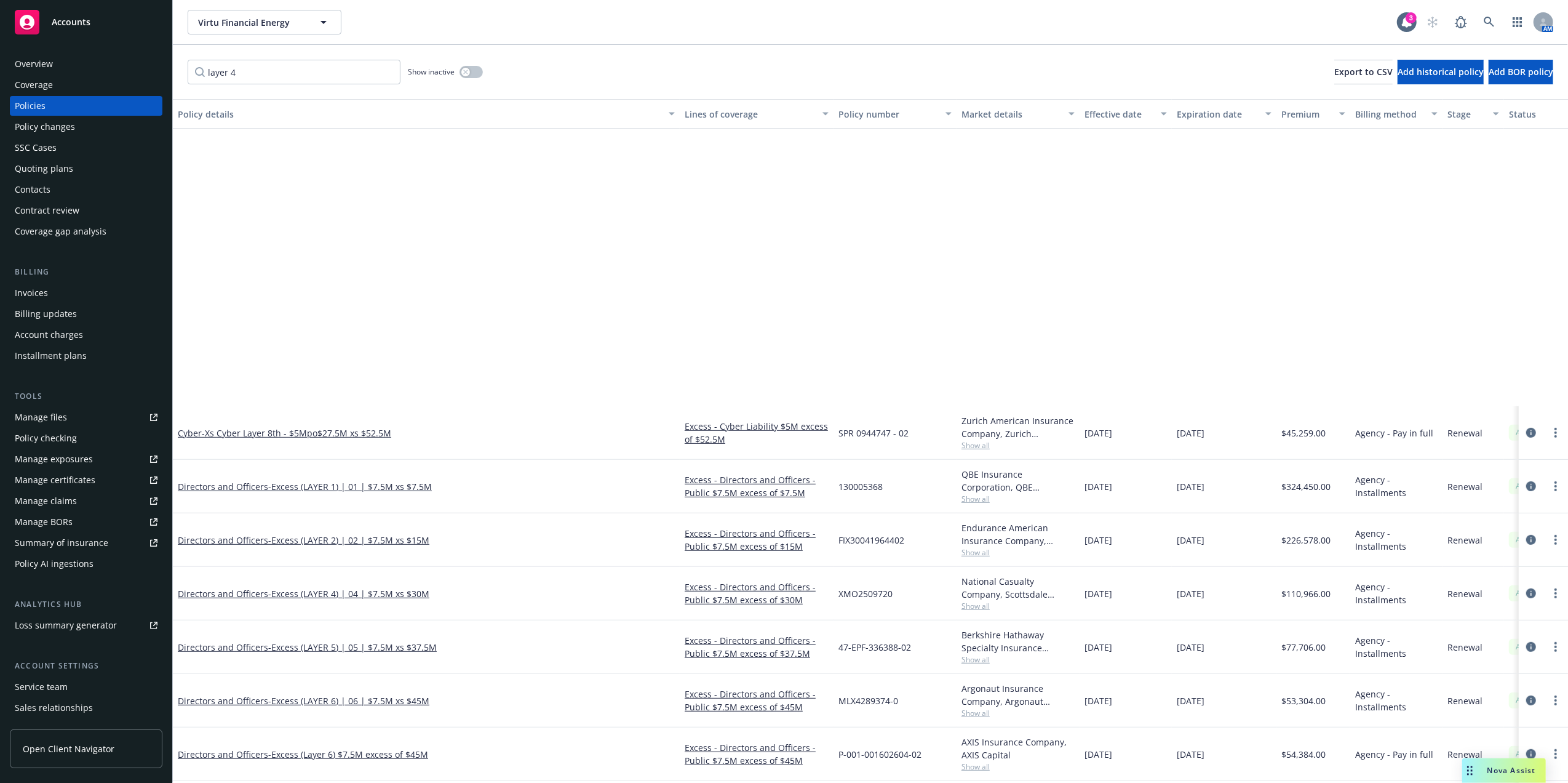
scroll to position [835, 0]
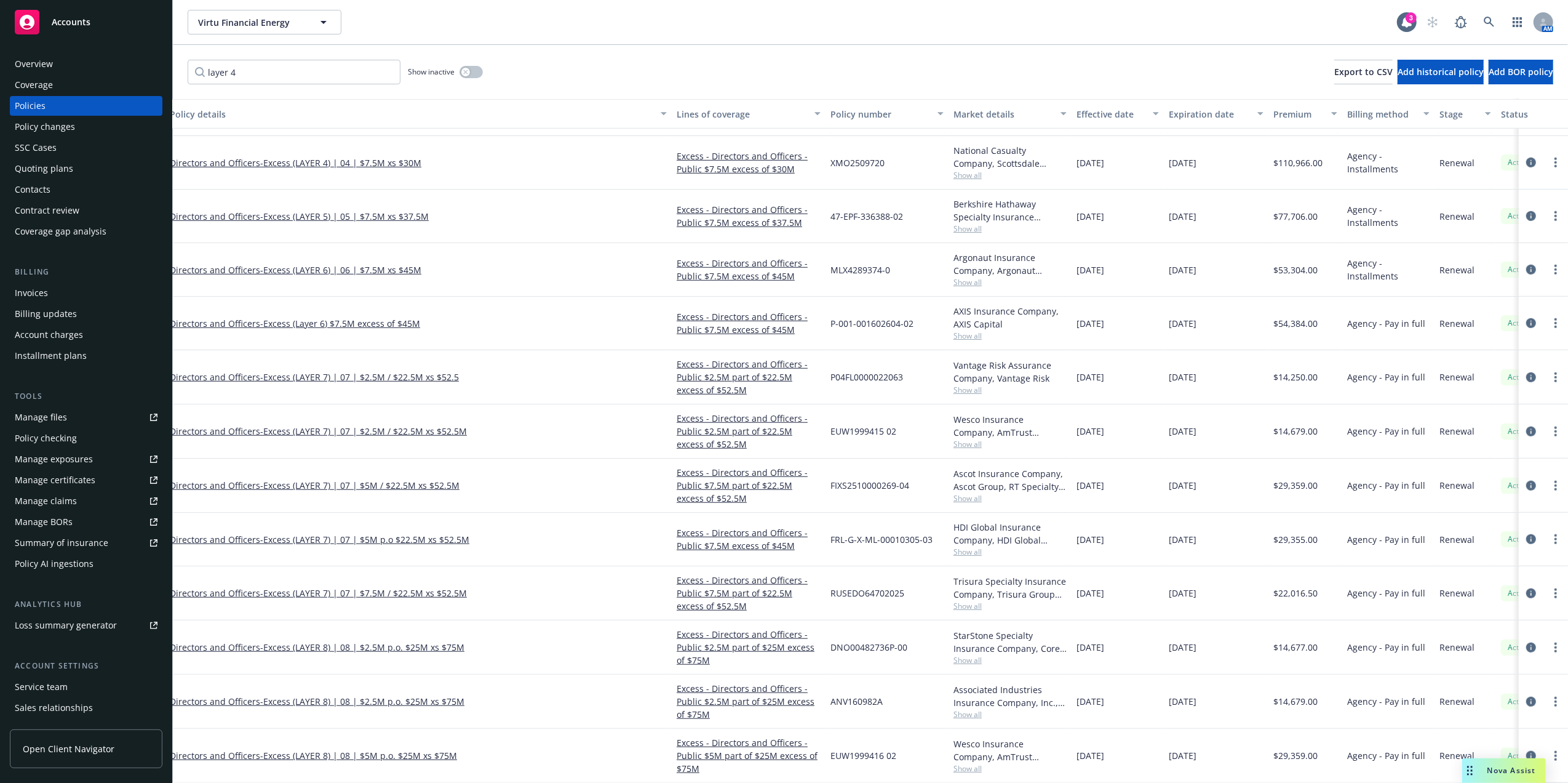
drag, startPoint x: 554, startPoint y: 434, endPoint x: 591, endPoint y: 643, distance: 212.2
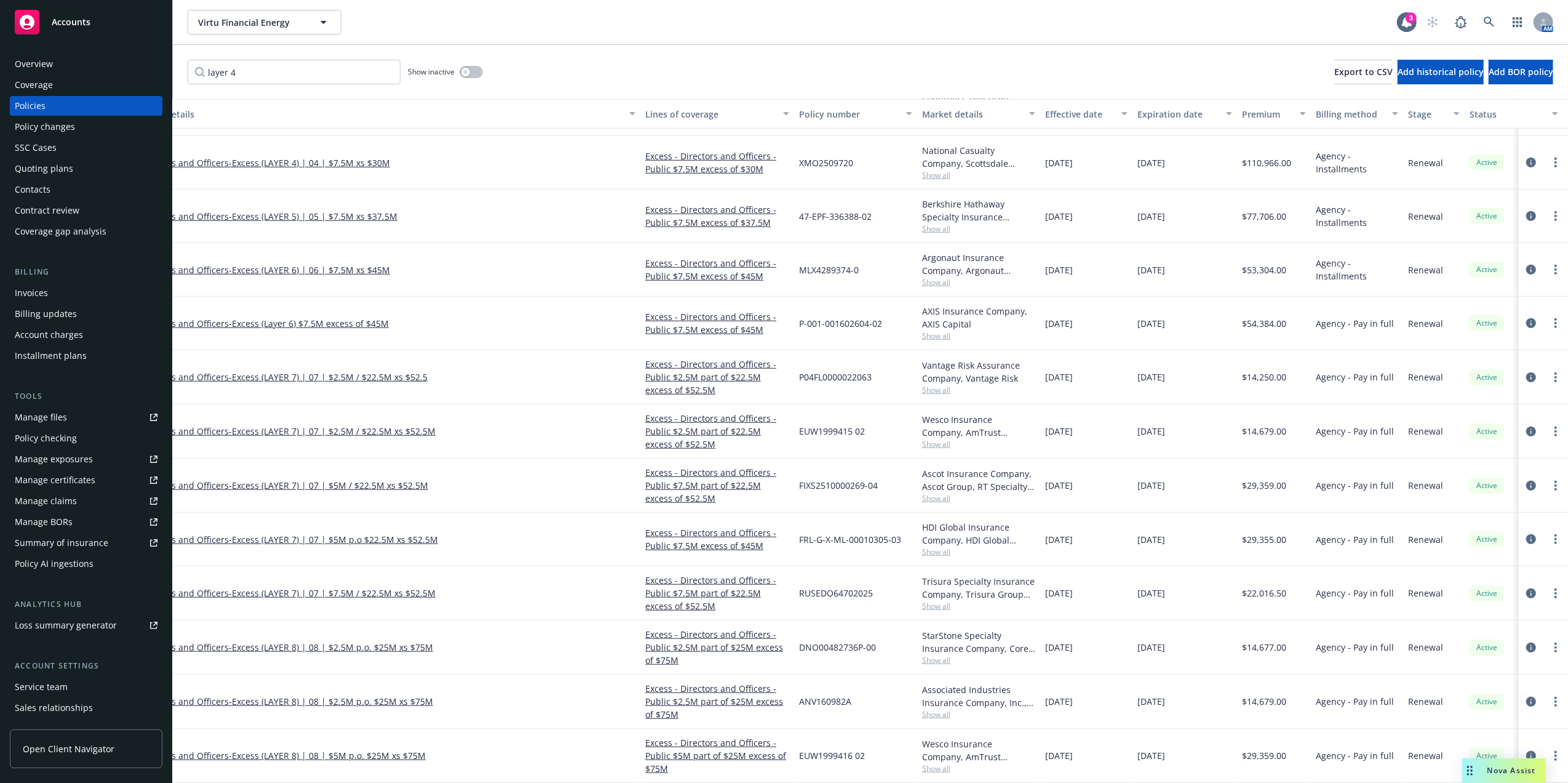
scroll to position [898, 0]
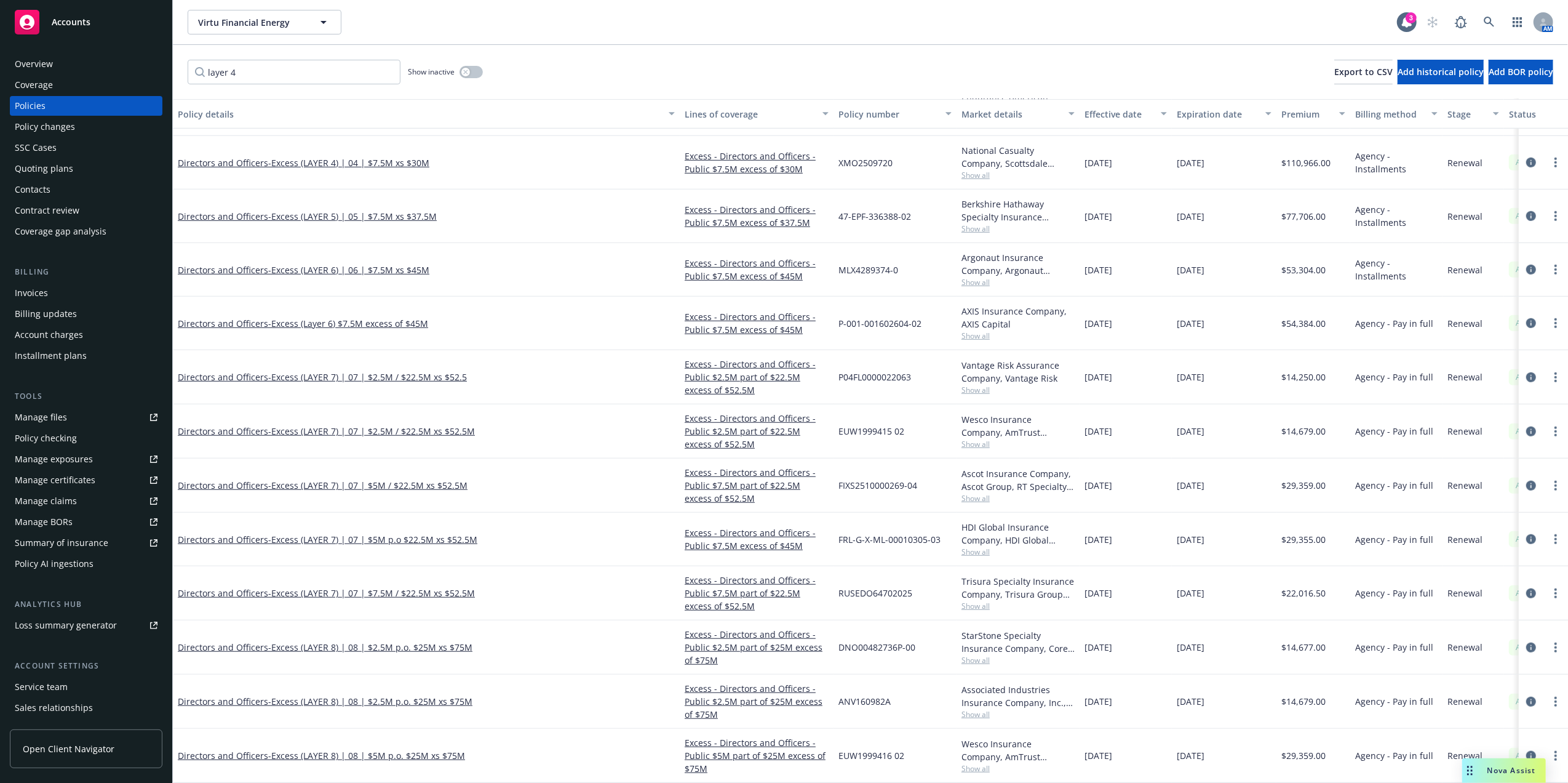
drag, startPoint x: 577, startPoint y: 510, endPoint x: 579, endPoint y: 677, distance: 167.0
drag, startPoint x: 622, startPoint y: 512, endPoint x: 606, endPoint y: 587, distance: 76.7
drag, startPoint x: 606, startPoint y: 547, endPoint x: 715, endPoint y: 668, distance: 162.9
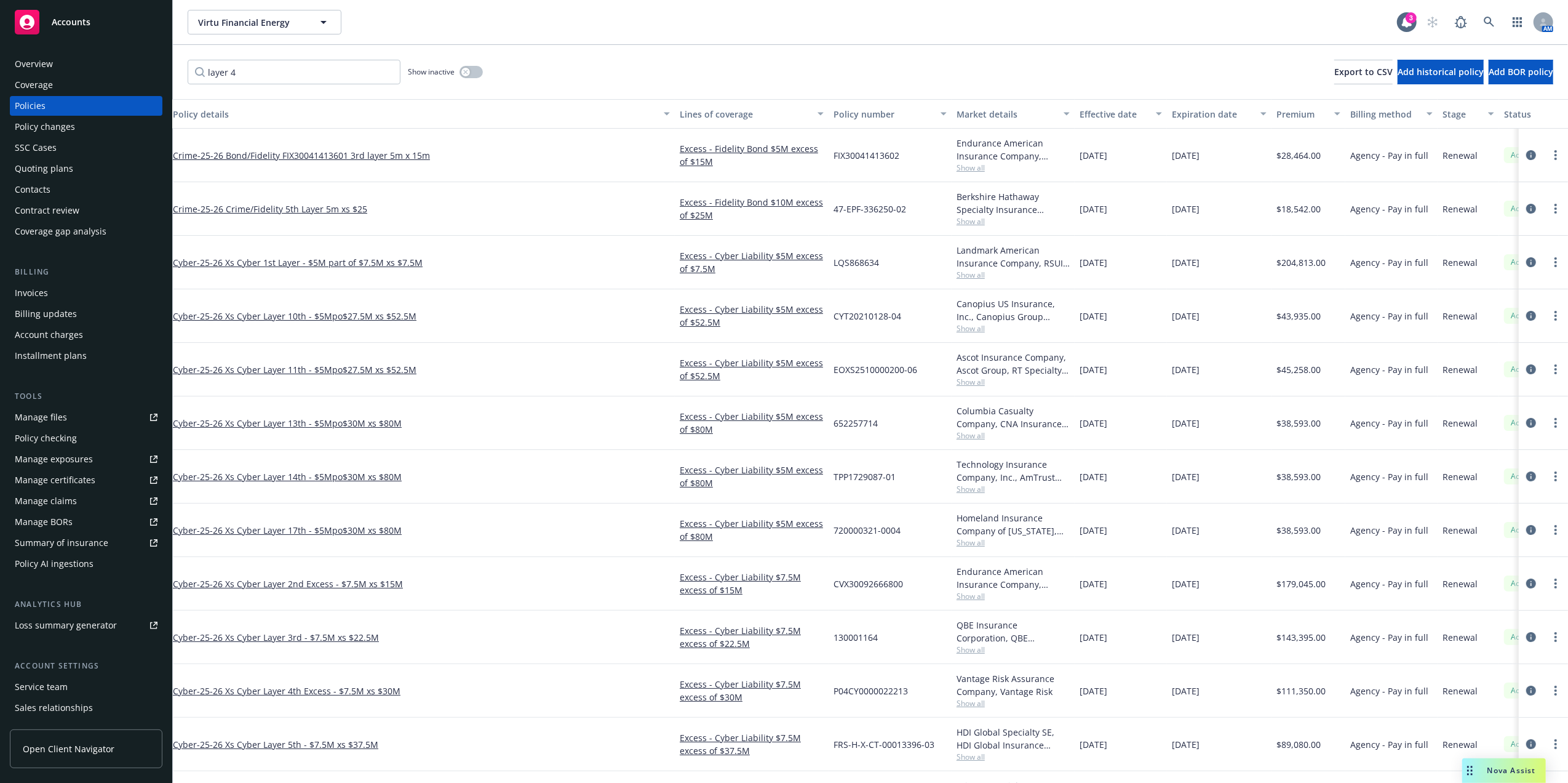
scroll to position [0, 0]
click at [203, 69] on input "layer 4" at bounding box center [294, 72] width 212 height 24
click at [276, 67] on input "layer 4" at bounding box center [294, 72] width 212 height 24
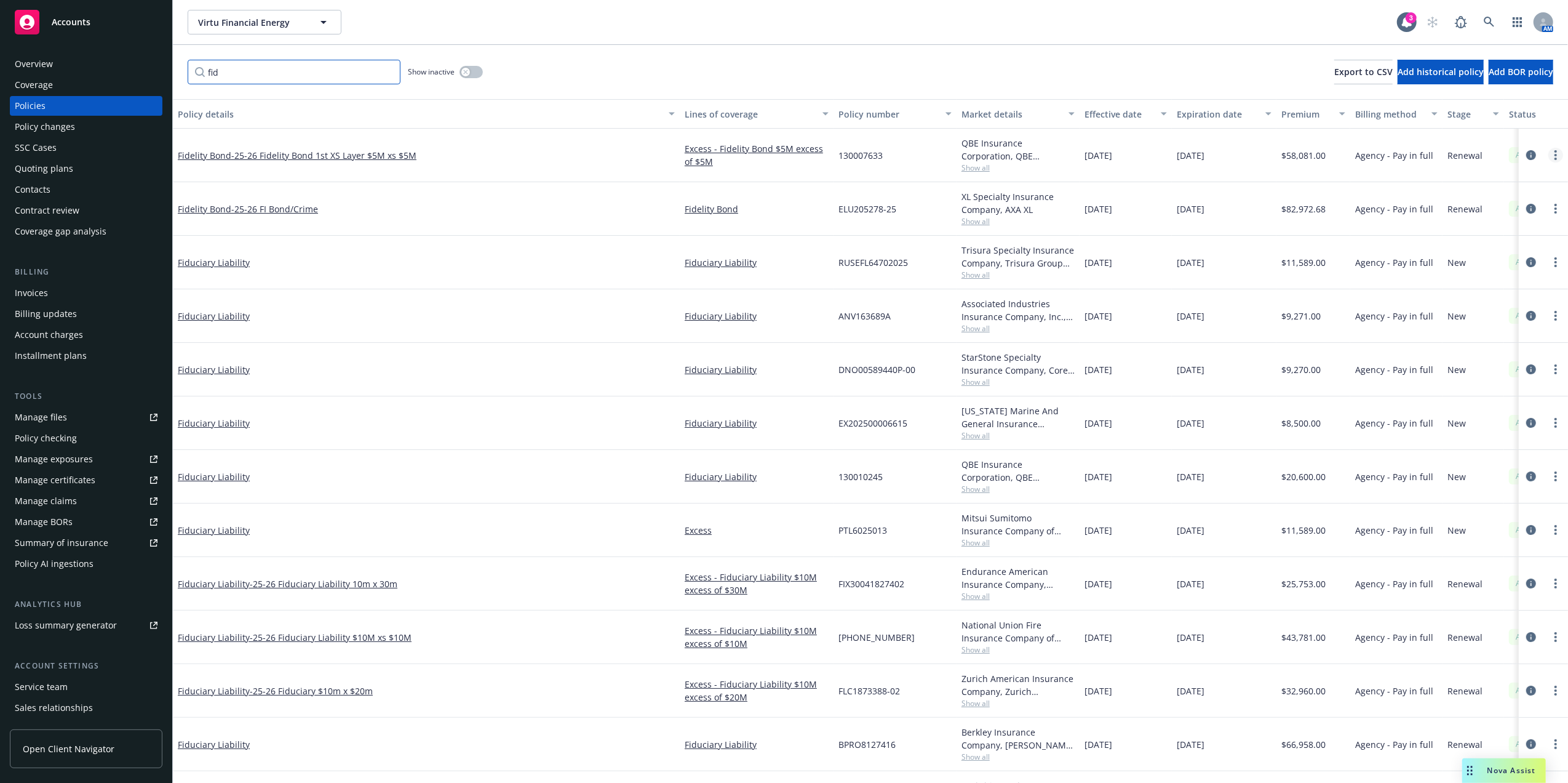
type input "fid"
click at [1549, 151] on link "more" at bounding box center [1556, 155] width 15 height 15
click at [1497, 182] on link "Manage lines of coverage" at bounding box center [1478, 180] width 144 height 24
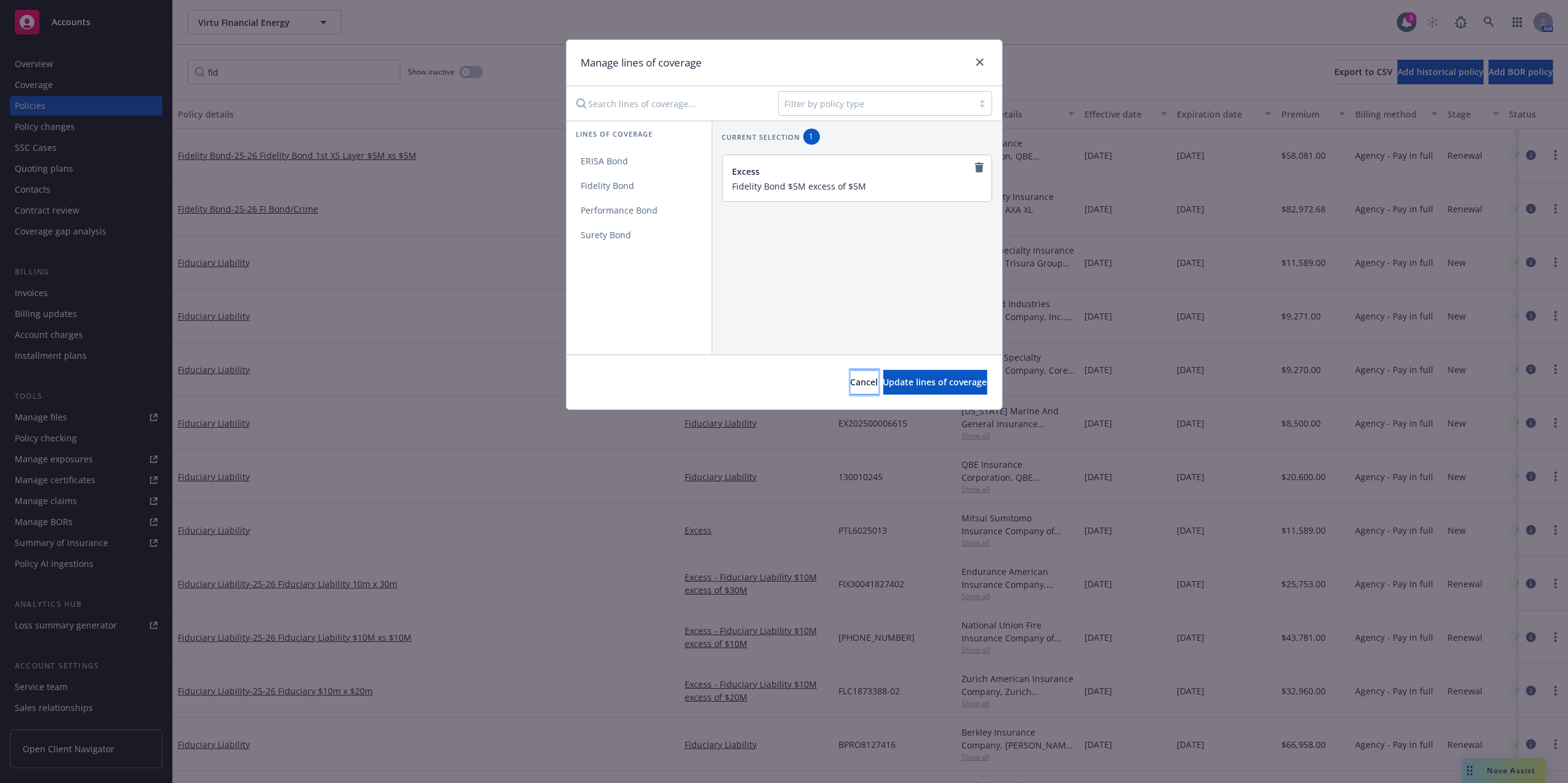
click at [851, 382] on span "Cancel" at bounding box center [865, 381] width 28 height 12
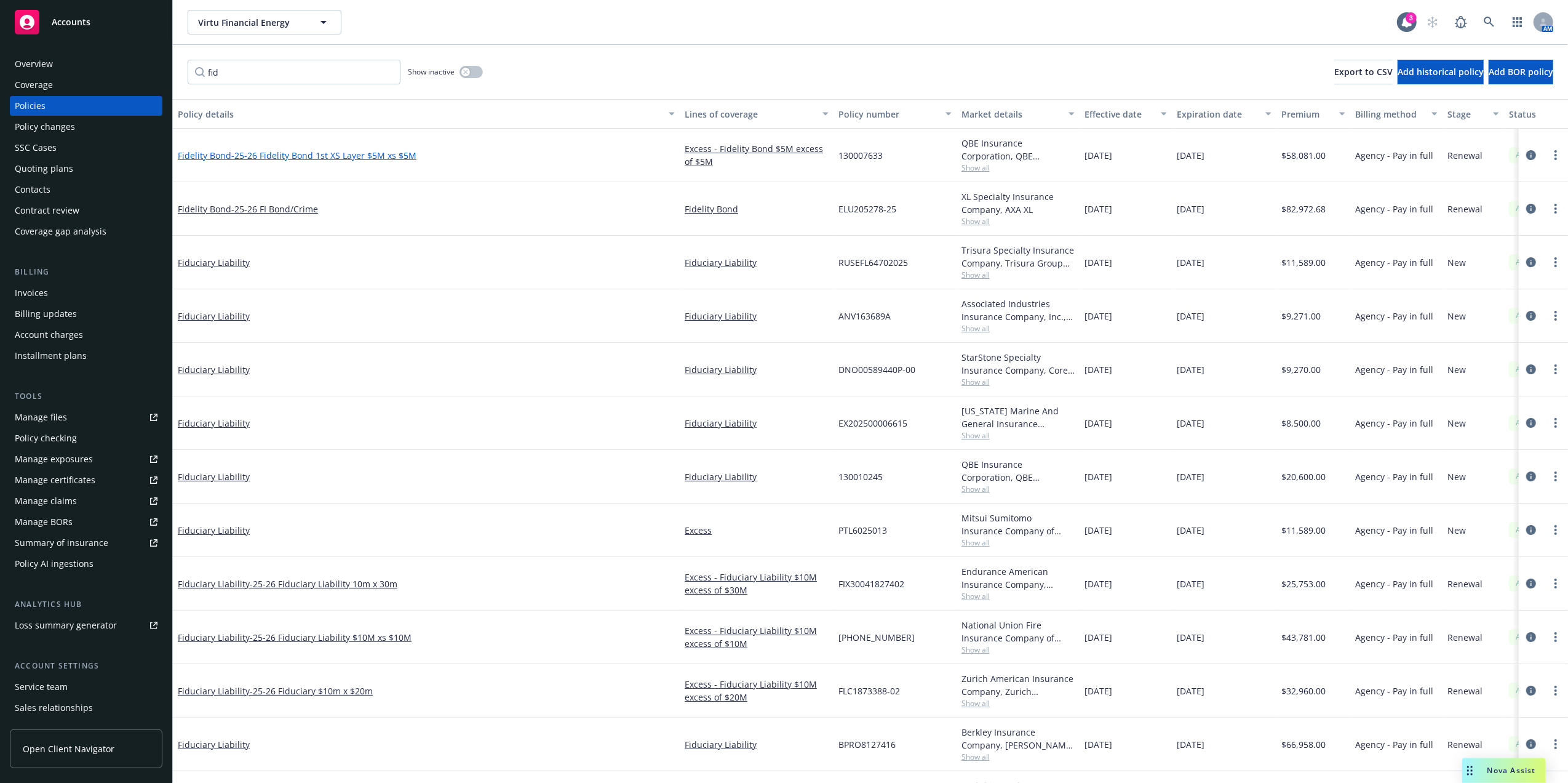
click at [310, 156] on span "- 25-26 Fidelity Bond 1st XS Layer $5M xs $5M" at bounding box center [324, 155] width 185 height 12
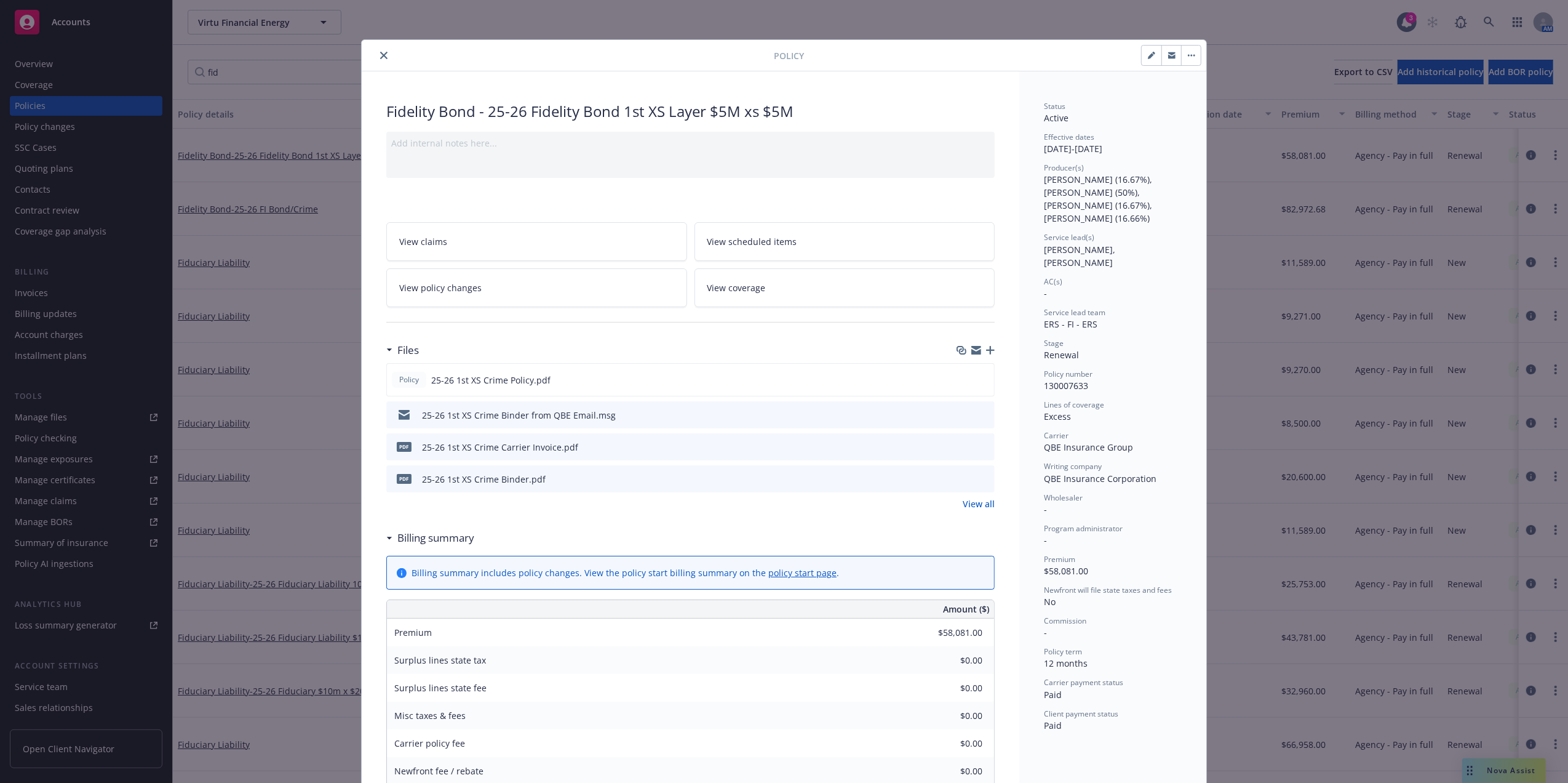
scroll to position [37, 0]
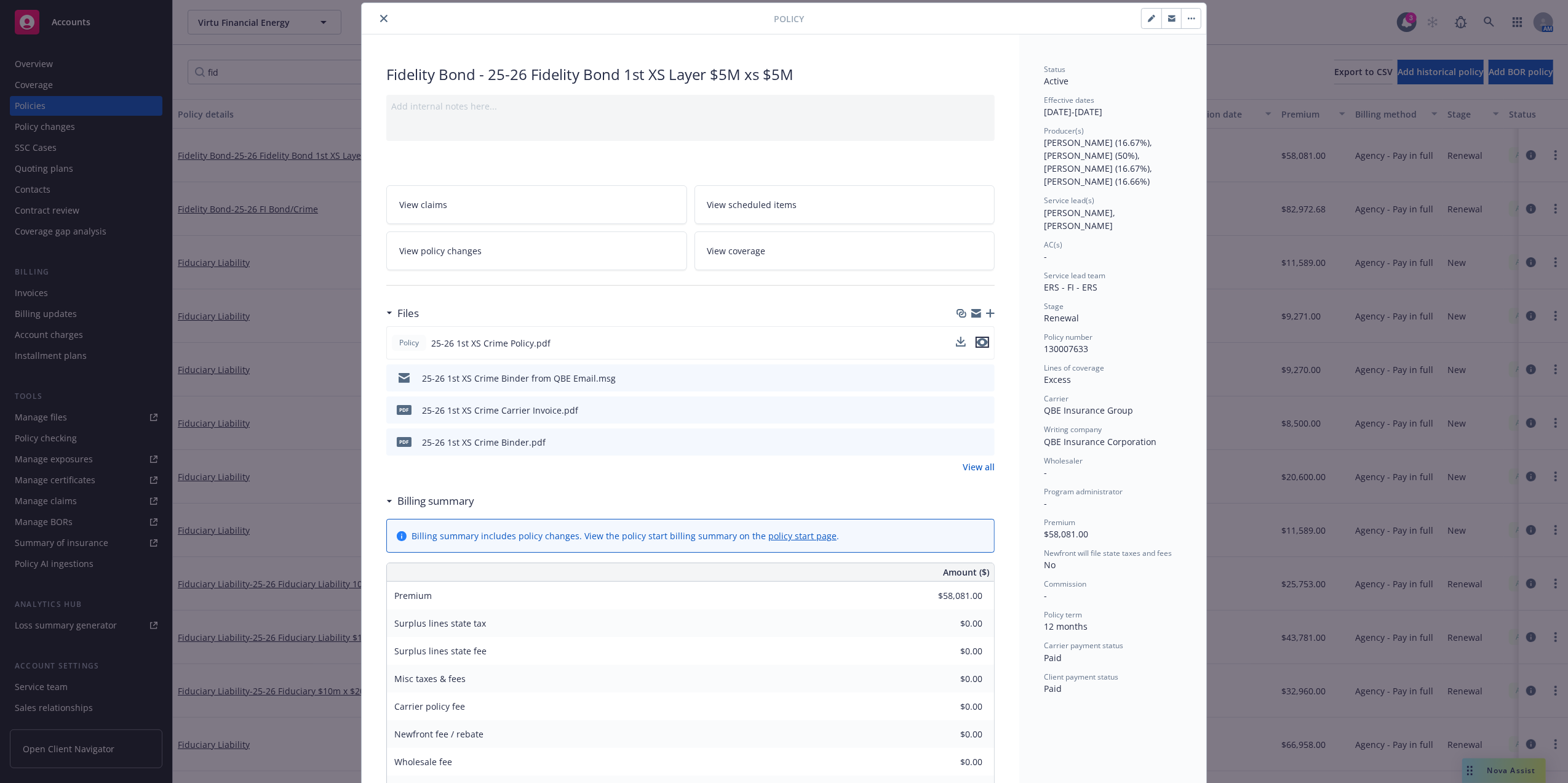
click at [977, 341] on icon "preview file" at bounding box center [983, 342] width 11 height 8
click at [1142, 19] on button "button" at bounding box center [1151, 18] width 19 height 19
select select "RENEWAL"
select select "12"
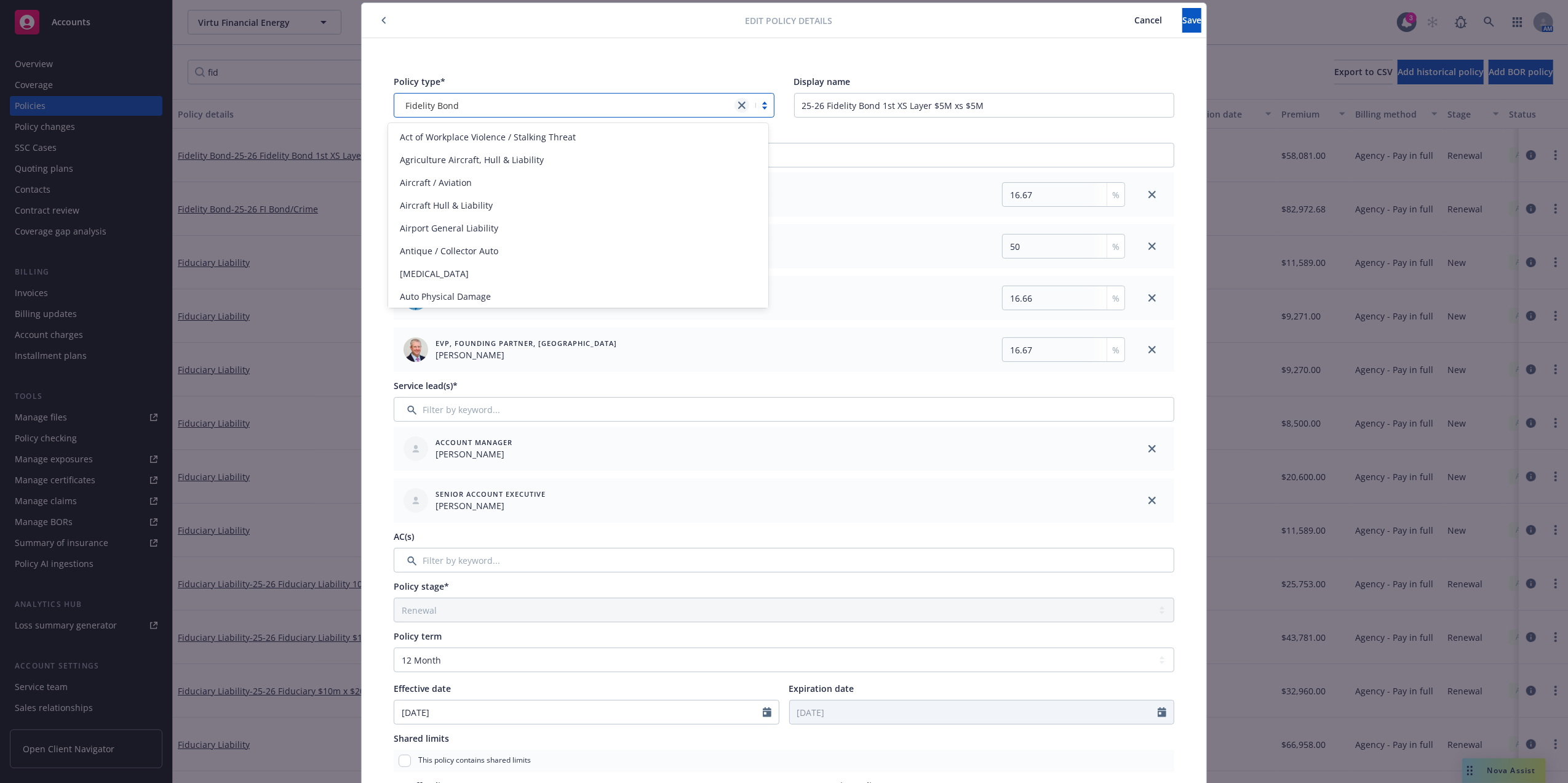
click at [738, 104] on icon "close" at bounding box center [742, 105] width 8 height 8
click at [671, 105] on div at bounding box center [575, 105] width 349 height 15
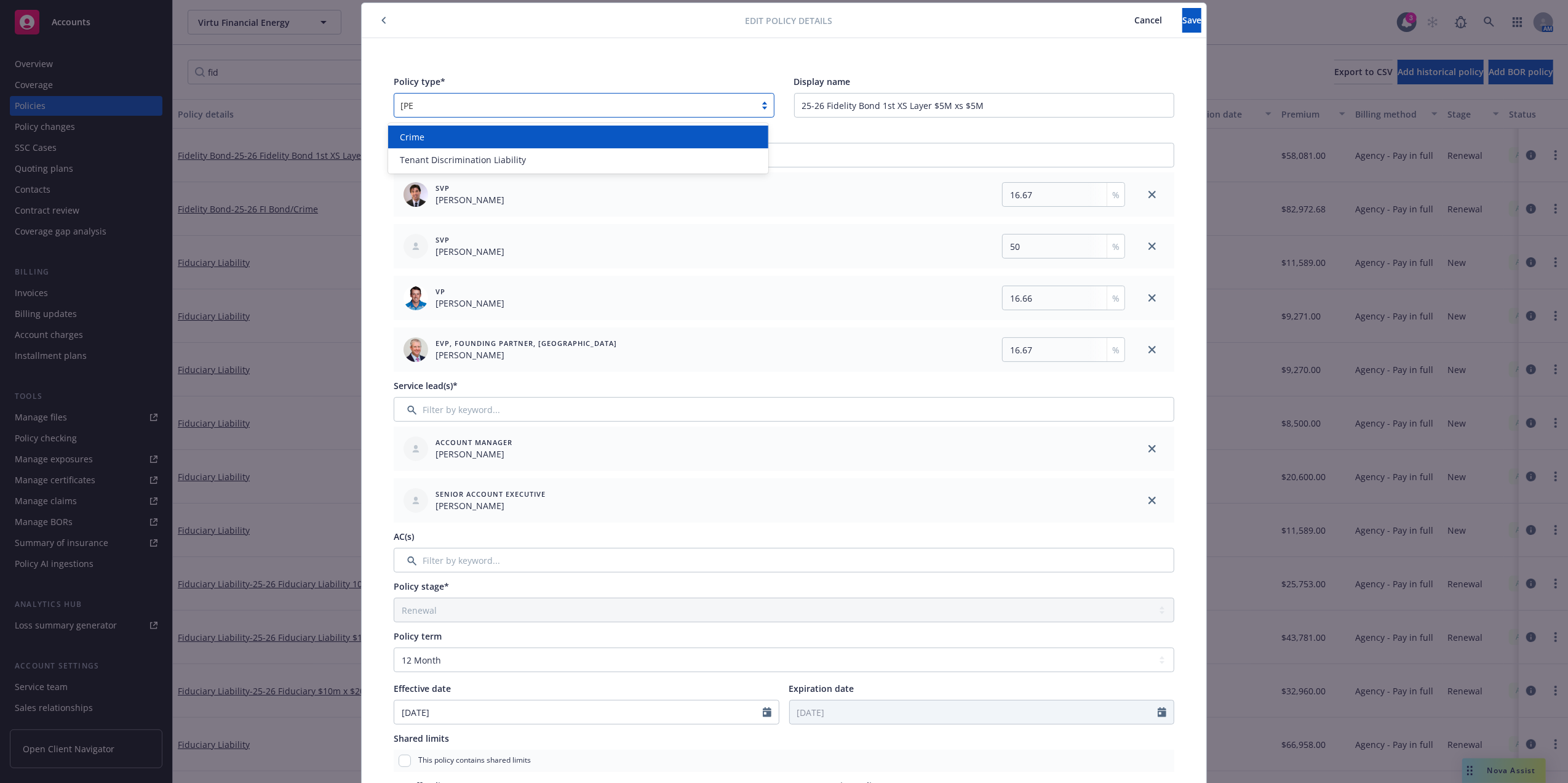
type input "crime"
click at [467, 137] on div "Crime" at bounding box center [578, 137] width 365 height 13
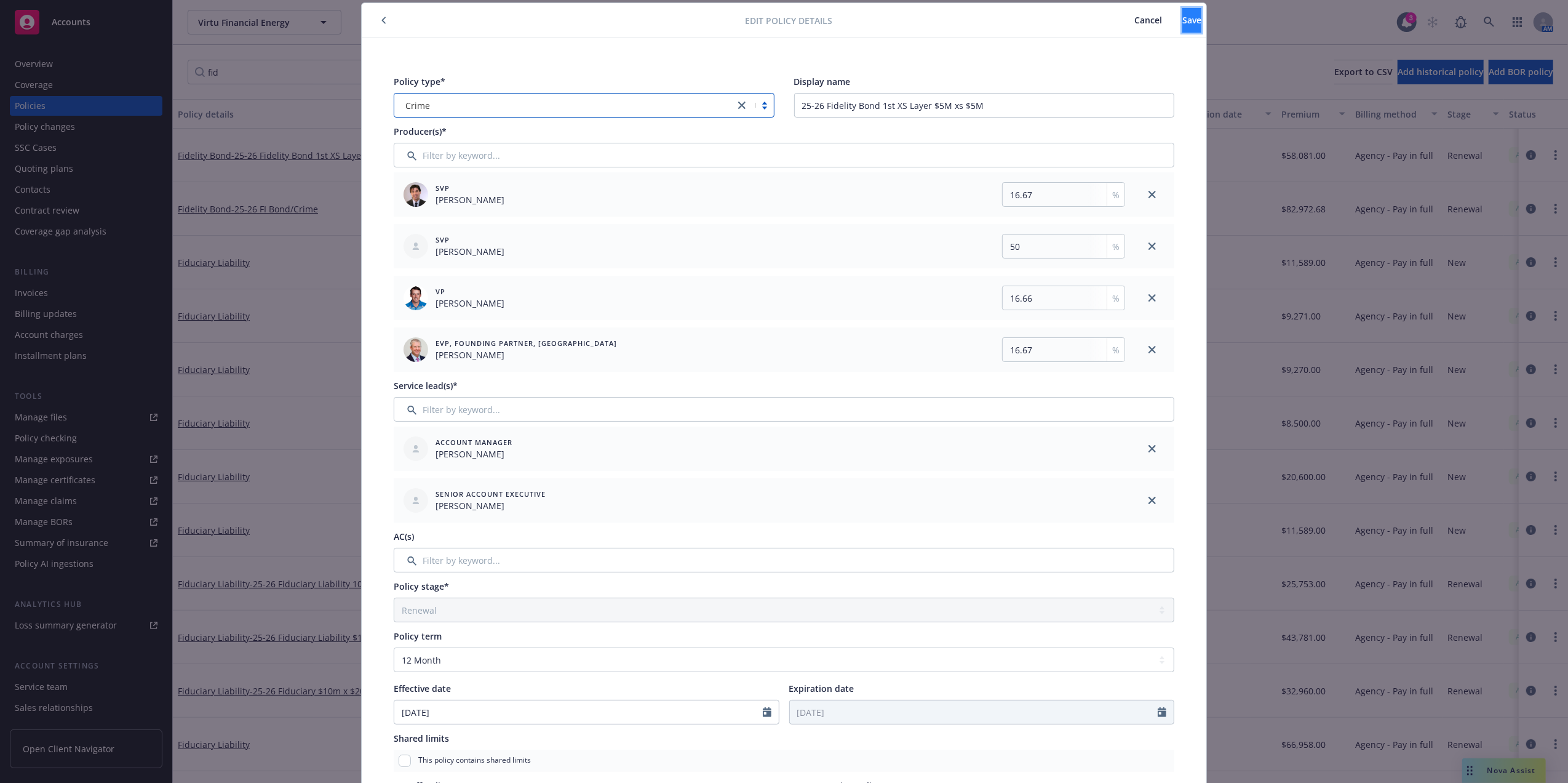
click at [1183, 20] on span "Save" at bounding box center [1192, 19] width 19 height 12
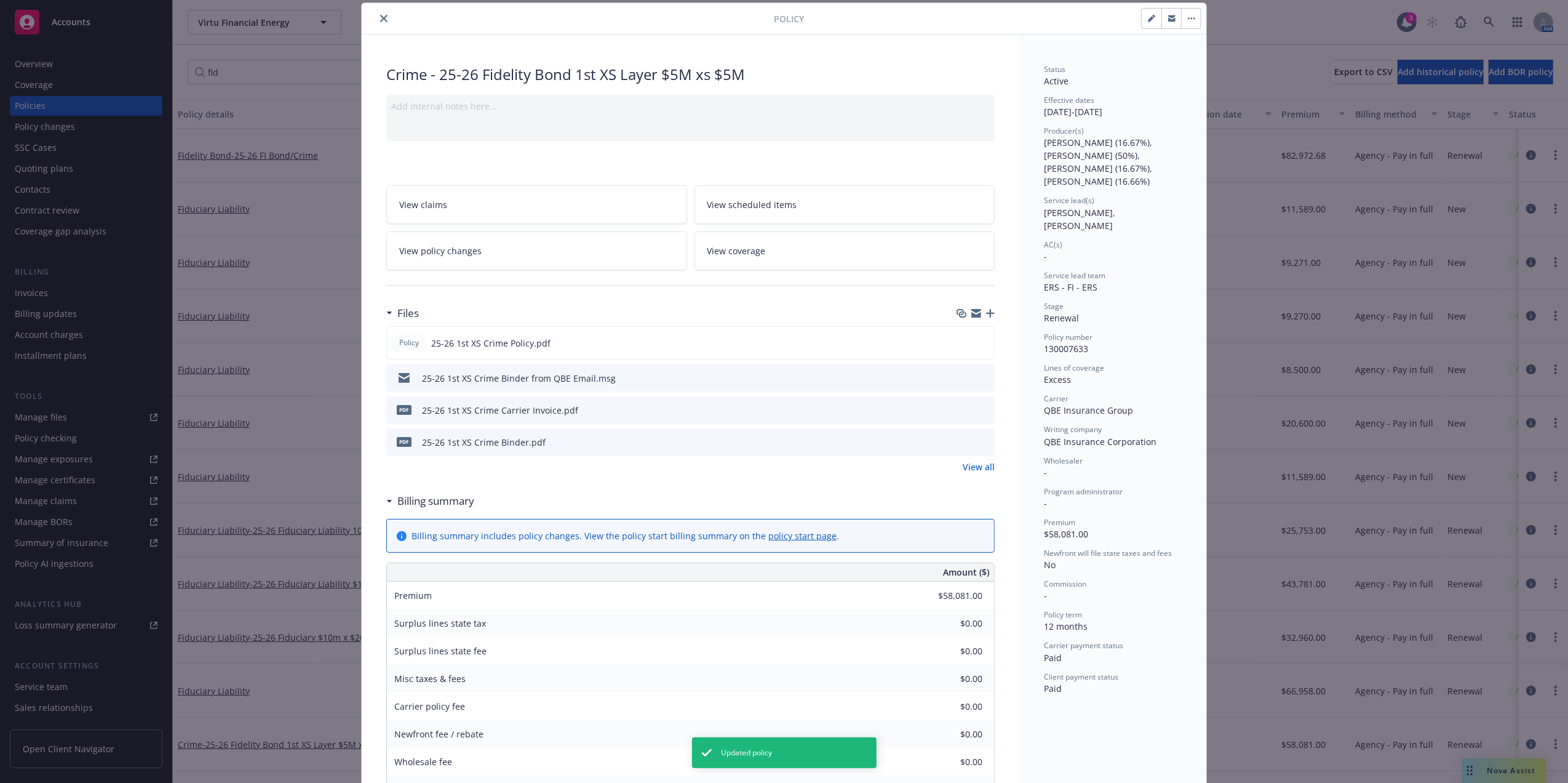
click at [380, 20] on icon "close" at bounding box center [383, 18] width 8 height 8
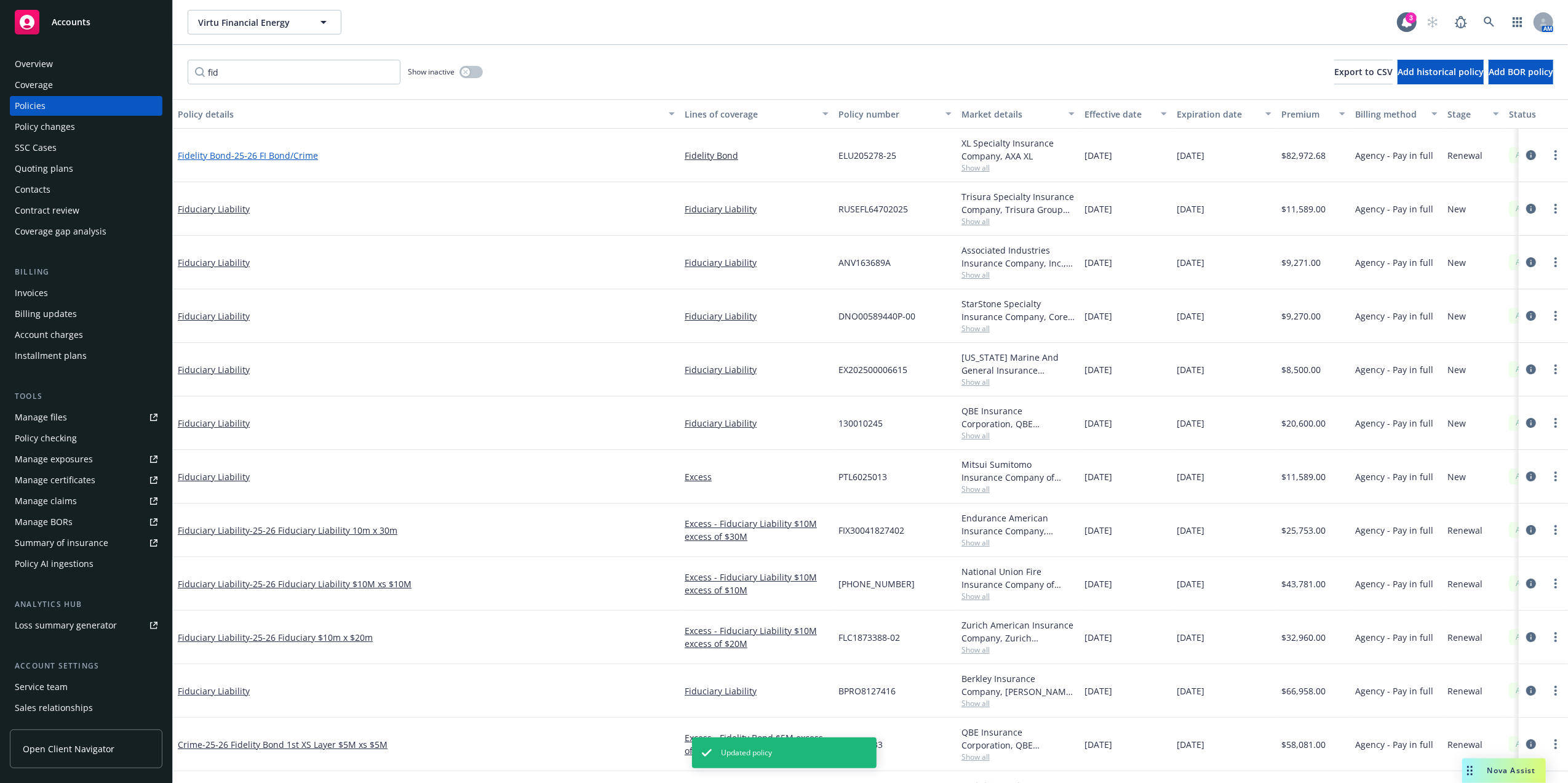
click at [279, 156] on span "- 25-26 FI Bond/Crime" at bounding box center [274, 155] width 87 height 12
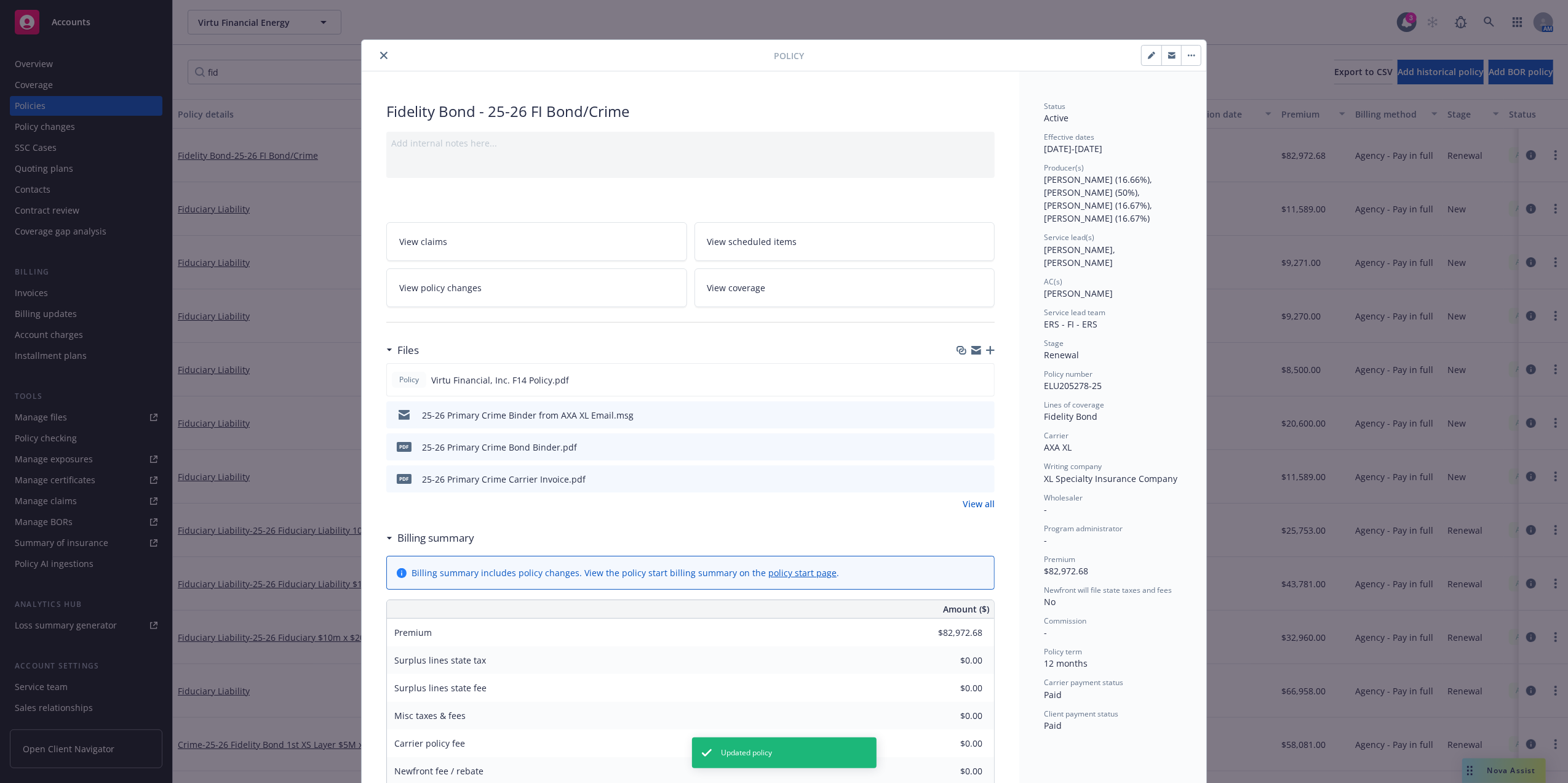
scroll to position [37, 0]
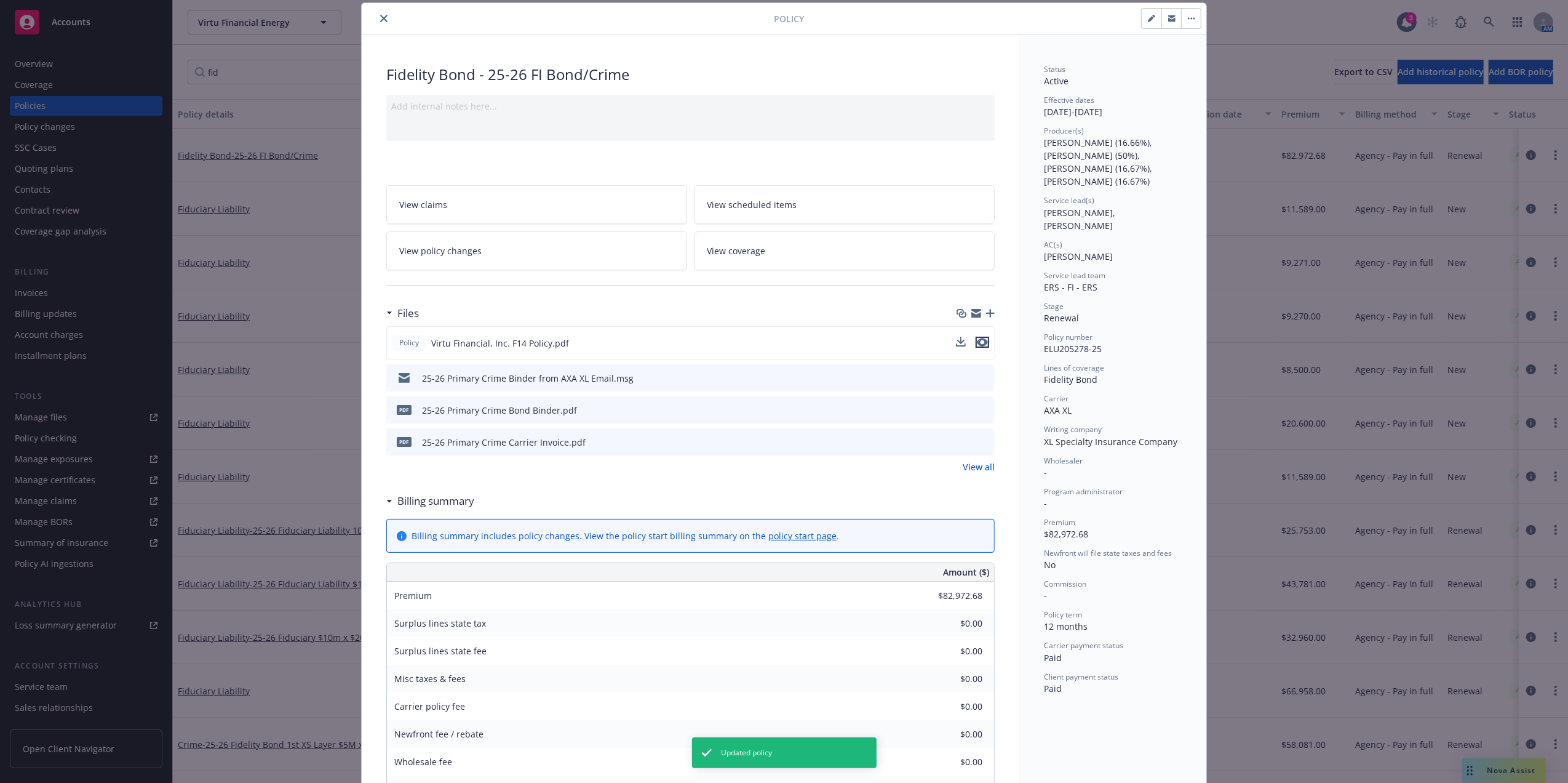
click at [977, 341] on icon "preview file" at bounding box center [983, 342] width 11 height 8
click at [376, 13] on button "close" at bounding box center [383, 18] width 15 height 15
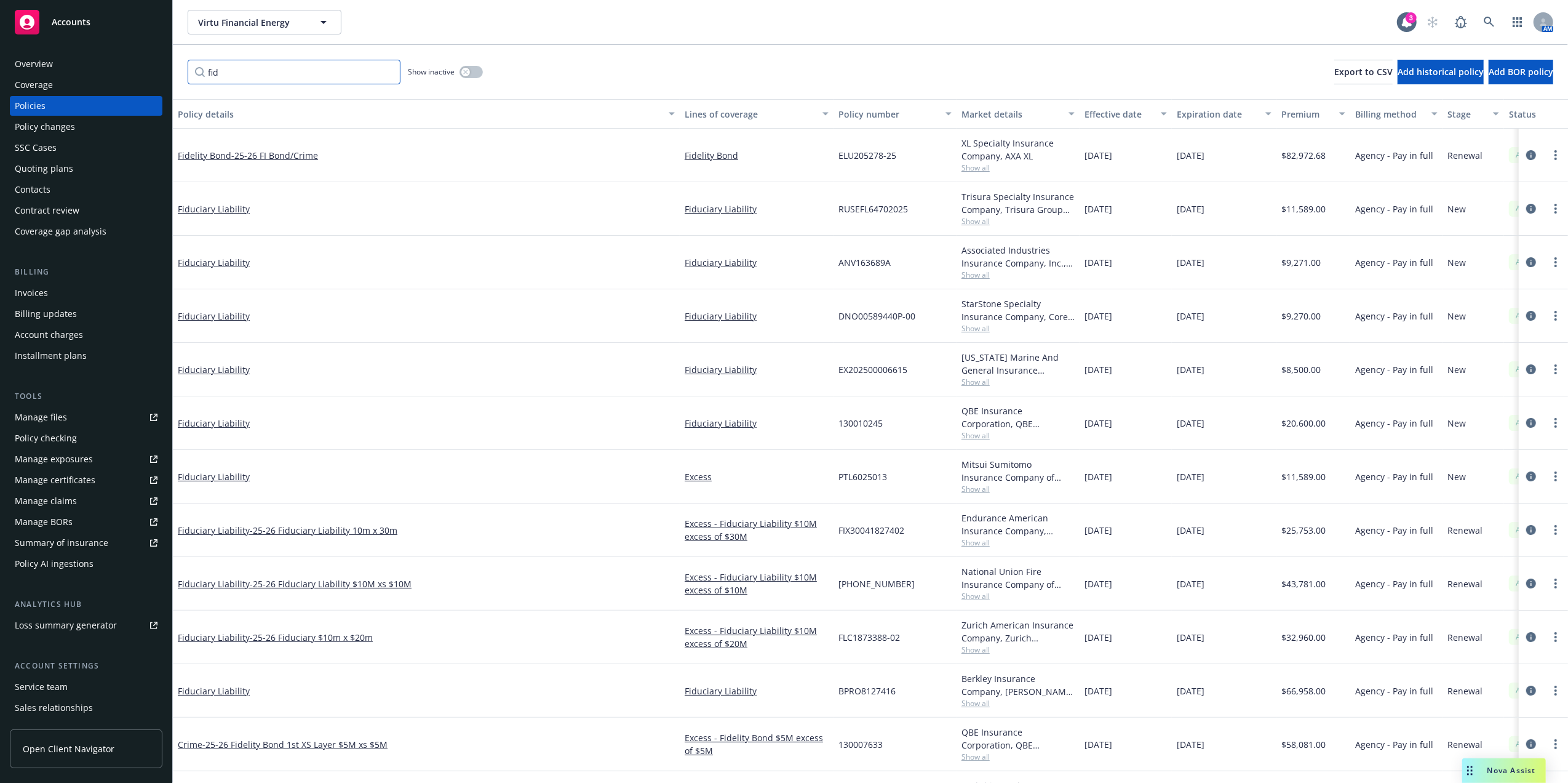
click at [251, 67] on input "fid" at bounding box center [294, 72] width 212 height 24
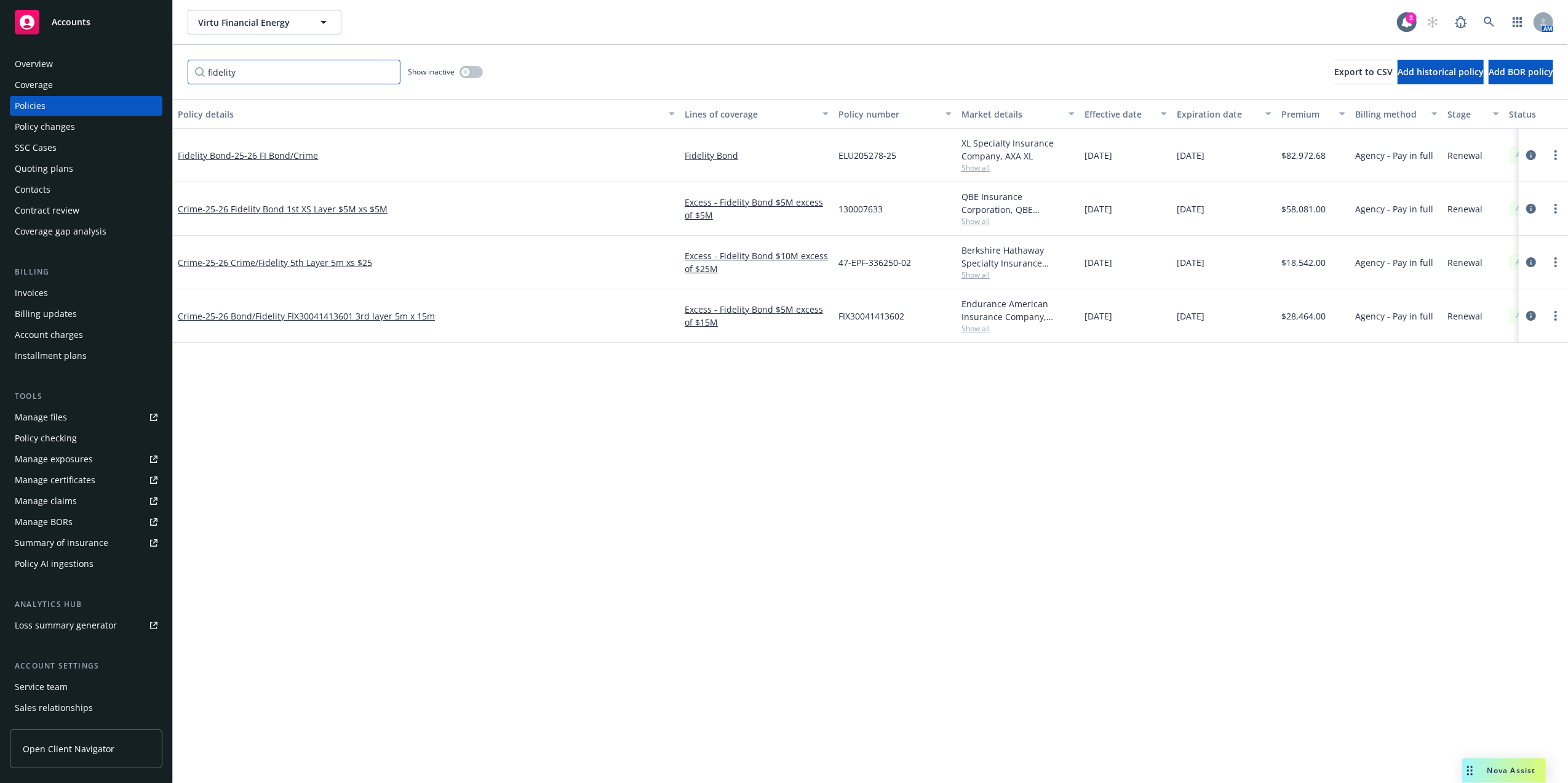
drag, startPoint x: 247, startPoint y: 76, endPoint x: 8, endPoint y: 38, distance: 242.0
click at [8, 38] on div "Accounts Overview Coverage Policies Policy changes SSC Cases Quoting plans Cont…" at bounding box center [784, 391] width 1568 height 783
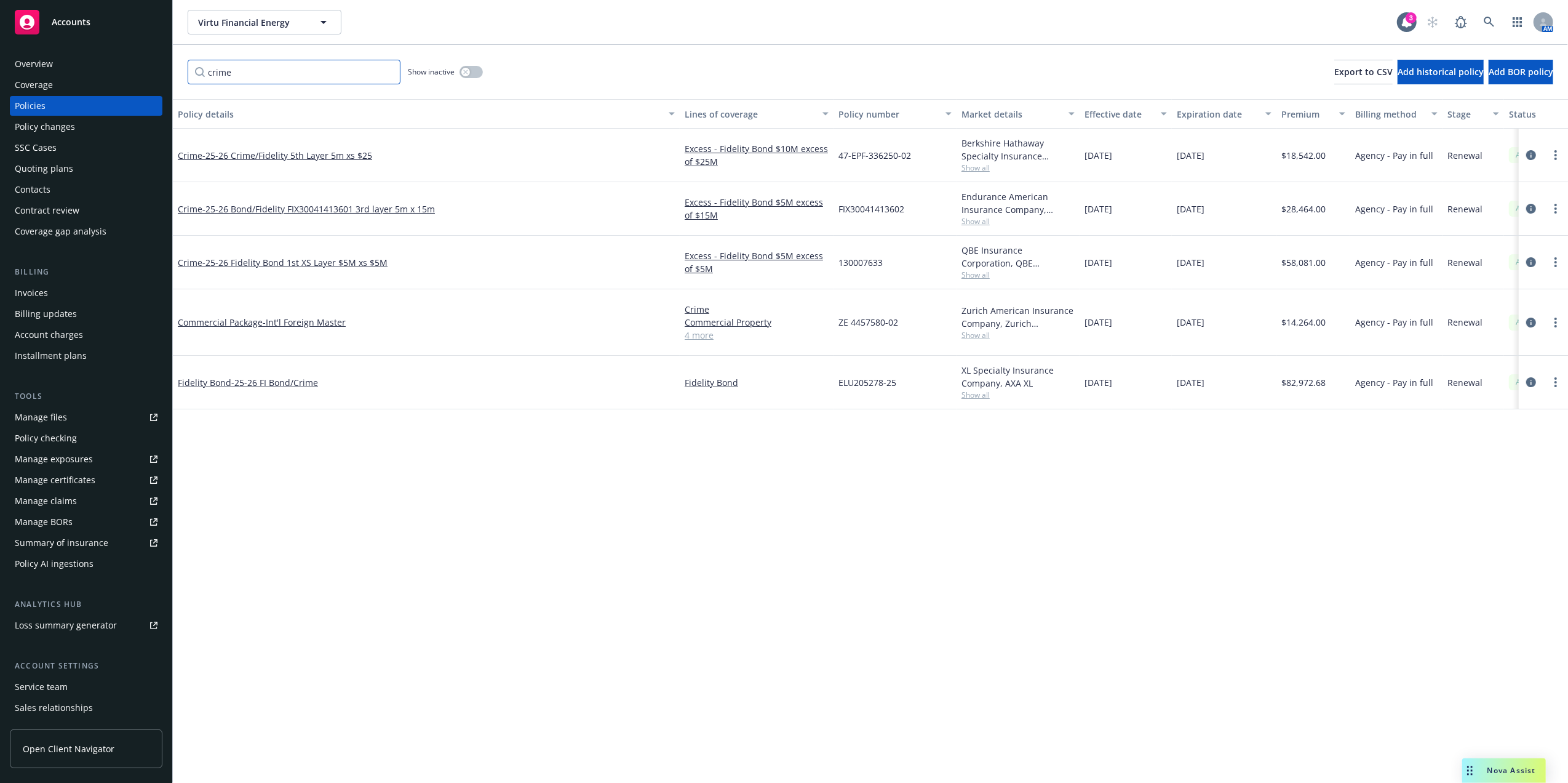
type input "crime"
click at [201, 117] on div "Policy details" at bounding box center [419, 114] width 483 height 13
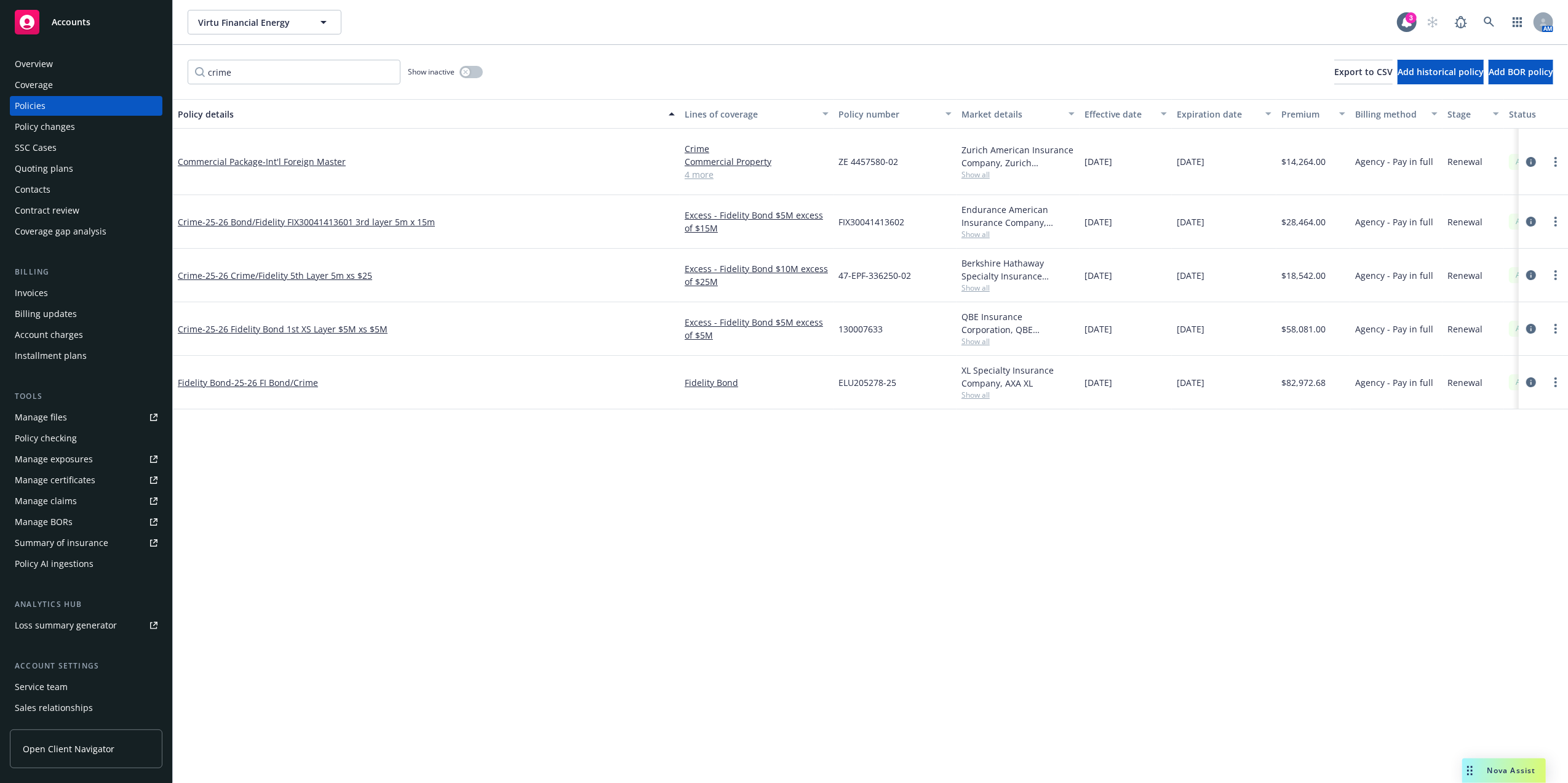
click at [48, 290] on div "Invoices" at bounding box center [86, 292] width 143 height 19
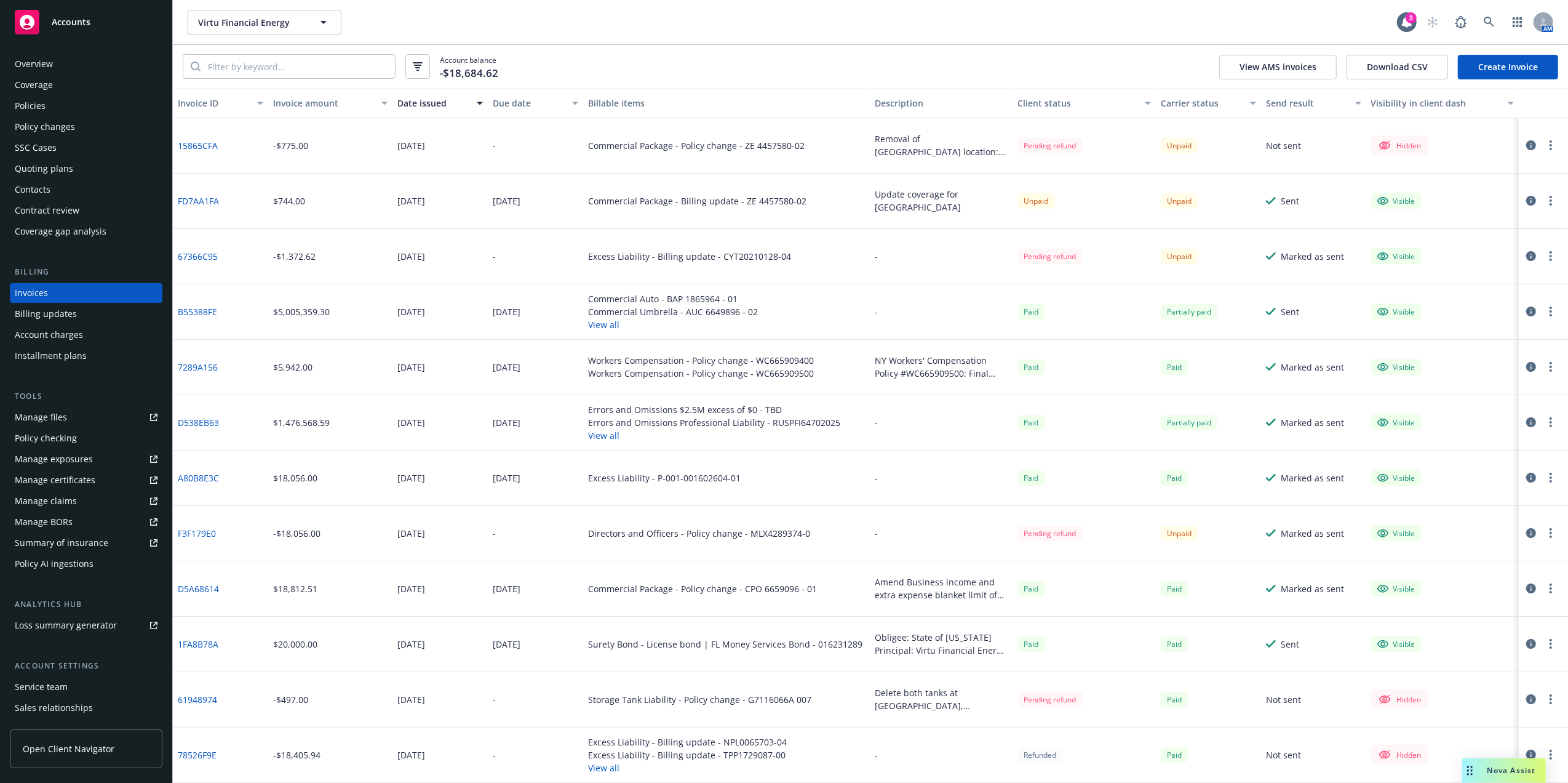
click at [601, 440] on button "View all" at bounding box center [714, 435] width 252 height 13
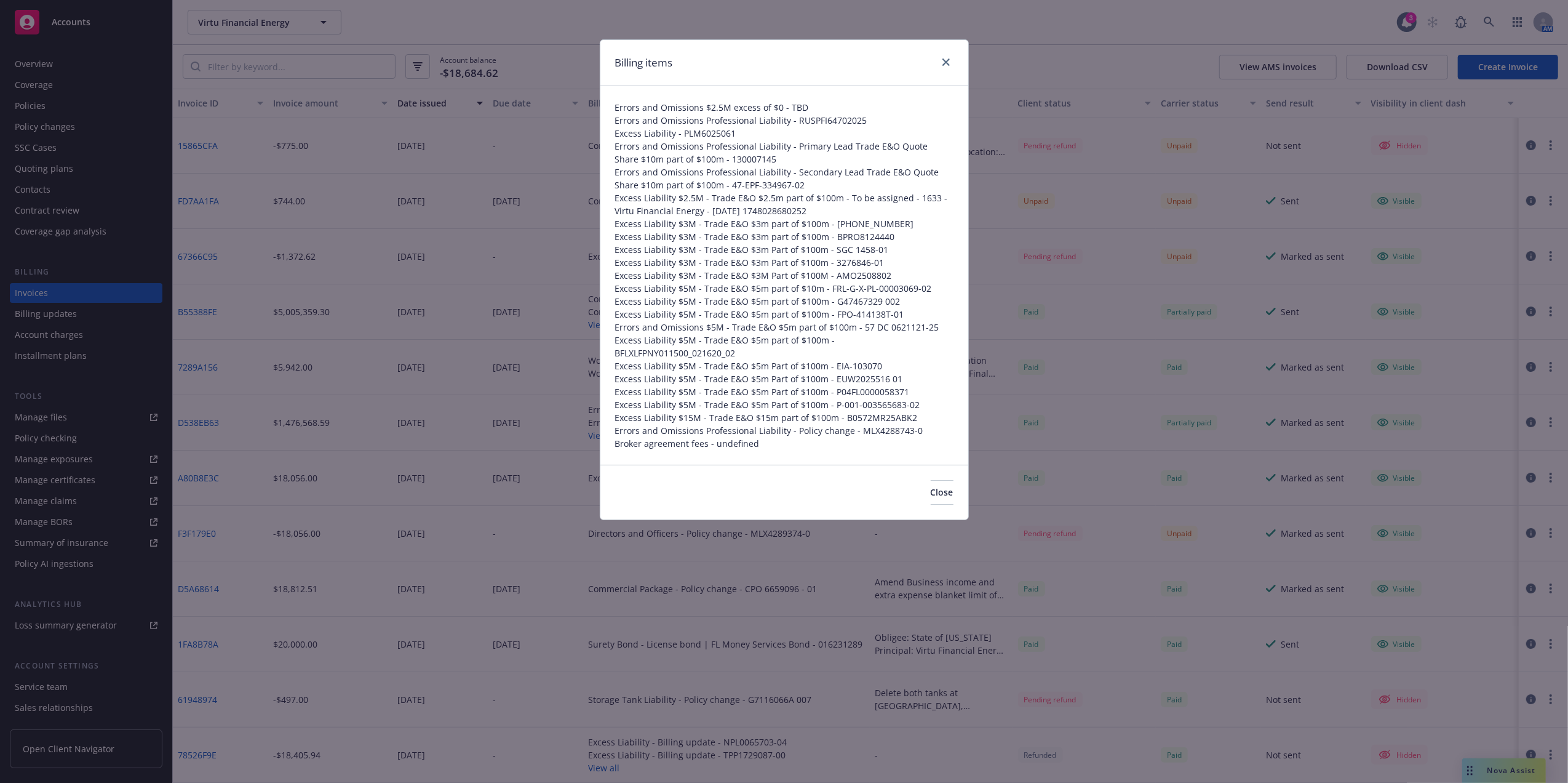
click at [717, 424] on span "Errors and Omissions Professional Liability - Policy change - MLX4288743-0" at bounding box center [784, 430] width 338 height 13
click at [944, 62] on icon "close" at bounding box center [946, 62] width 8 height 8
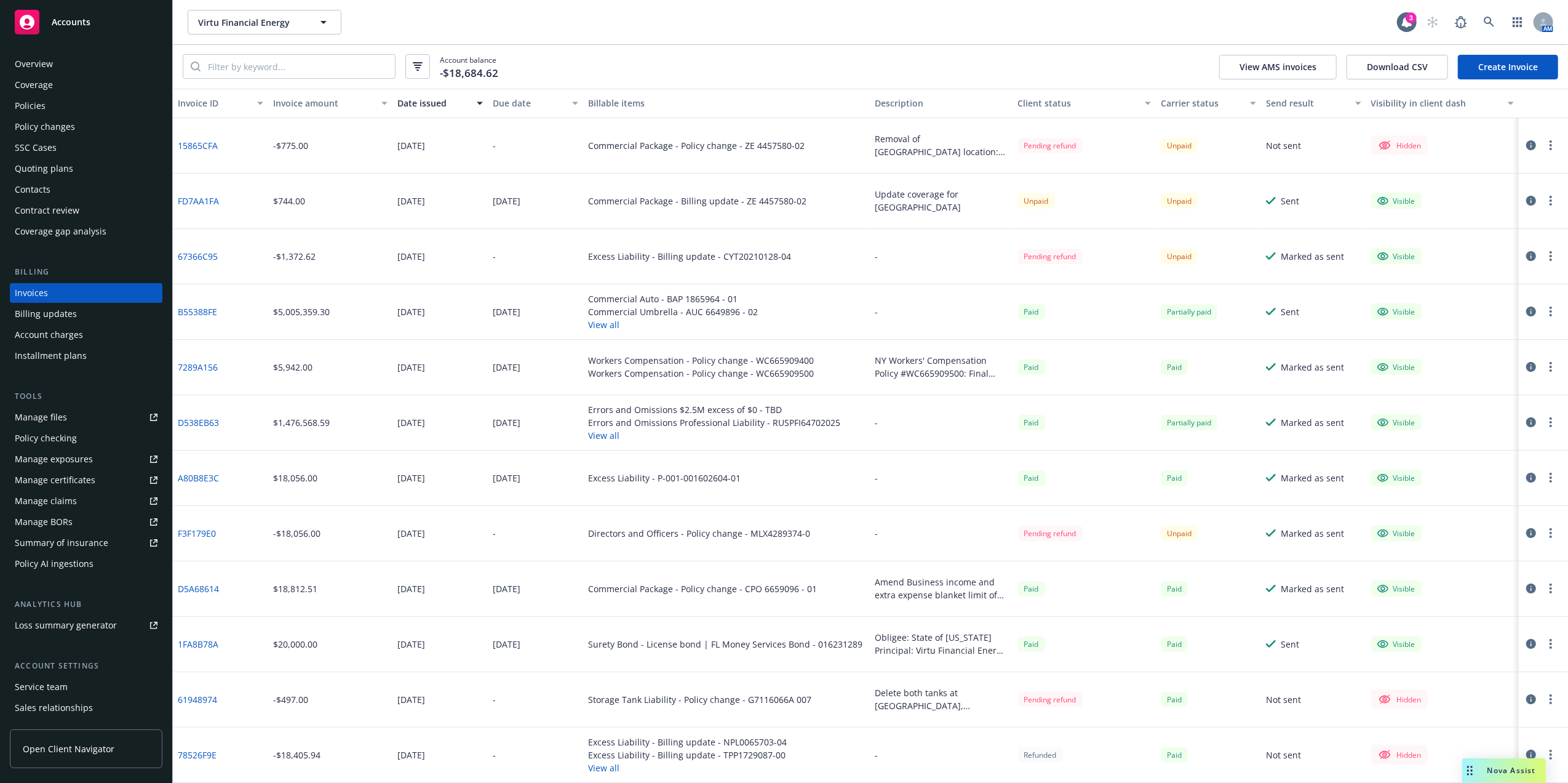
click at [608, 434] on button "View all" at bounding box center [714, 435] width 252 height 13
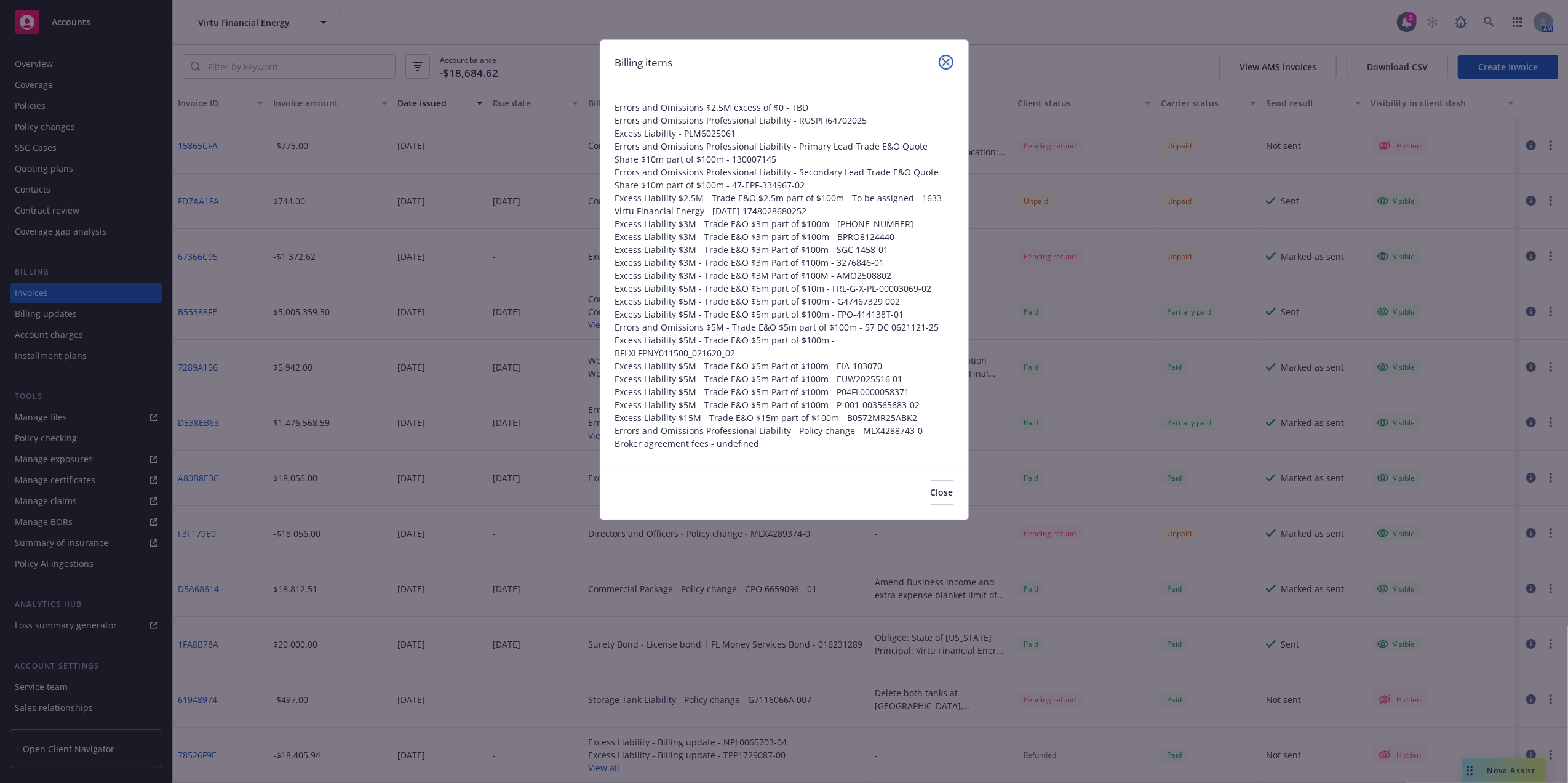
click at [948, 56] on link "close" at bounding box center [946, 62] width 15 height 15
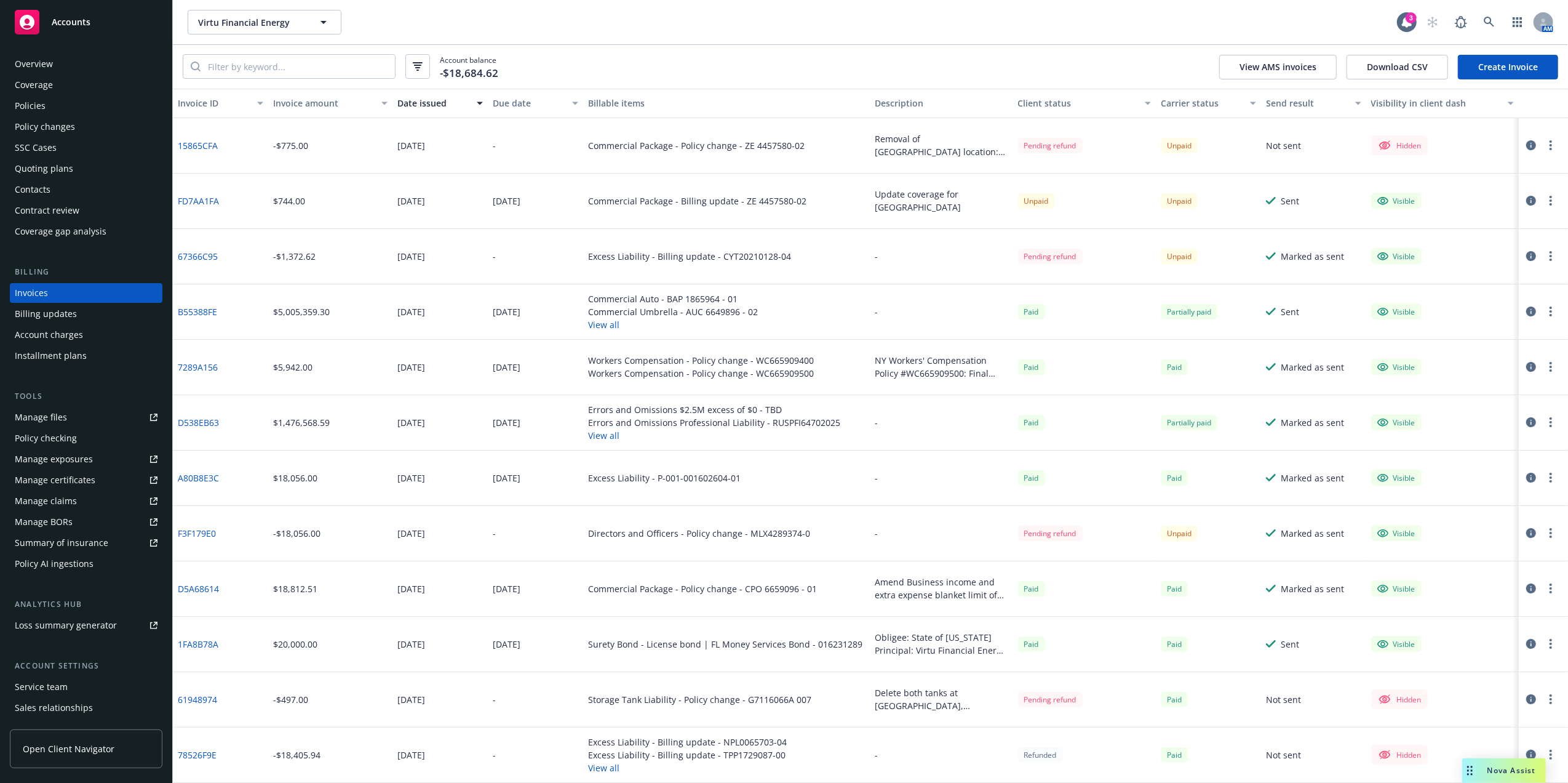
click at [1492, 58] on link "Create Invoice" at bounding box center [1508, 67] width 100 height 24
